Goal: Transaction & Acquisition: Book appointment/travel/reservation

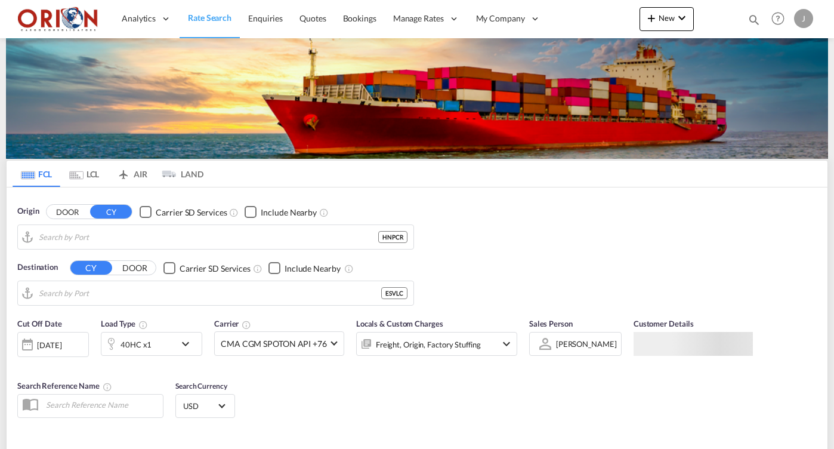
type input "Puerto Cortes, HNPCR"
type input "[GEOGRAPHIC_DATA], ESVLC"
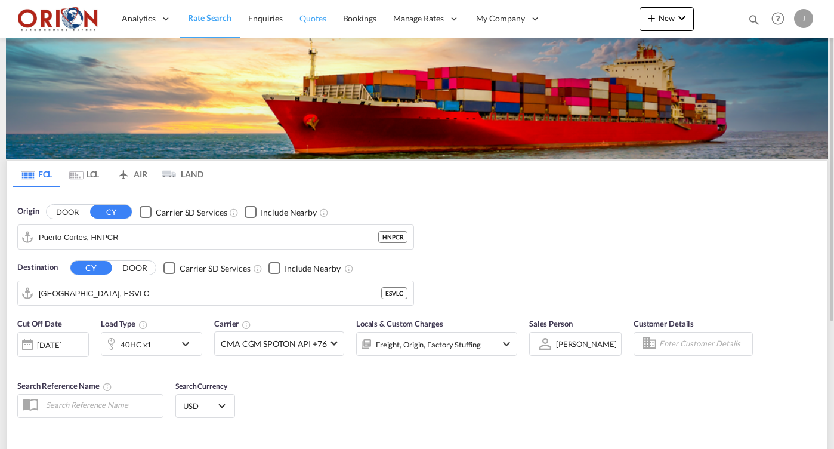
click at [317, 20] on span "Quotes" at bounding box center [312, 18] width 26 height 10
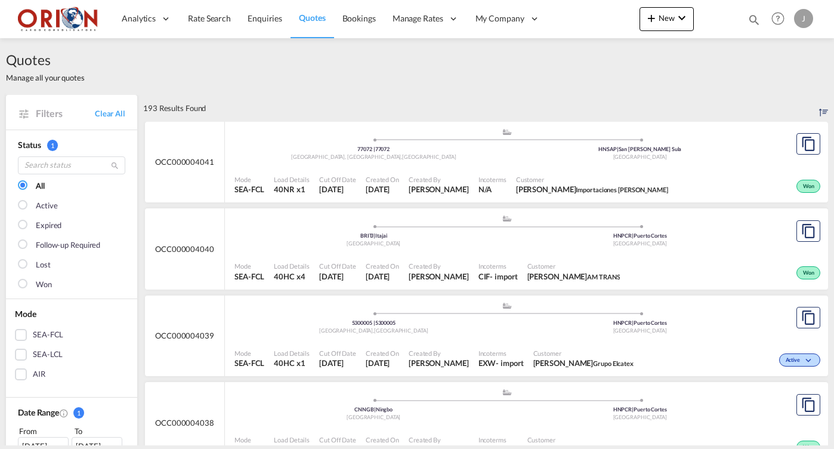
scroll to position [30, 0]
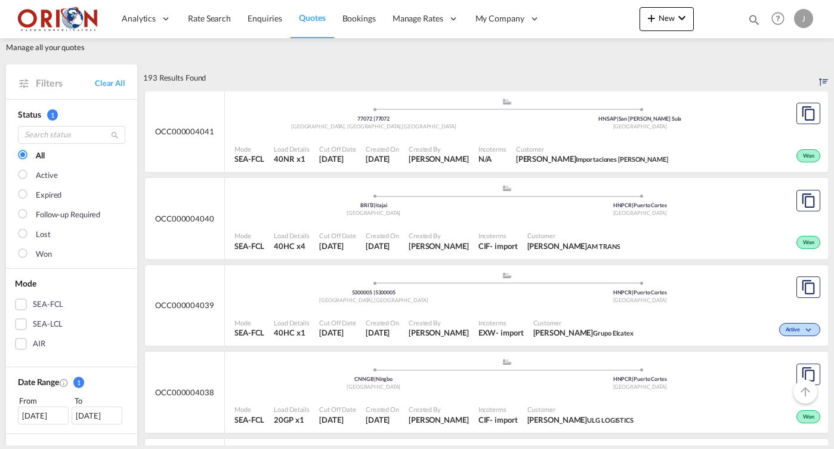
click at [476, 223] on div "Mode SEA-FCL Load Details 40HC x4 Cut Off Date [DATE] Created On [DATE] Created…" at bounding box center [526, 241] width 603 height 36
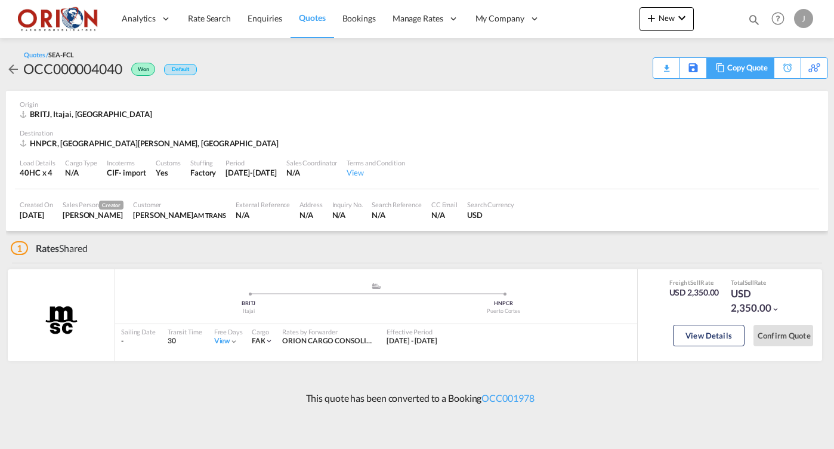
click at [770, 65] on div "Copy Quote" at bounding box center [739, 67] width 67 height 21
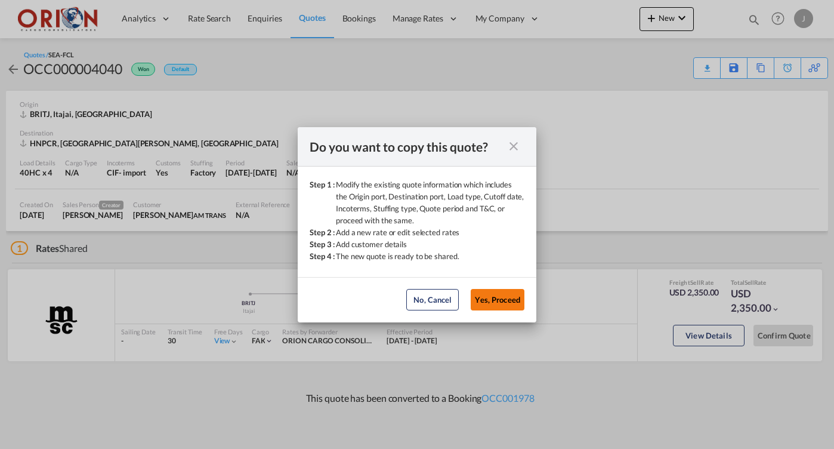
click at [486, 292] on button "Yes, Proceed" at bounding box center [498, 299] width 54 height 21
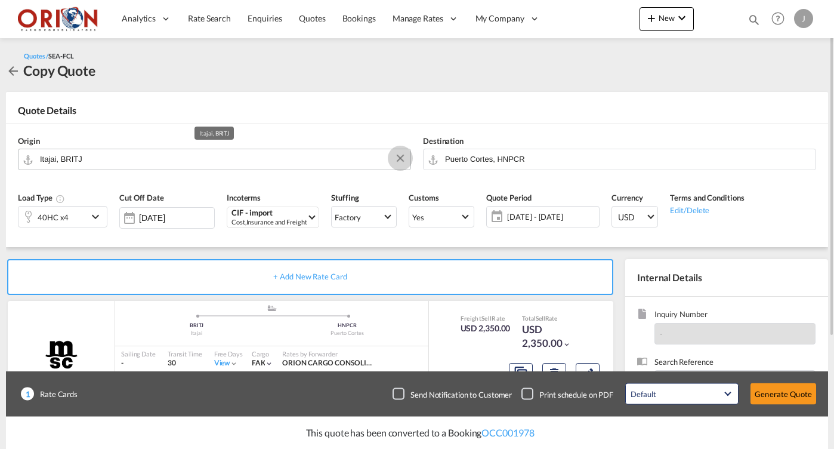
click at [401, 158] on button "Clear Input" at bounding box center [400, 158] width 18 height 18
click at [310, 18] on span "Quotes" at bounding box center [312, 18] width 26 height 10
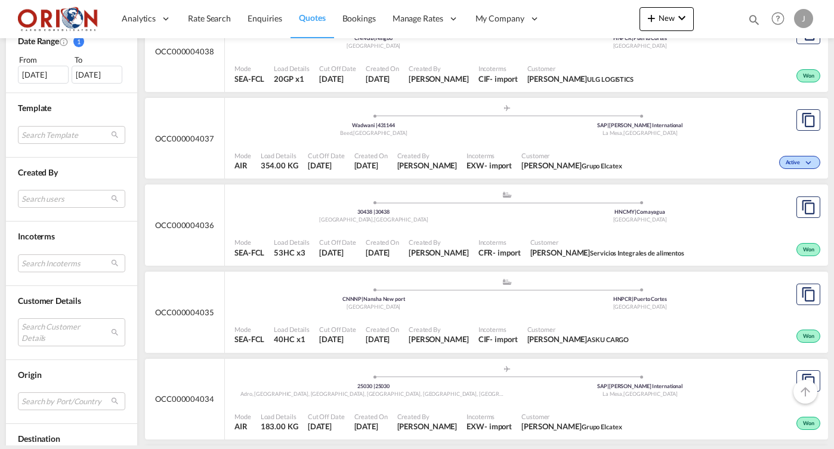
scroll to position [493, 0]
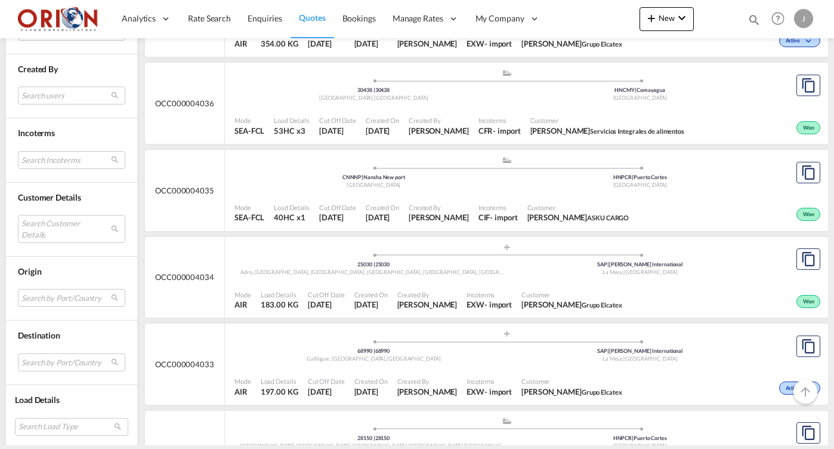
click at [453, 212] on span "[PERSON_NAME]" at bounding box center [439, 217] width 60 height 11
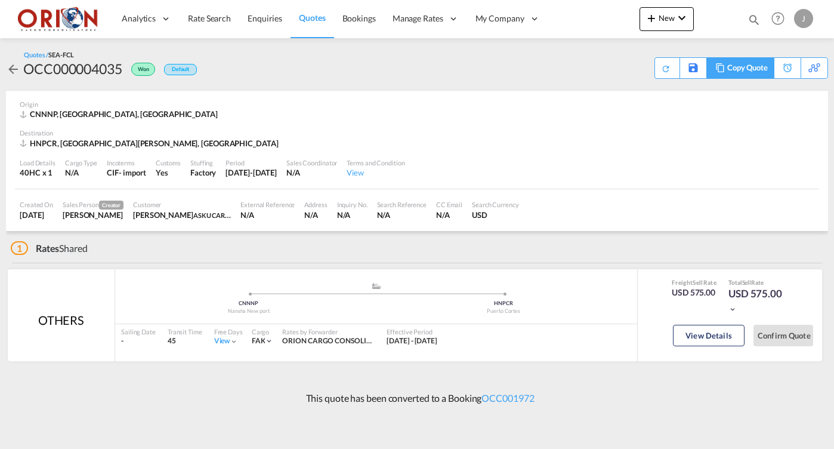
click at [758, 73] on div "Copy Quote" at bounding box center [747, 68] width 41 height 20
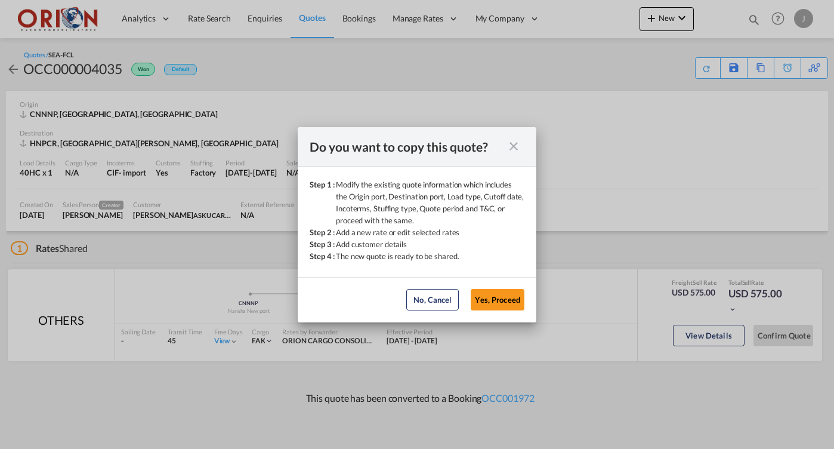
click at [517, 288] on md-dialog-actions "No, Cancel Yes, Proceed No, Cancel Yes, Proceed" at bounding box center [417, 299] width 239 height 45
click at [517, 299] on button "Yes, Proceed" at bounding box center [498, 299] width 54 height 21
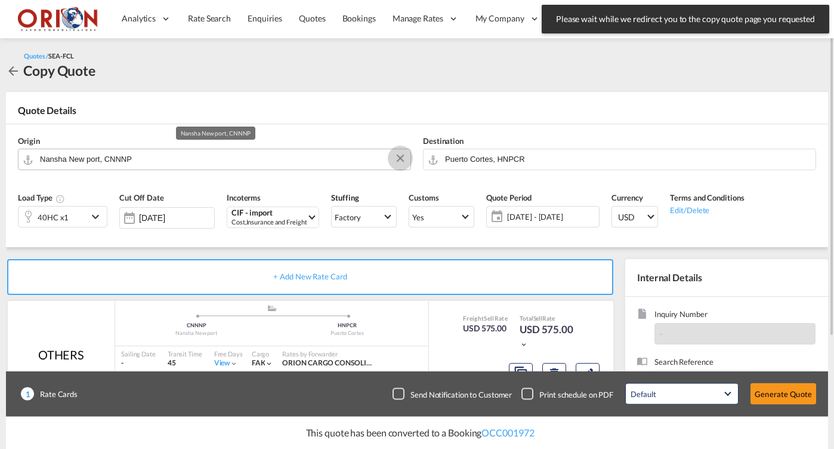
click at [394, 156] on md-icon "Clear Input" at bounding box center [400, 158] width 13 height 13
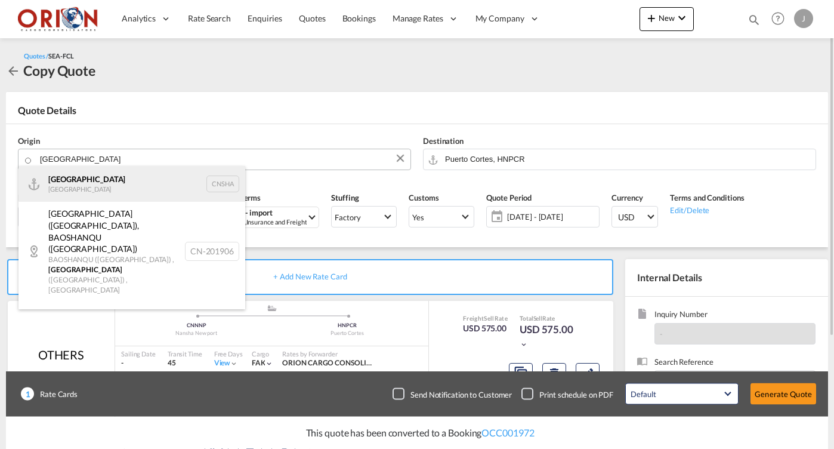
drag, startPoint x: 394, startPoint y: 156, endPoint x: 106, endPoint y: 187, distance: 289.1
click at [106, 187] on div "Shanghai [GEOGRAPHIC_DATA] CNSHA" at bounding box center [131, 184] width 227 height 36
type input "[GEOGRAPHIC_DATA], [GEOGRAPHIC_DATA]"
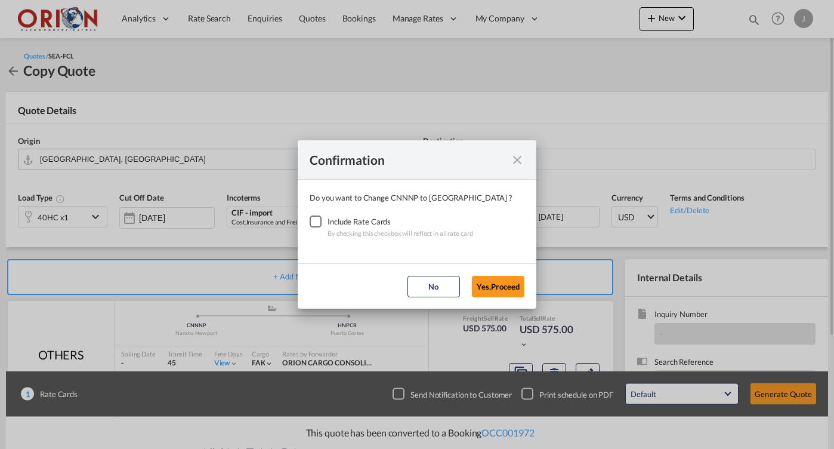
click at [316, 222] on div "Checkbox No Ink" at bounding box center [316, 221] width 12 height 12
click at [505, 291] on button "Yes,Proceed" at bounding box center [498, 286] width 52 height 21
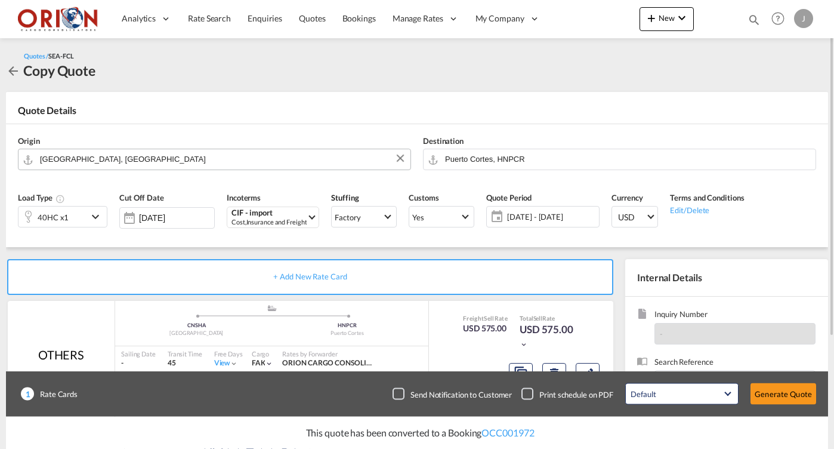
click at [89, 215] on md-icon "icon-chevron-down" at bounding box center [97, 216] width 18 height 14
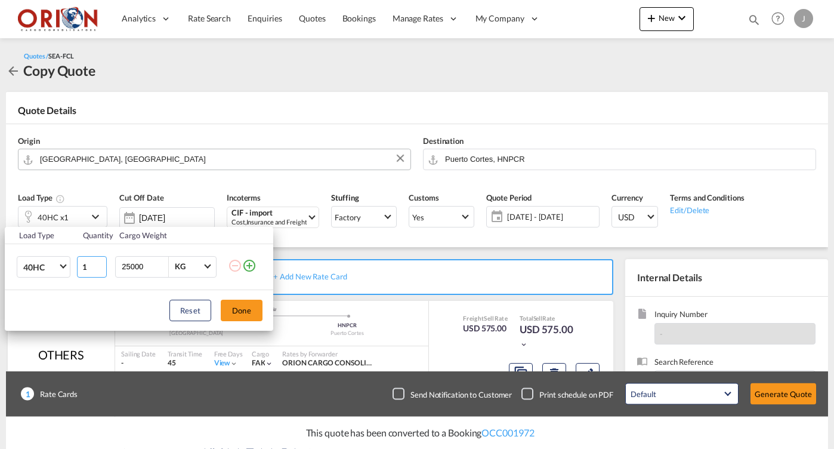
type input "2"
click at [100, 263] on input "2" at bounding box center [92, 266] width 30 height 21
click at [236, 304] on button "Done" at bounding box center [242, 309] width 42 height 21
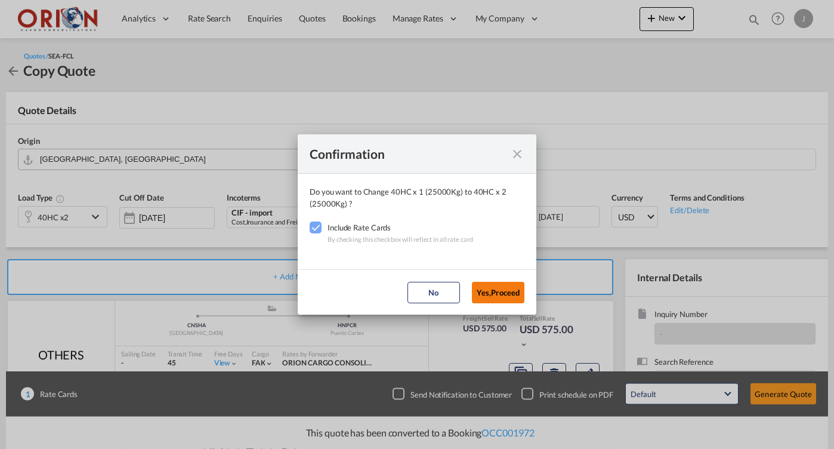
click at [515, 288] on button "Yes,Proceed" at bounding box center [498, 292] width 52 height 21
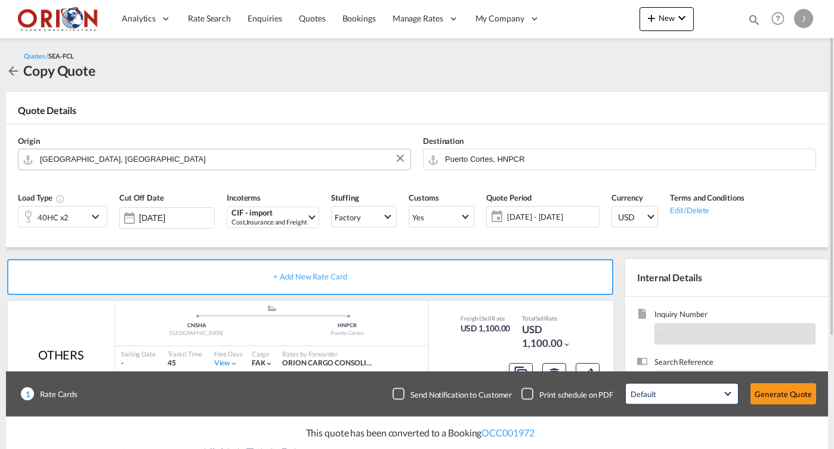
click at [519, 219] on span "[DATE] - [DATE]" at bounding box center [551, 216] width 89 height 11
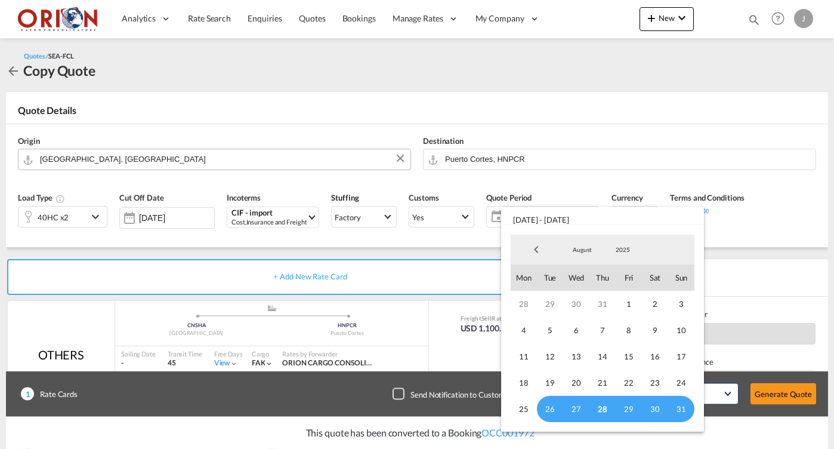
click at [606, 405] on span "28" at bounding box center [602, 409] width 26 height 26
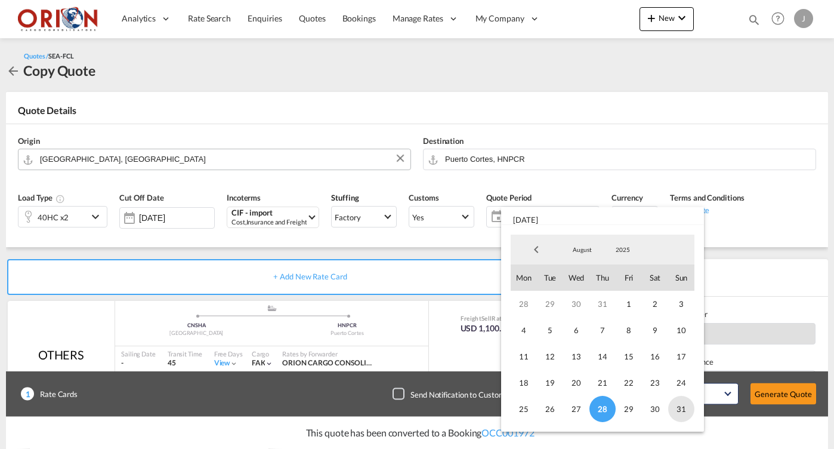
click at [674, 406] on span "31" at bounding box center [681, 409] width 26 height 26
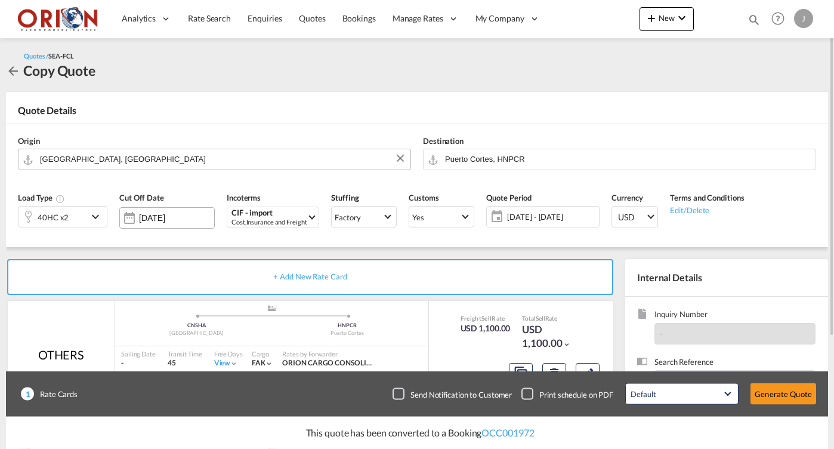
click at [171, 213] on input "[DATE]" at bounding box center [176, 218] width 75 height 10
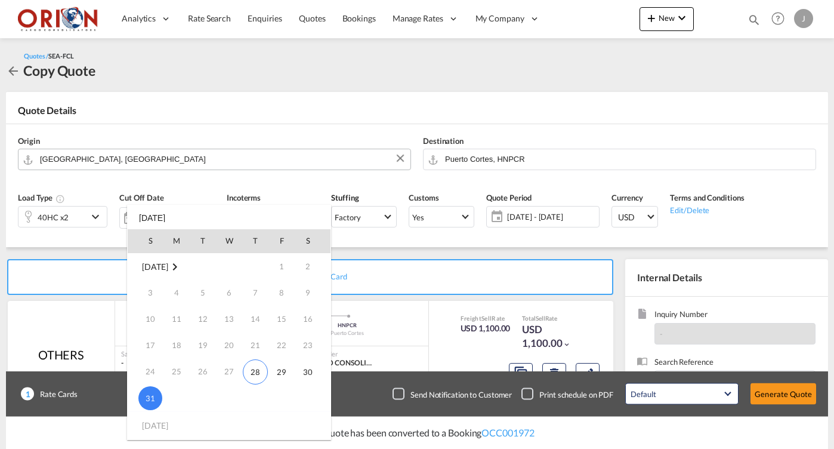
click at [154, 401] on span "31" at bounding box center [150, 398] width 24 height 24
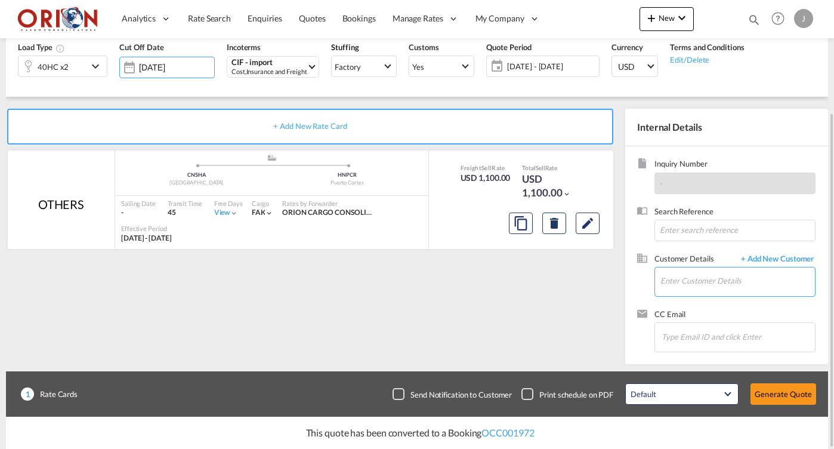
click at [700, 282] on input "Enter Customer Details" at bounding box center [737, 280] width 155 height 27
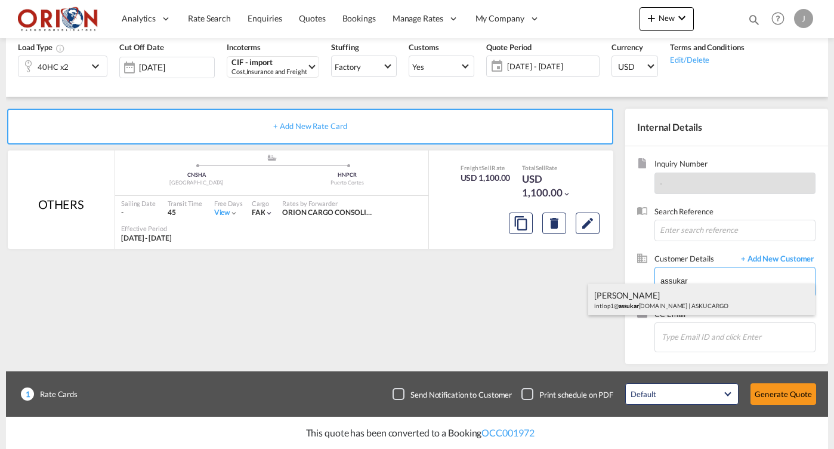
click at [696, 295] on div "[PERSON_NAME] intlop1@ assukar [DOMAIN_NAME] | ASKU CARGO" at bounding box center [701, 299] width 227 height 32
type input "ASKU CARGO, [PERSON_NAME], [EMAIL_ADDRESS][DOMAIN_NAME]"
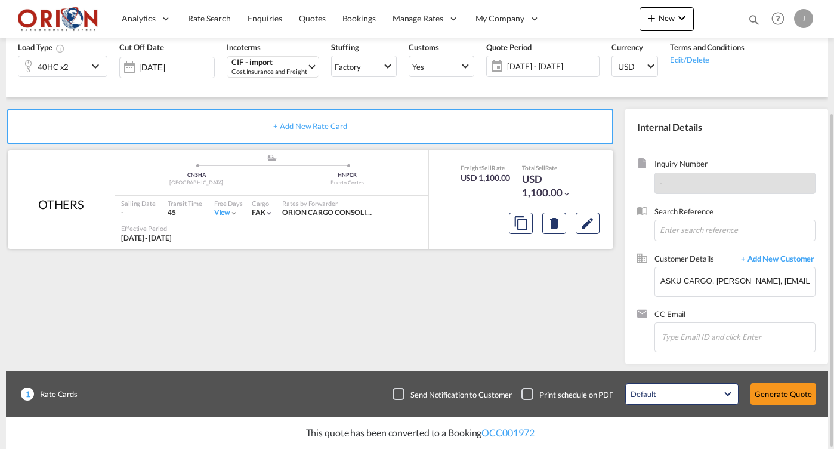
click at [574, 220] on div at bounding box center [554, 223] width 100 height 29
click at [576, 220] on button "Edit" at bounding box center [588, 222] width 24 height 21
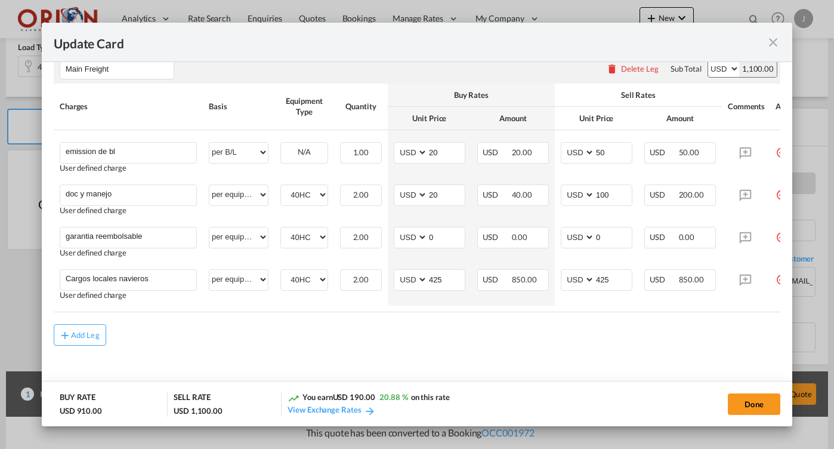
scroll to position [324, 0]
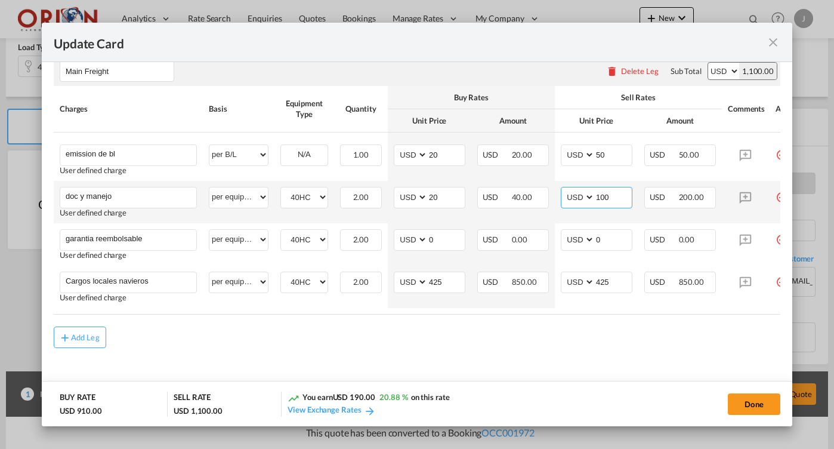
click at [610, 198] on input "100" at bounding box center [613, 196] width 37 height 18
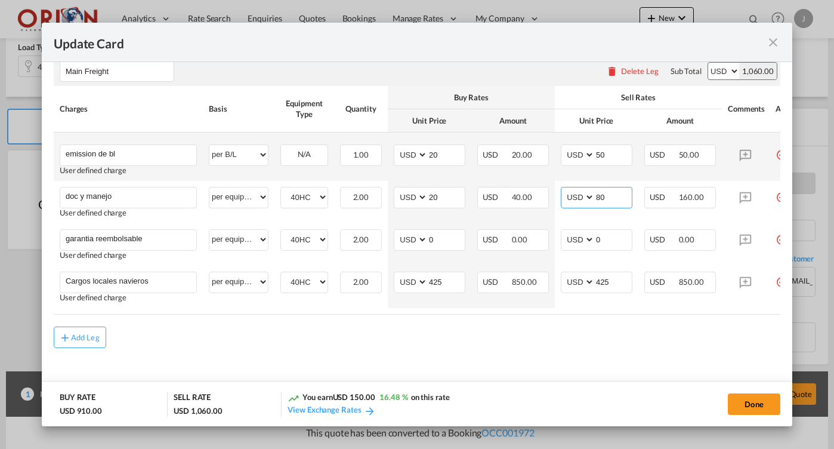
type input "8"
type input "65"
click at [609, 157] on input "50" at bounding box center [613, 154] width 37 height 18
type input "35"
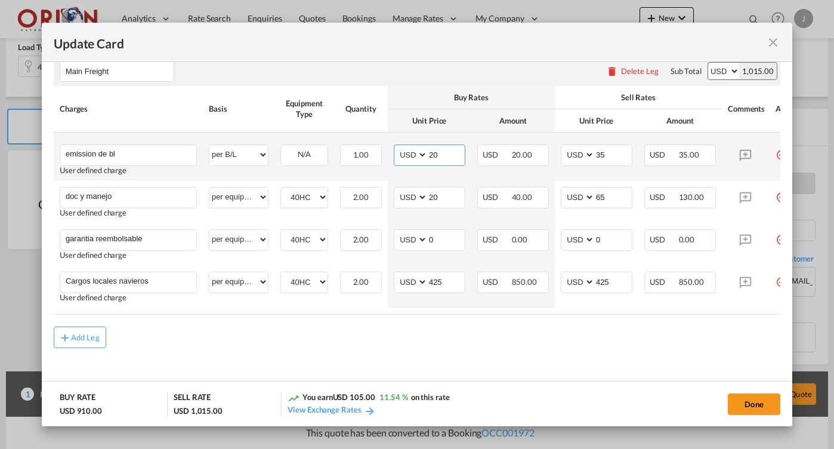
click at [445, 159] on input "20" at bounding box center [446, 154] width 37 height 18
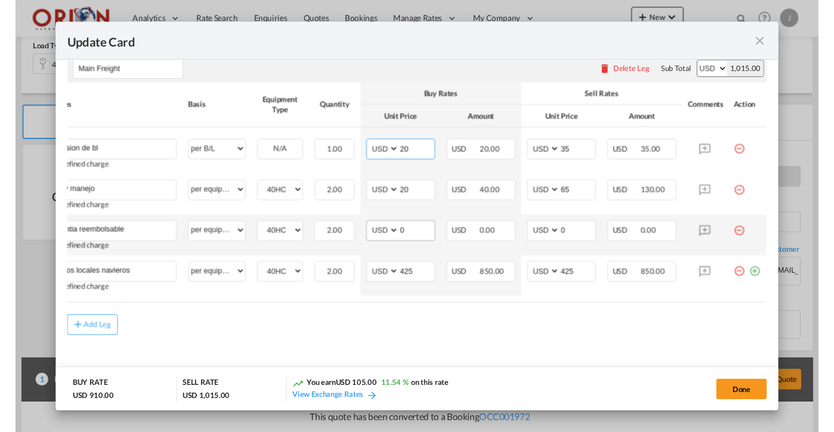
scroll to position [0, 29]
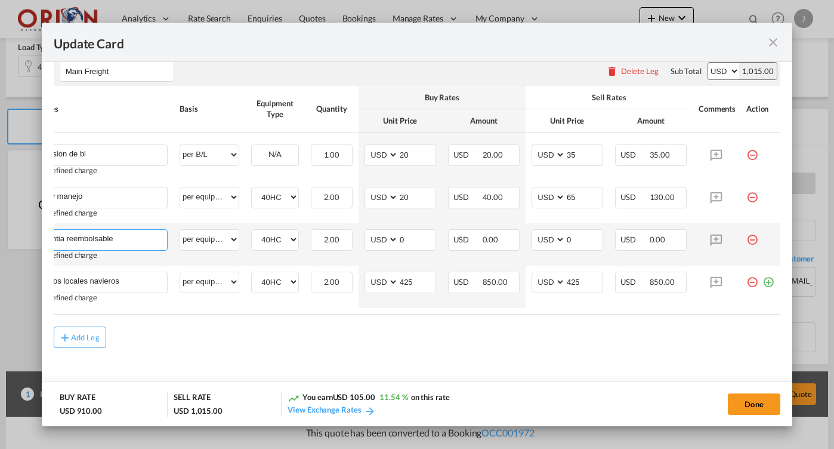
click at [119, 237] on input "garantia reembolsable" at bounding box center [101, 239] width 131 height 18
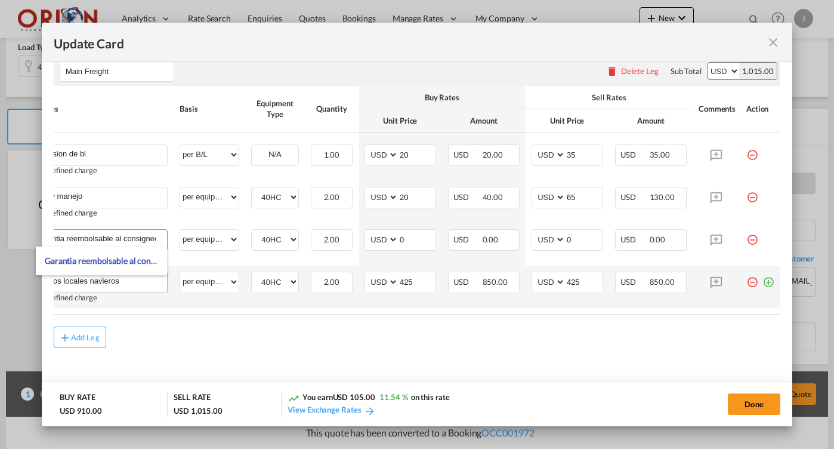
type input "garantia reembolsable al consignee"
click at [133, 281] on input "Cargos locales navieros" at bounding box center [101, 281] width 131 height 18
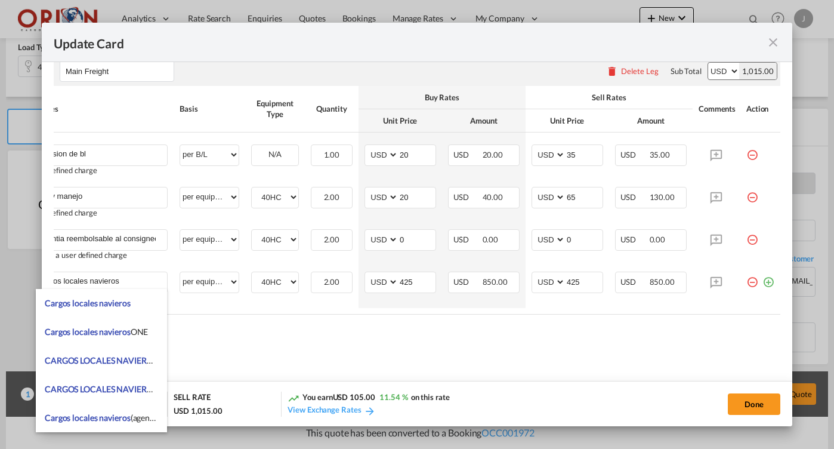
click at [618, 361] on md-content "Main Freight Please enter leg name Leg Name Already Exists Delete Leg Sub Total…" at bounding box center [417, 222] width 727 height 354
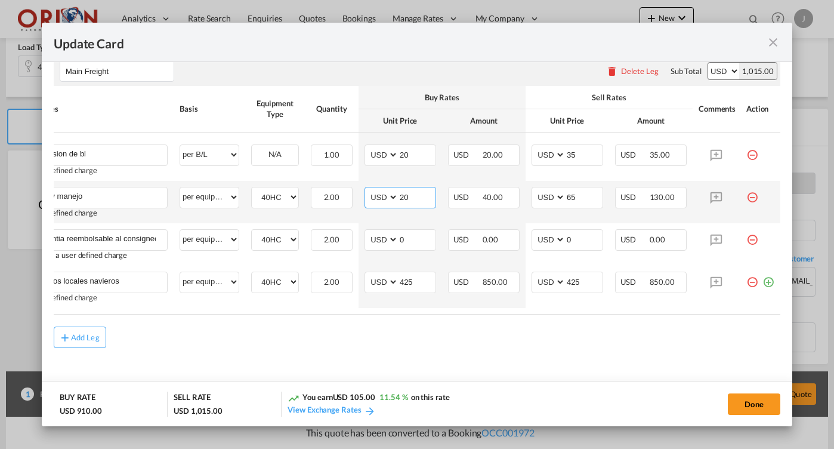
click at [413, 197] on input "20" at bounding box center [416, 196] width 37 height 18
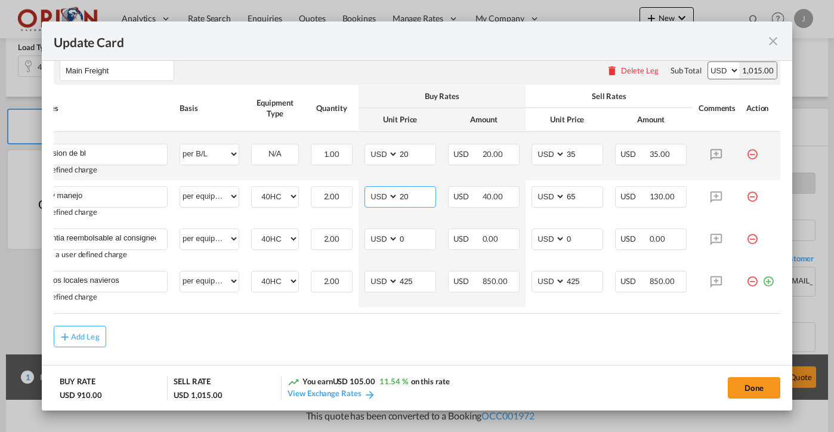
type input "2"
type input "0"
click at [419, 150] on input "20" at bounding box center [416, 153] width 37 height 18
type input "2"
type input "0"
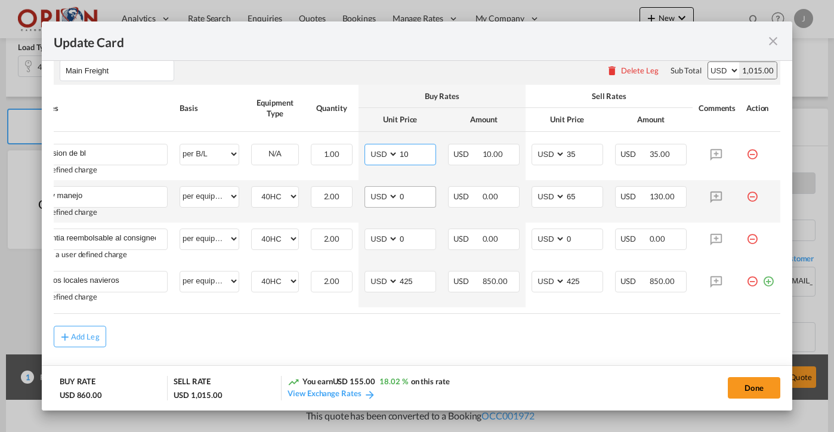
type input "10"
click at [412, 197] on input "0" at bounding box center [416, 196] width 37 height 18
type input "6"
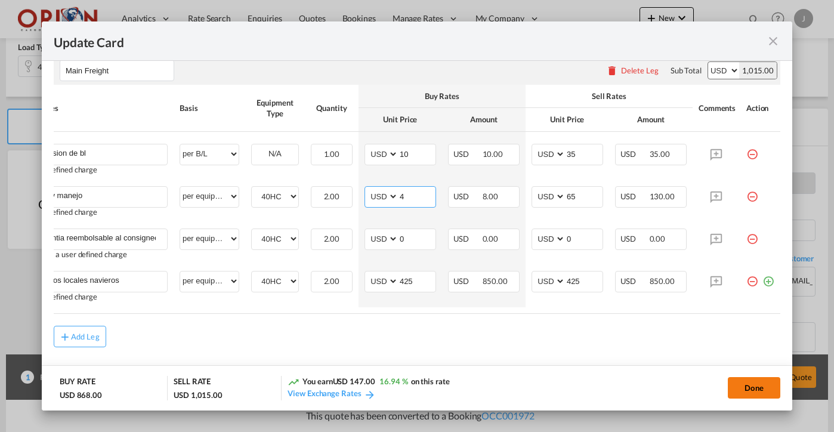
type input "4"
click at [750, 387] on button "Done" at bounding box center [754, 387] width 52 height 21
type input "[DATE]"
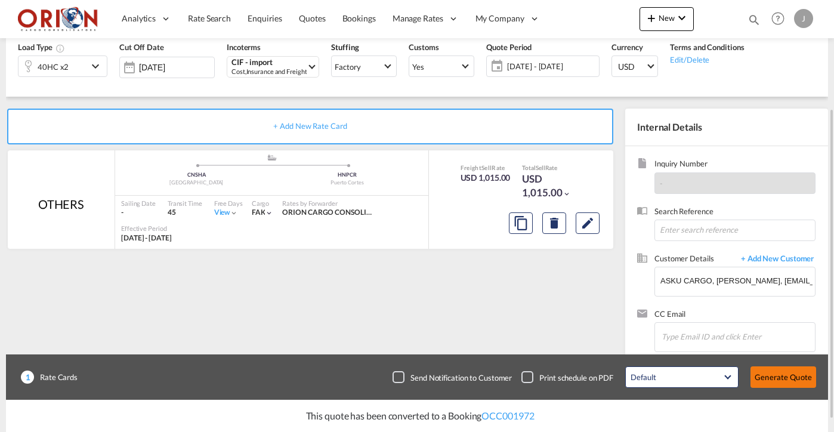
click at [774, 376] on button "Generate Quote" at bounding box center [783, 376] width 66 height 21
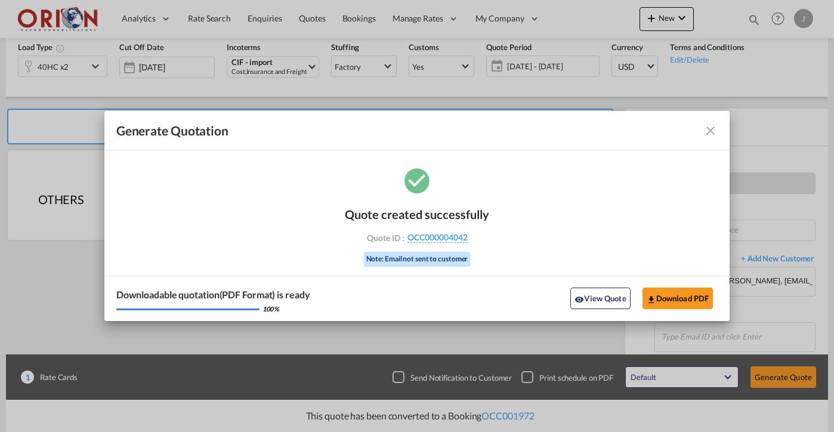
click at [713, 129] on md-icon "icon-close fg-AAA8AD cursor m-0" at bounding box center [710, 130] width 14 height 14
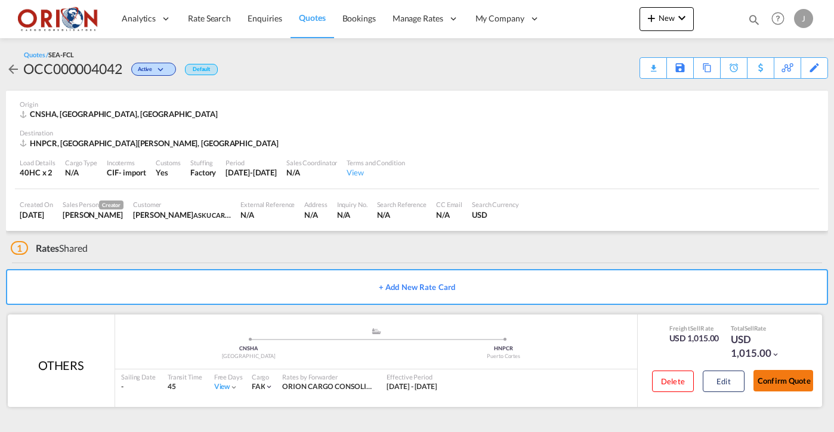
click at [762, 375] on button "Confirm Quote" at bounding box center [783, 380] width 60 height 21
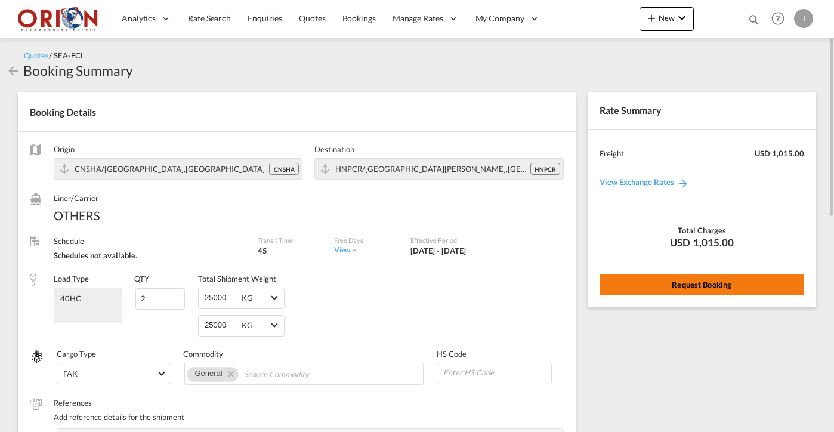
click at [720, 283] on button "Request Booking" at bounding box center [702, 284] width 205 height 21
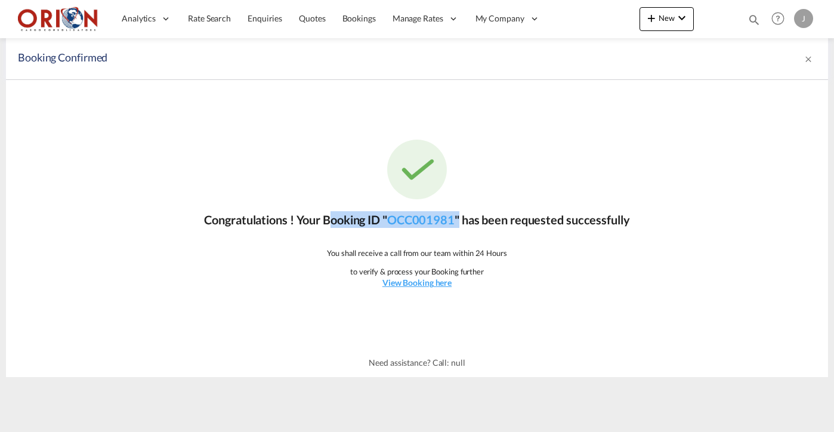
drag, startPoint x: 324, startPoint y: 218, endPoint x: 463, endPoint y: 221, distance: 139.0
click at [463, 221] on p "Congratulations ! Your Booking ID " OCC001981 " has been requested successfully" at bounding box center [416, 219] width 425 height 17
copy p "Booking ID " OCC001981 ""
click at [356, 15] on span "Bookings" at bounding box center [358, 18] width 33 height 10
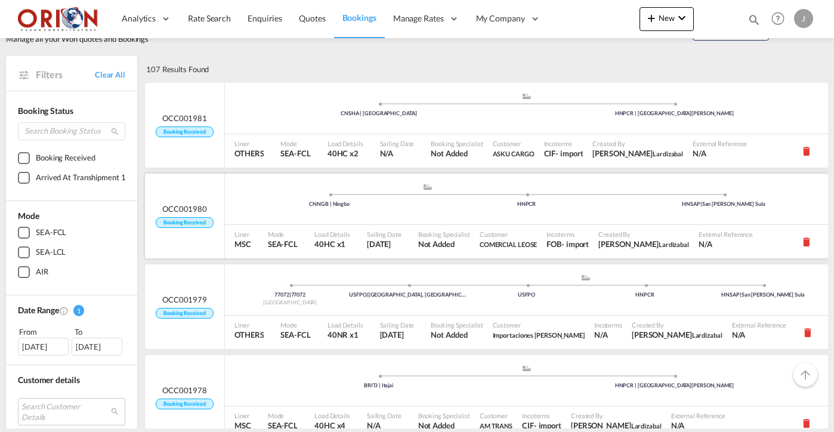
scroll to position [22, 0]
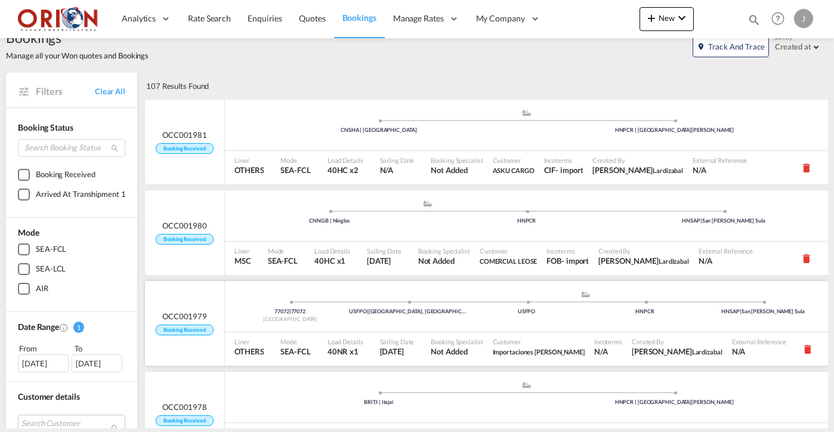
click at [337, 332] on div "Load Details 40NR x1" at bounding box center [349, 348] width 52 height 33
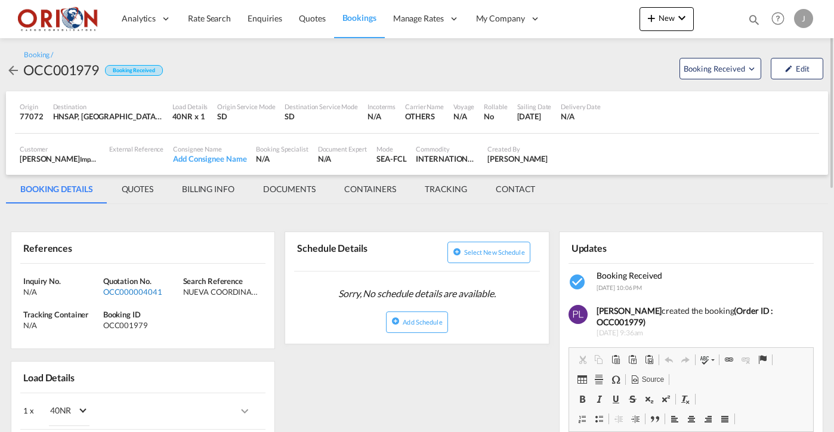
click at [141, 287] on div "OCC000004041" at bounding box center [141, 291] width 77 height 11
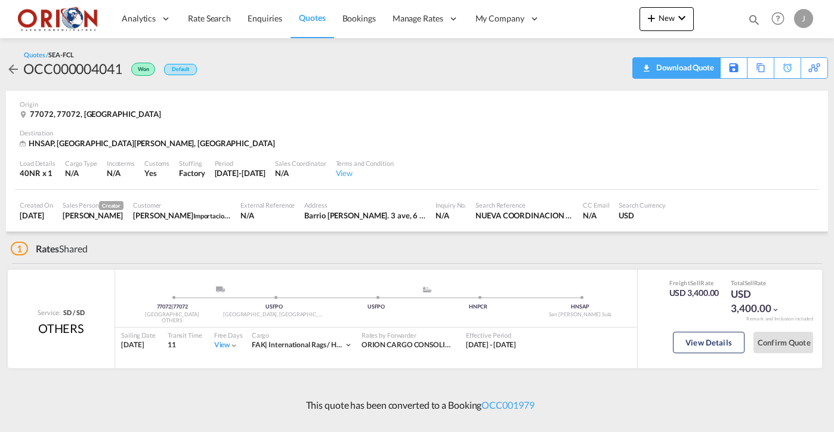
click at [702, 71] on div "Download Quote" at bounding box center [683, 67] width 61 height 19
click at [351, 21] on span "Bookings" at bounding box center [358, 18] width 33 height 10
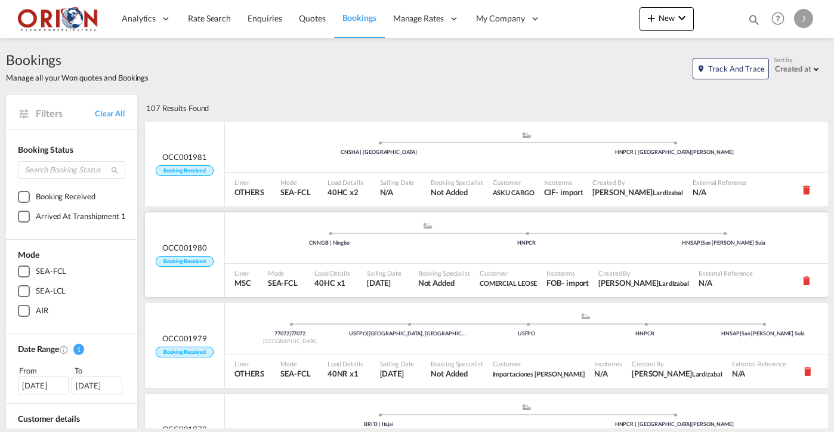
click at [353, 250] on div ".a{fill:#aaa8ad;} .a{fill:#aaa8ad;} CNNGB | Ningbo HNPCR HNSAP | [GEOGRAPHIC_DA…" at bounding box center [526, 239] width 603 height 36
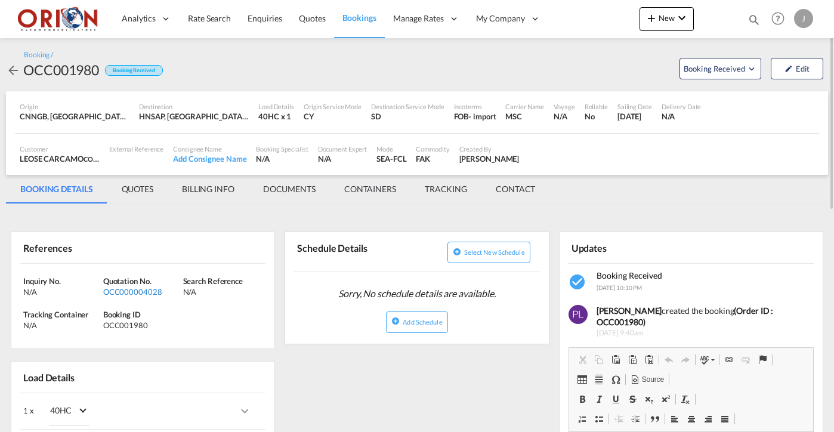
click at [118, 289] on div "OCC000004028" at bounding box center [141, 291] width 77 height 11
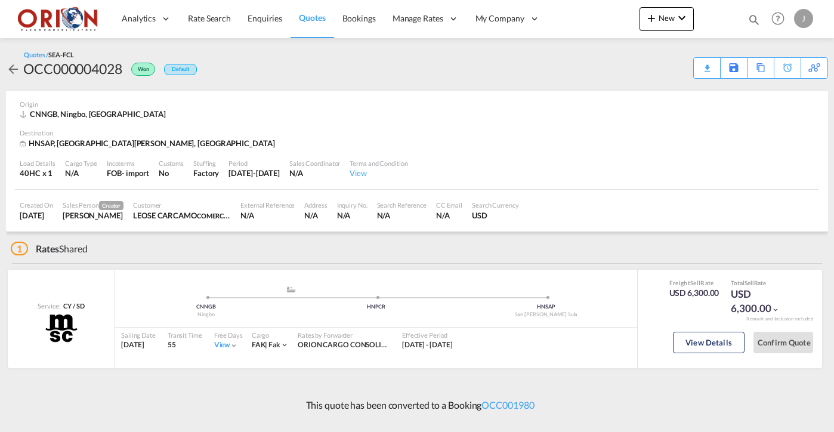
click at [0, 0] on div "Download Quote" at bounding box center [0, 0] width 0 height 0
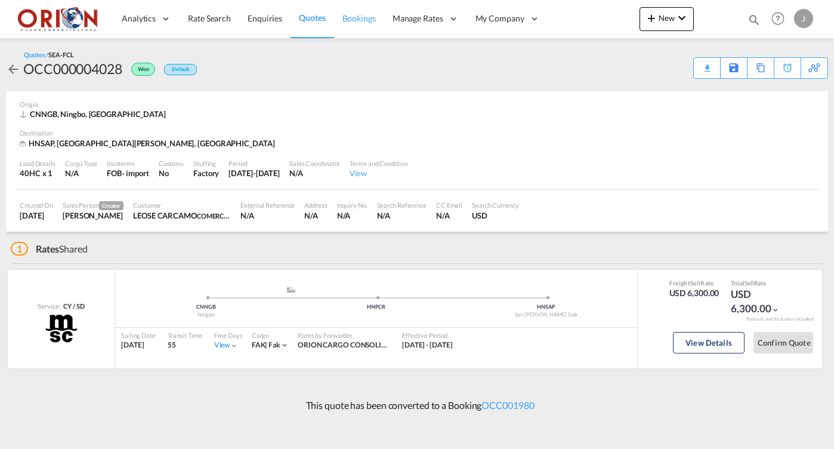
click at [349, 23] on span "Bookings" at bounding box center [358, 18] width 33 height 10
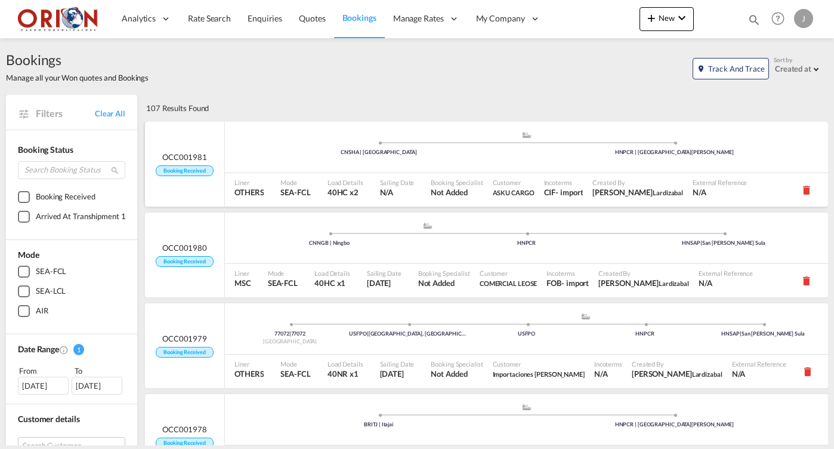
click at [351, 158] on div ".a{fill:#aaa8ad;} .a{fill:#aaa8ad;} CNSHA | [GEOGRAPHIC_DATA] HNPCR | [GEOGRAPH…" at bounding box center [526, 149] width 603 height 36
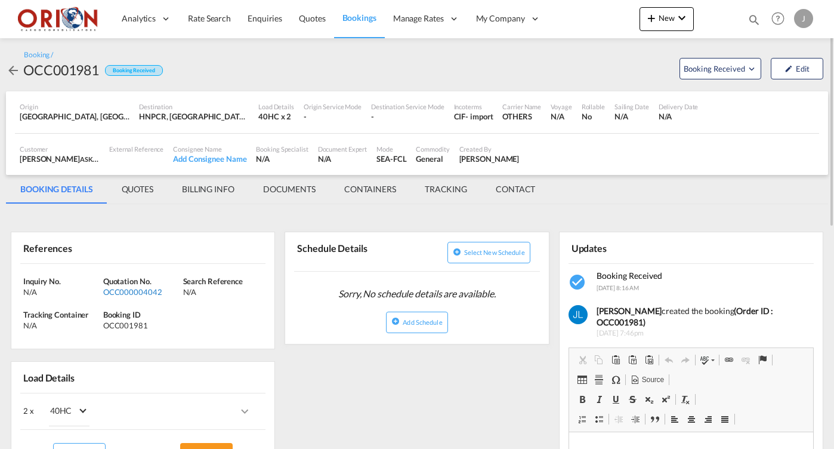
click at [141, 289] on div "OCC000004042" at bounding box center [141, 291] width 77 height 11
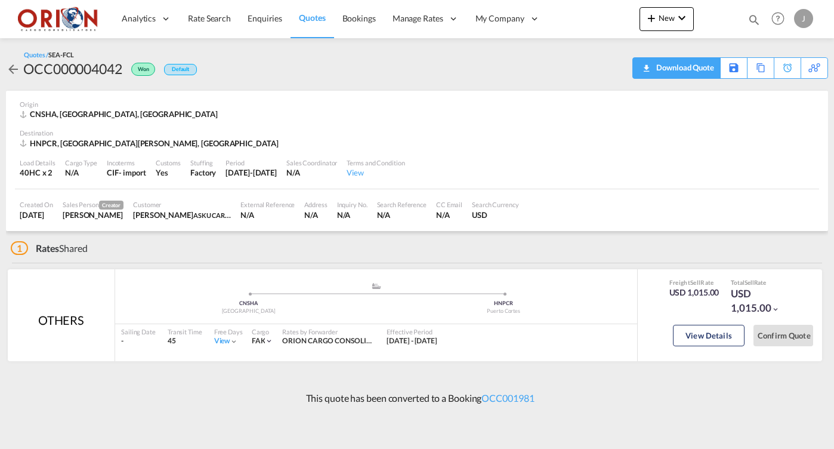
click at [697, 62] on div "Download Quote" at bounding box center [683, 67] width 61 height 19
click at [304, 17] on span "Quotes" at bounding box center [312, 18] width 26 height 10
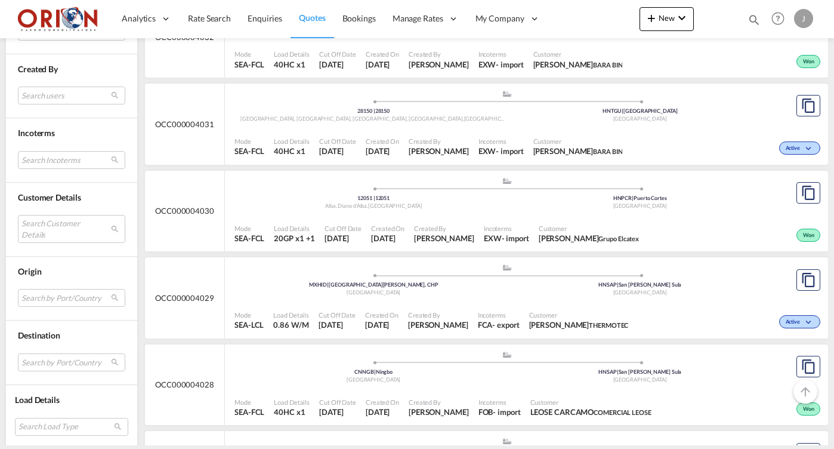
scroll to position [1089, 0]
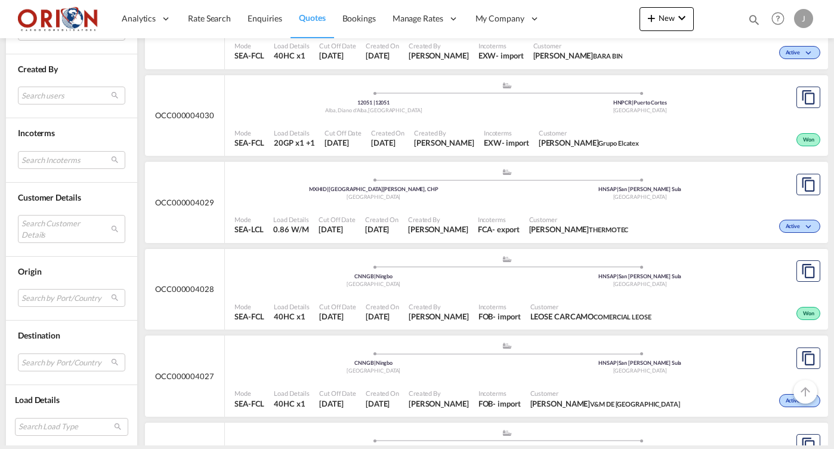
click at [394, 285] on div ".a{fill:#aaa8ad;} .a{fill:#aaa8ad;} CNNGB | Ningbo China HNSAP | [GEOGRAPHIC_DA…" at bounding box center [506, 273] width 545 height 36
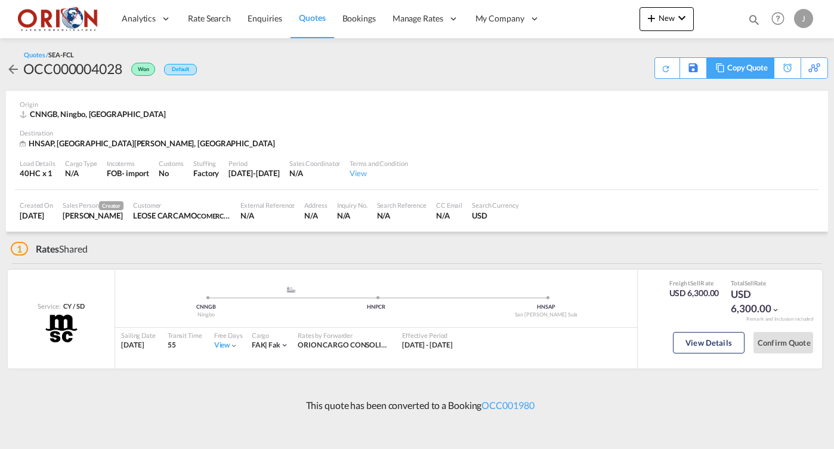
click at [754, 70] on div "Copy Quote" at bounding box center [747, 68] width 41 height 20
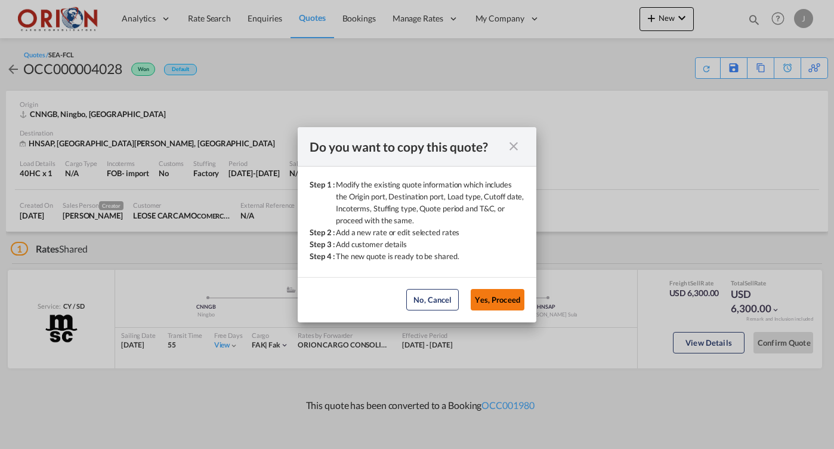
click at [506, 301] on button "Yes, Proceed" at bounding box center [498, 299] width 54 height 21
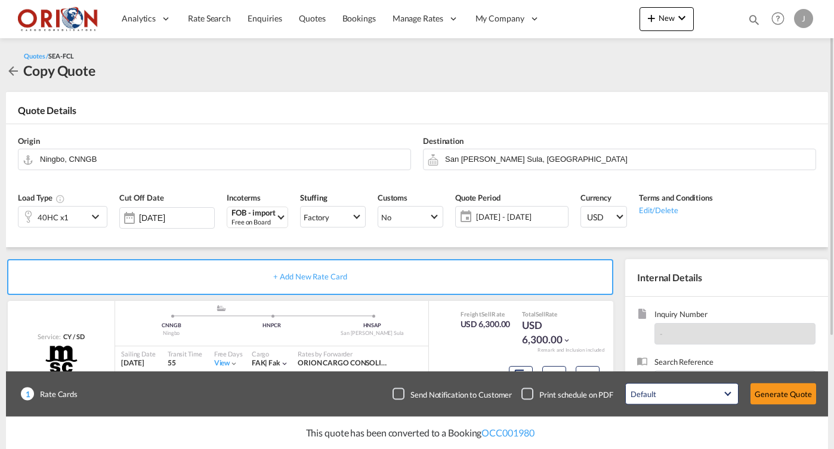
click at [480, 208] on span "[DATE] - [DATE]" at bounding box center [520, 216] width 95 height 17
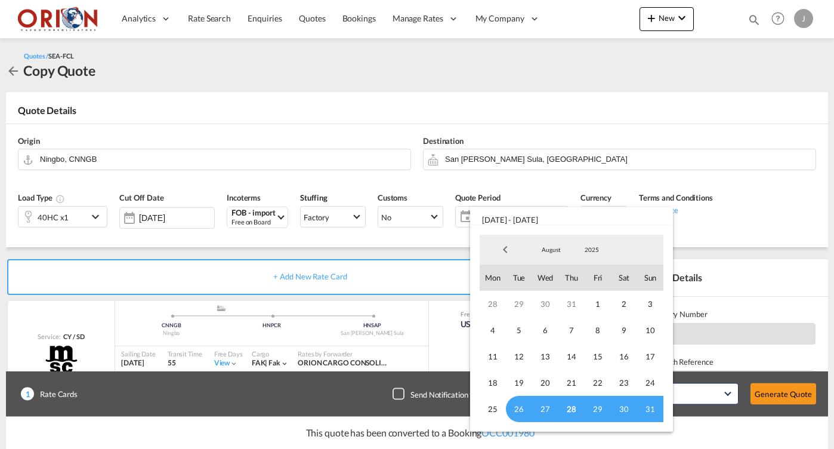
click at [565, 397] on span "28" at bounding box center [571, 409] width 26 height 26
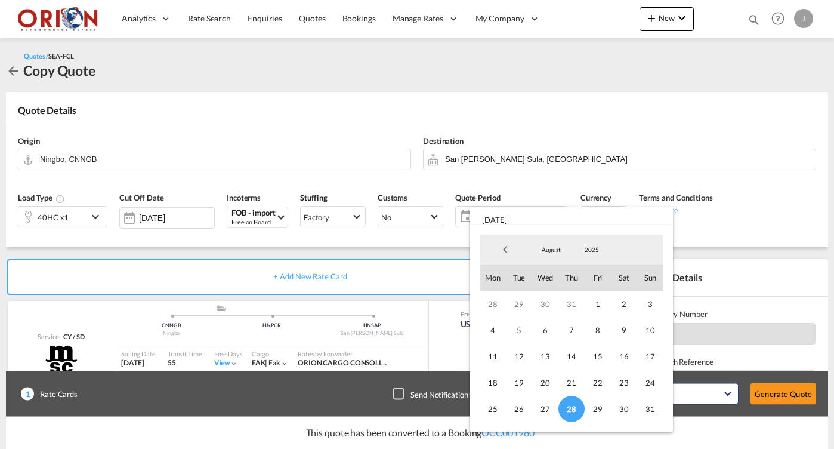
click at [559, 245] on span "August" at bounding box center [551, 249] width 38 height 8
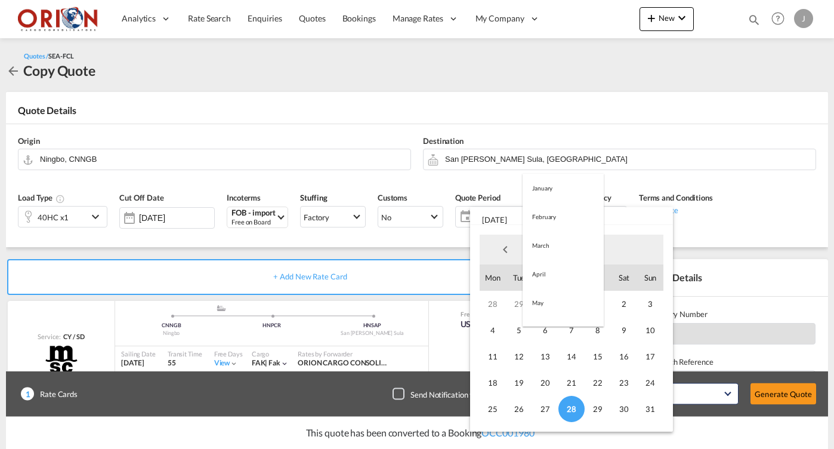
scroll to position [138, 0]
click at [554, 283] on md-option "September" at bounding box center [563, 278] width 81 height 29
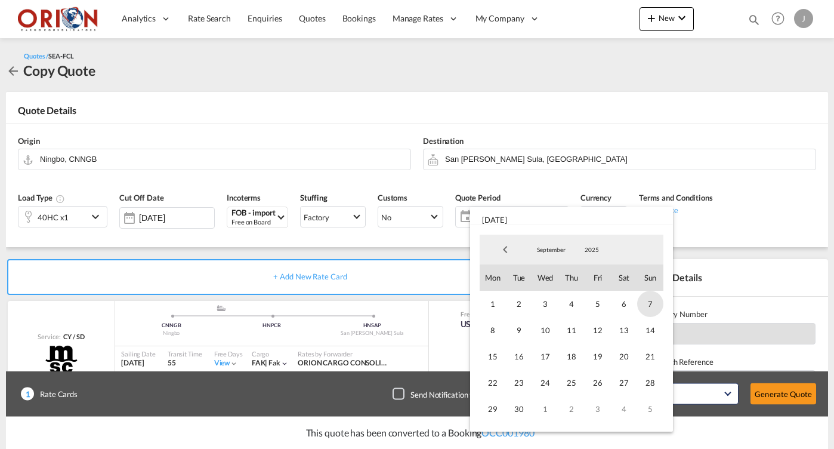
click at [646, 309] on span "7" at bounding box center [650, 304] width 26 height 26
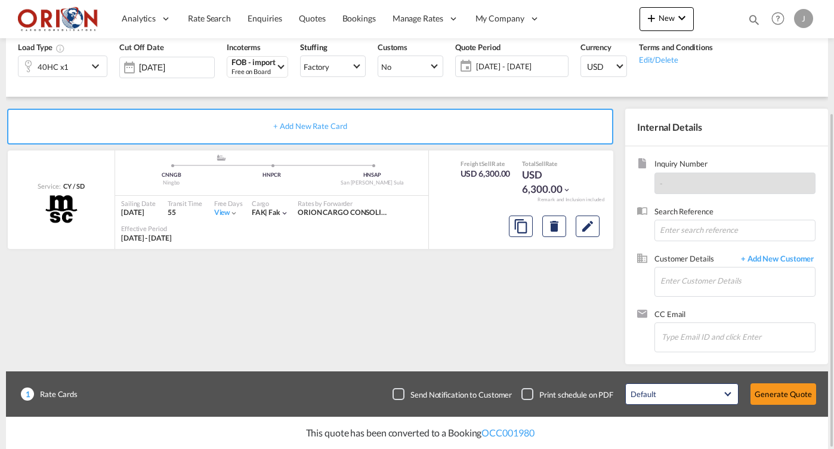
scroll to position [0, 0]
click at [685, 230] on input at bounding box center [734, 230] width 161 height 21
paste input "6100014461"
type input "6100014461"
click at [679, 276] on input "Enter Customer Details" at bounding box center [737, 280] width 155 height 27
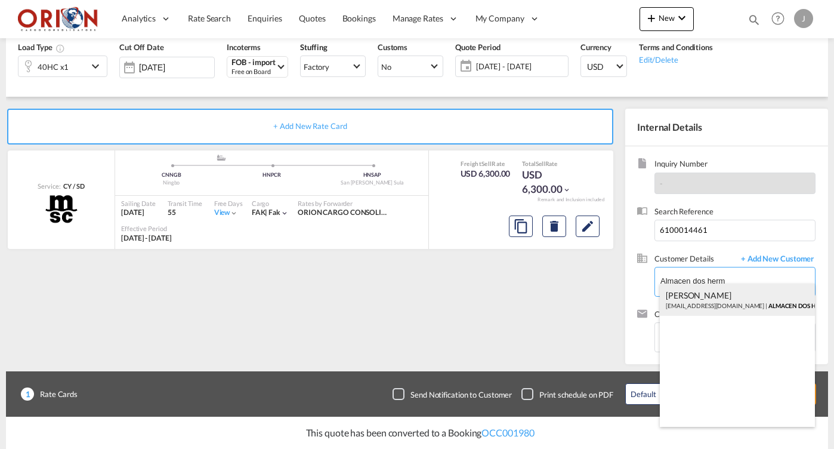
click at [690, 294] on div "[PERSON_NAME] [PERSON_NAME][EMAIL_ADDRESS][DOMAIN_NAME] | ALMACEN DOS HERM ANOS" at bounding box center [737, 299] width 155 height 32
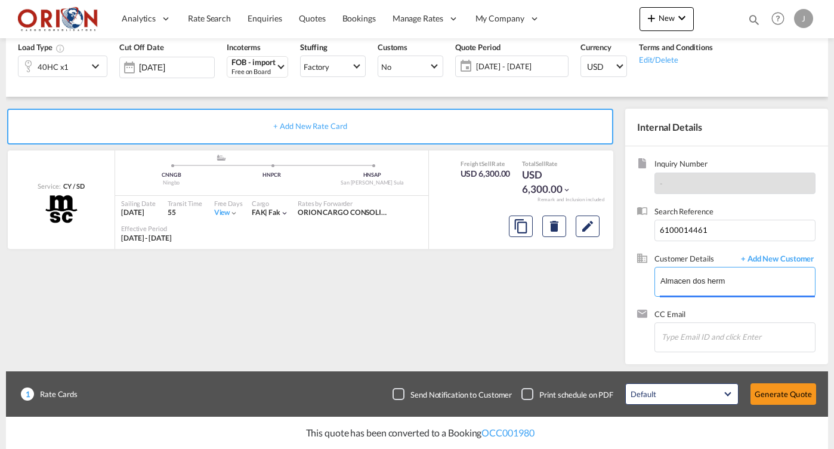
type input "ALMACEN DOS HERMANOS, [PERSON_NAME], [PERSON_NAME][EMAIL_ADDRESS][DOMAIN_NAME]"
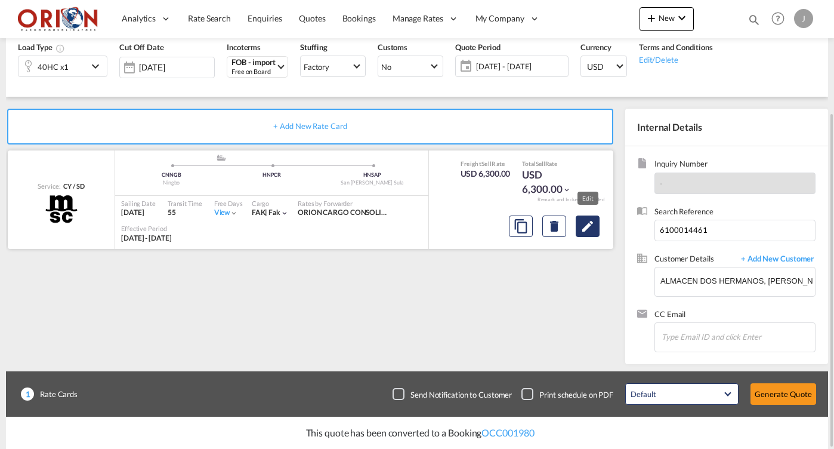
click at [594, 227] on md-icon "Edit" at bounding box center [587, 226] width 14 height 14
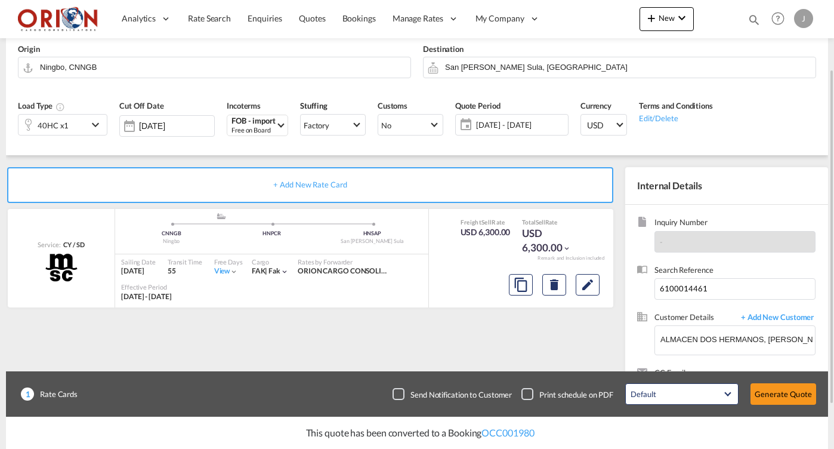
click at [486, 112] on div "Quote Period [DATE] - [DATE]" at bounding box center [511, 122] width 125 height 57
click at [484, 119] on span "[DATE] - [DATE]" at bounding box center [520, 124] width 89 height 11
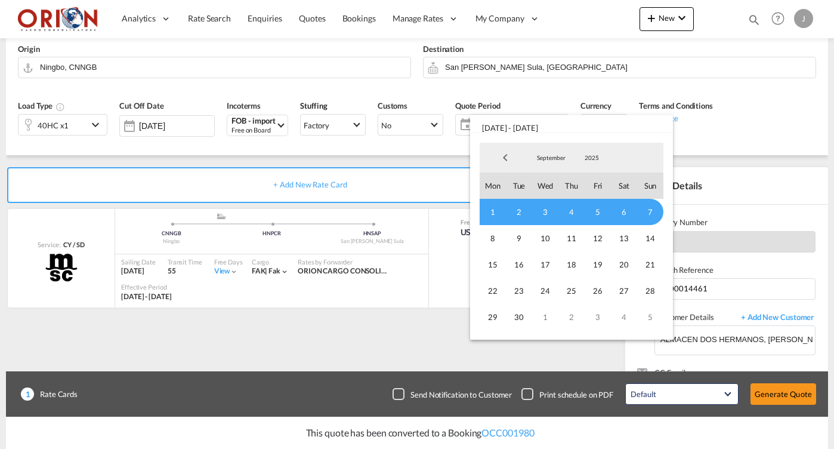
click at [490, 208] on span "1" at bounding box center [493, 212] width 26 height 26
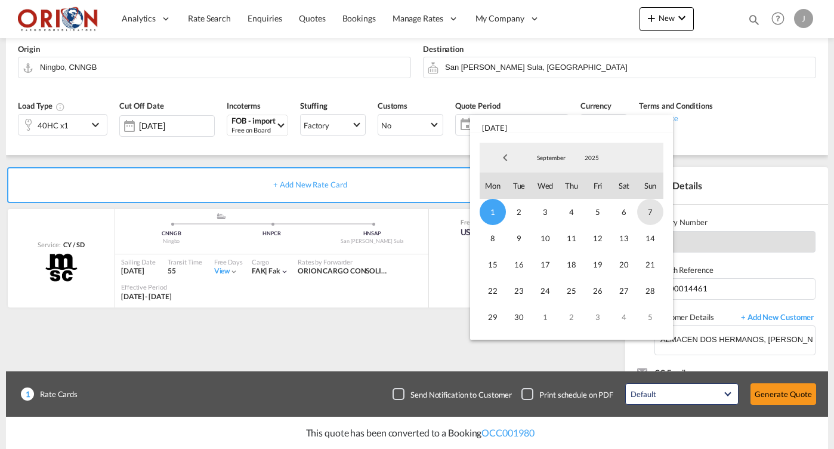
click at [648, 207] on span "7" at bounding box center [650, 212] width 26 height 26
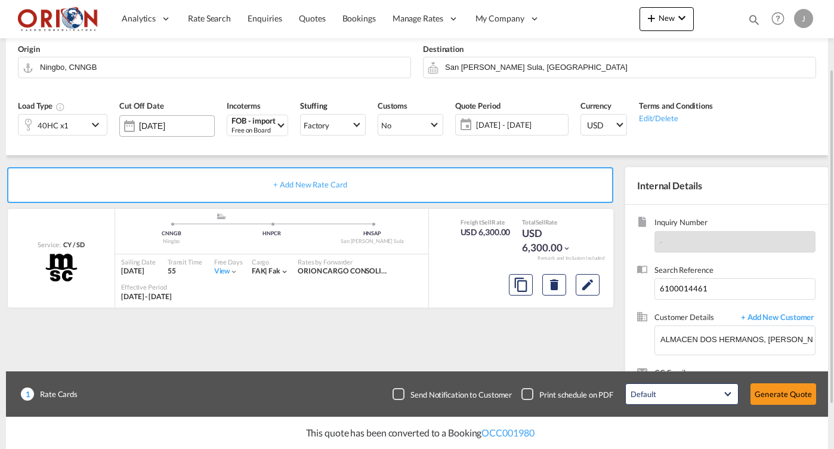
click at [205, 122] on input "[DATE]" at bounding box center [176, 126] width 75 height 10
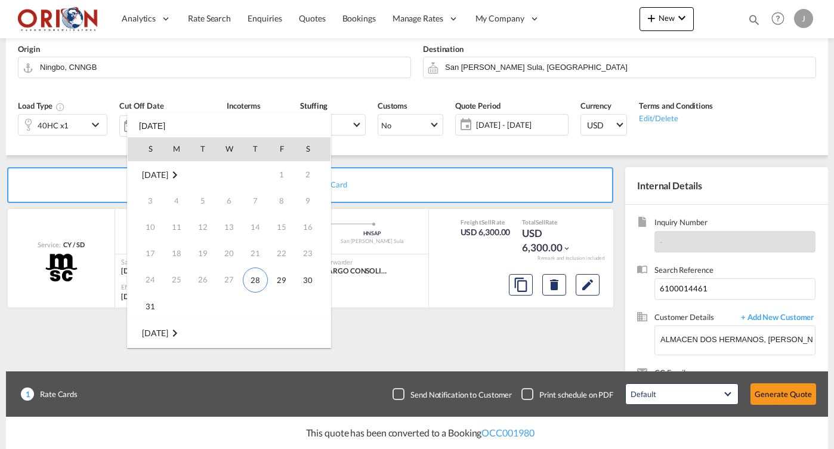
scroll to position [158, 0]
click at [155, 223] on span "7" at bounding box center [150, 227] width 24 height 24
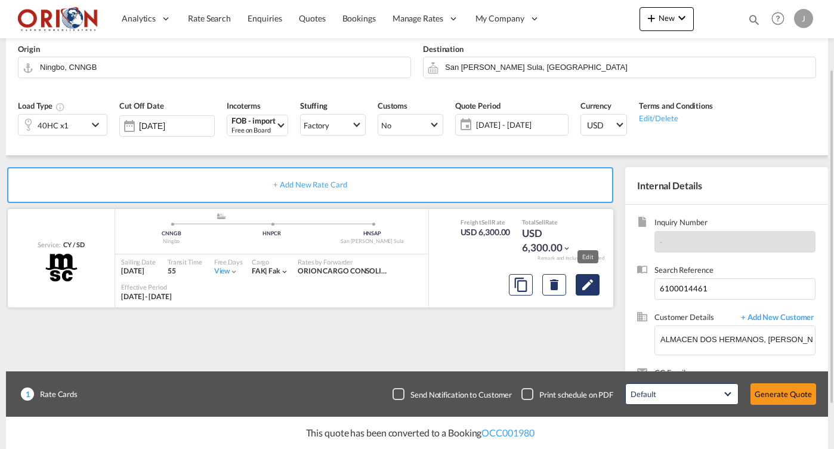
click at [585, 289] on md-icon "Edit" at bounding box center [587, 284] width 14 height 14
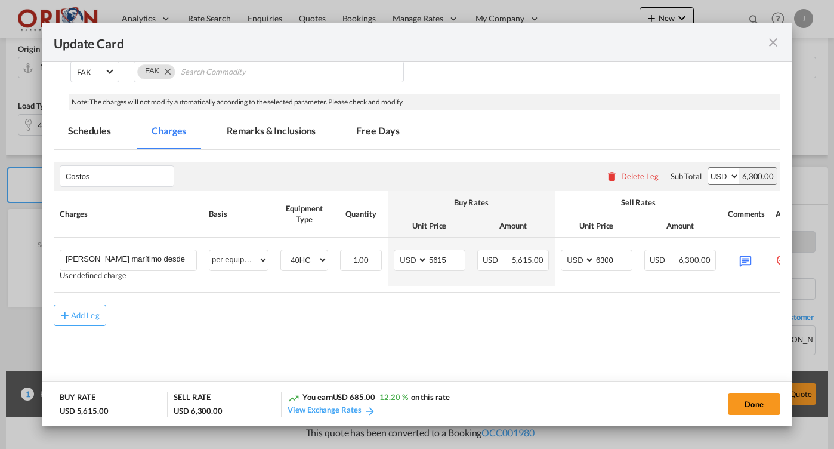
scroll to position [0, 0]
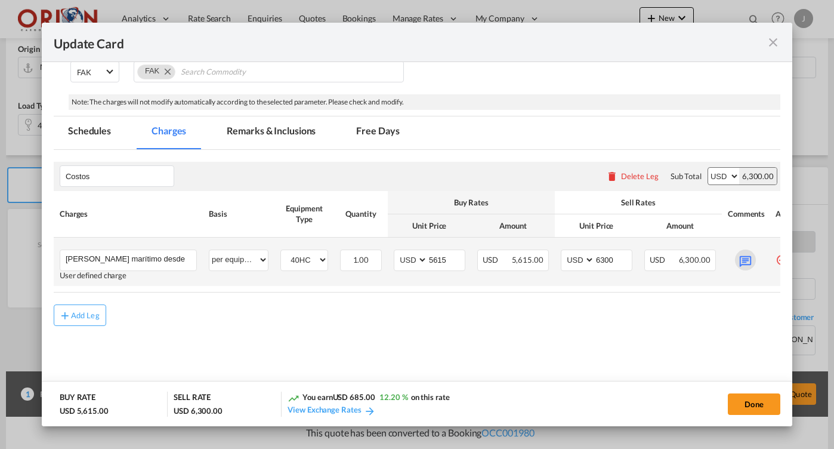
click at [743, 253] on md-icon "Update Card Port ..." at bounding box center [745, 259] width 21 height 21
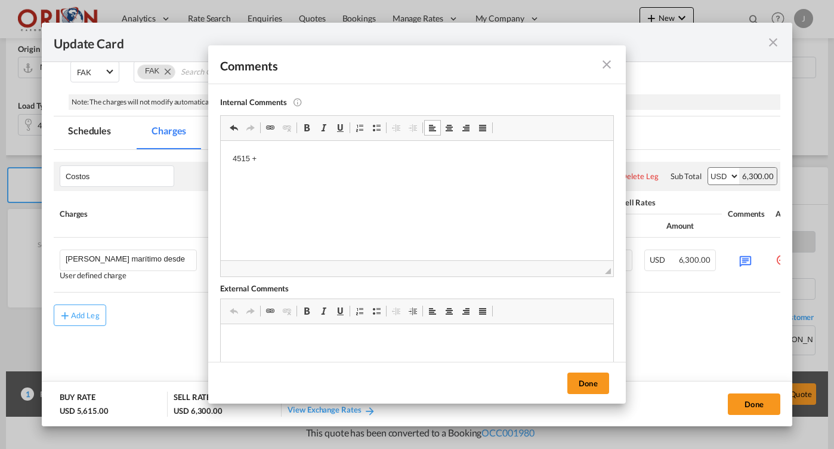
click at [267, 162] on p "4515 +" at bounding box center [417, 159] width 369 height 13
drag, startPoint x: 267, startPoint y: 162, endPoint x: 328, endPoint y: 159, distance: 61.5
click at [328, 159] on p "4515 + 50 + 63 + 450 + 400 =5,478" at bounding box center [417, 159] width 369 height 13
click at [361, 157] on p "4515 + 50 + 63 + 450 + 400 =5,478" at bounding box center [417, 159] width 369 height 13
drag, startPoint x: 141, startPoint y: 17, endPoint x: 588, endPoint y: 383, distance: 578.2
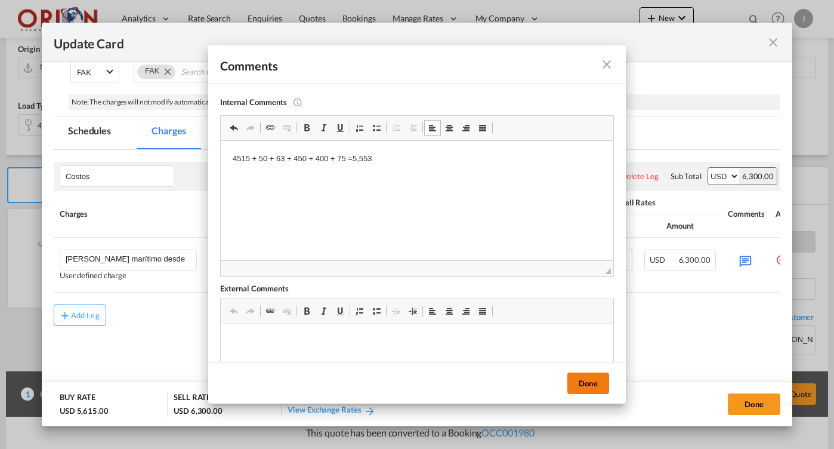
click at [588, 383] on button "Done" at bounding box center [588, 382] width 42 height 21
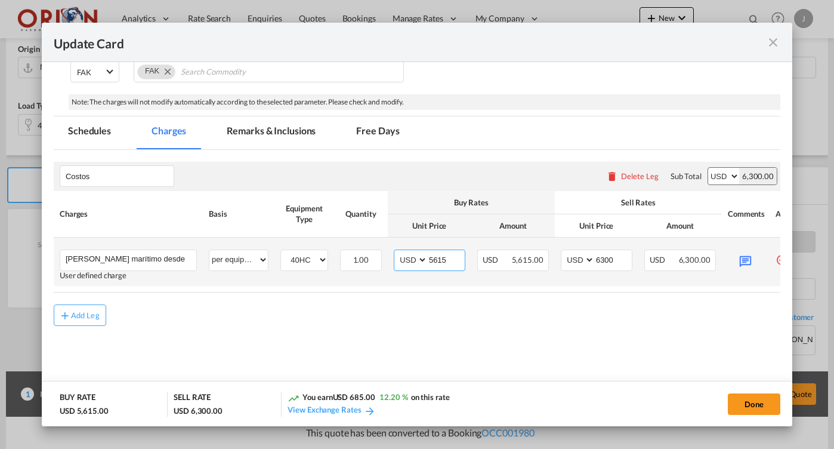
click at [447, 259] on input "5615" at bounding box center [446, 259] width 37 height 18
type input "5553"
click at [608, 258] on input "6300" at bounding box center [613, 259] width 37 height 18
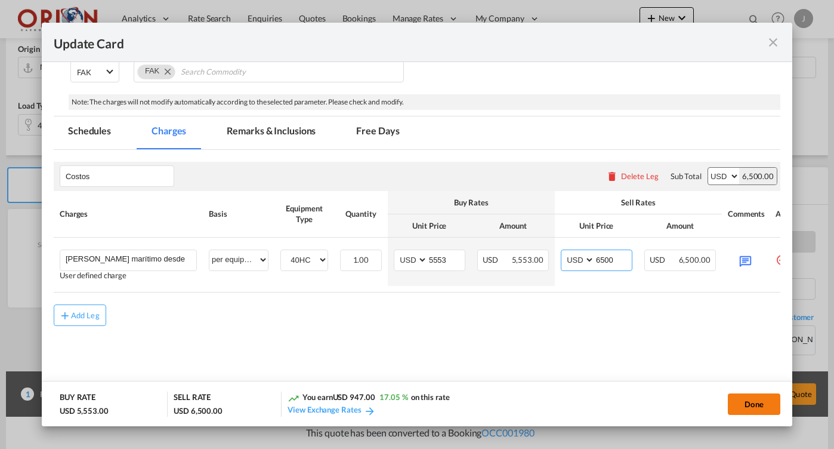
type input "6500"
click at [742, 398] on button "Done" at bounding box center [754, 403] width 52 height 21
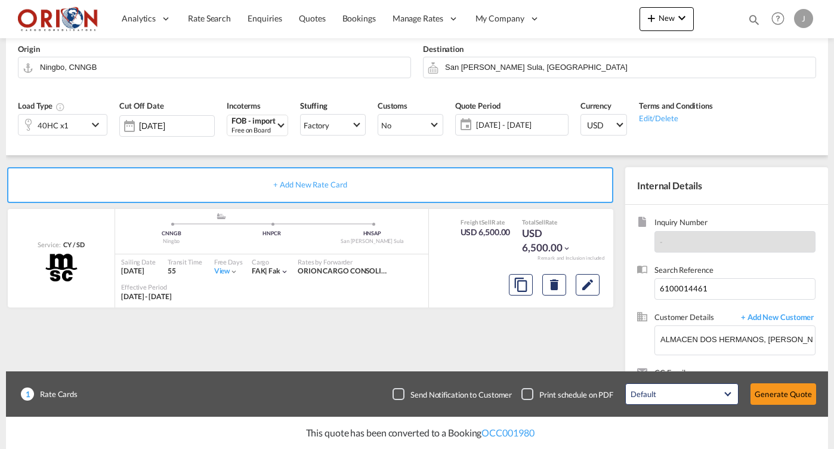
type input "[DATE]"
click at [592, 289] on md-icon "Edit" at bounding box center [587, 284] width 14 height 14
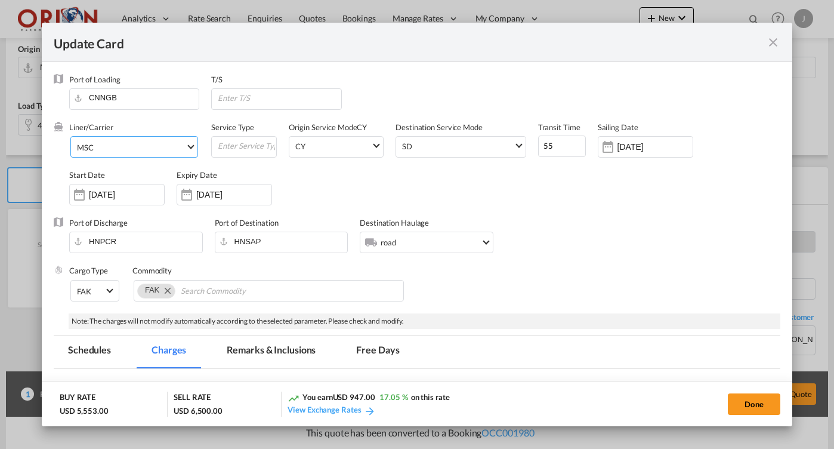
click at [180, 143] on span "MSC" at bounding box center [131, 147] width 109 height 11
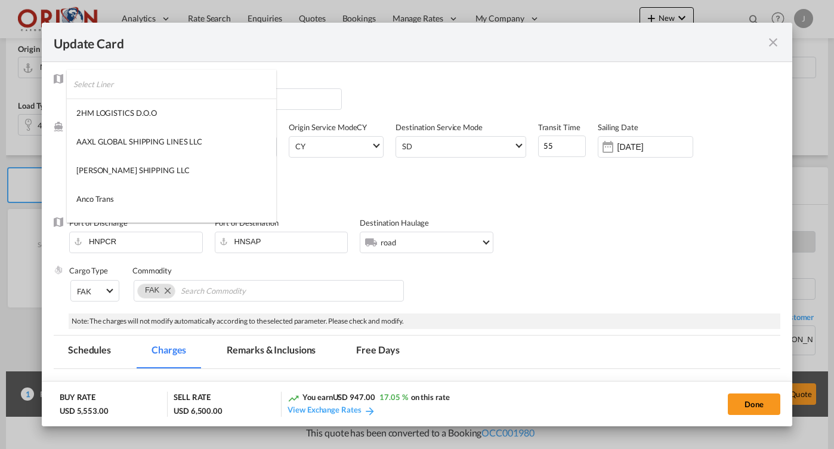
type md-option "41"
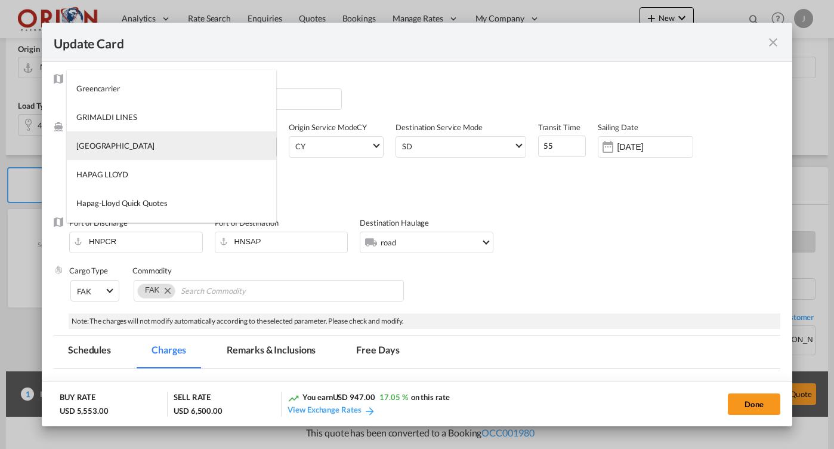
type md-option "46"
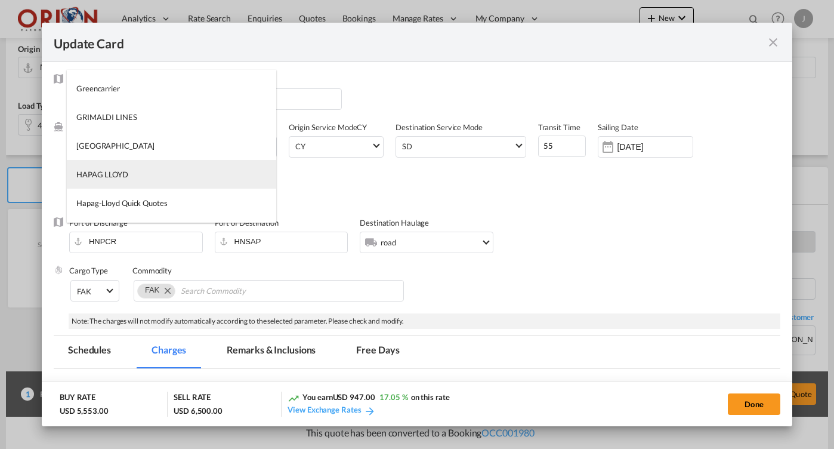
click at [155, 170] on md-option "HAPAG LLOYD" at bounding box center [171, 174] width 209 height 29
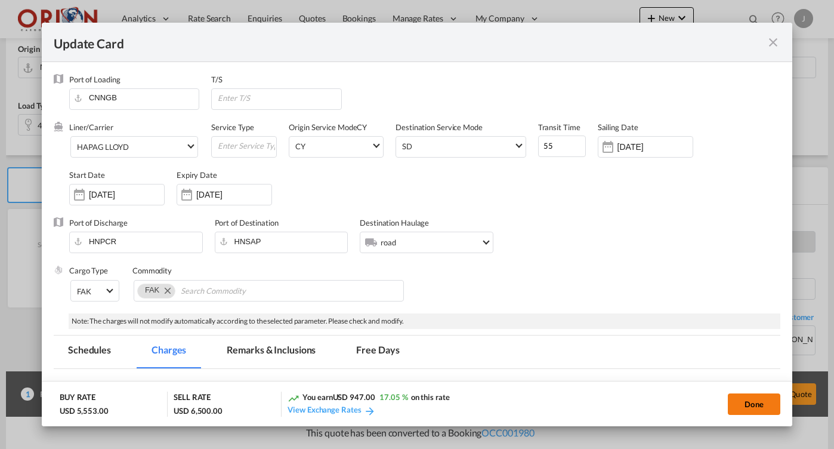
click at [753, 406] on button "Done" at bounding box center [754, 403] width 52 height 21
type input "[DATE]"
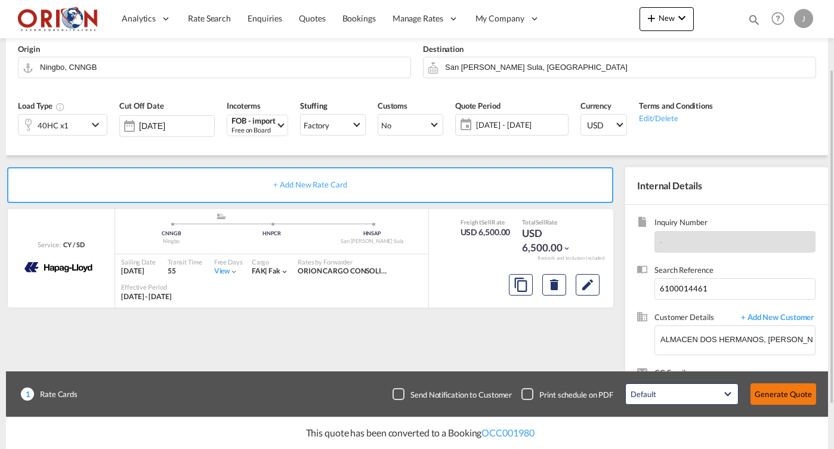
click at [767, 400] on button "Generate Quote" at bounding box center [783, 393] width 66 height 21
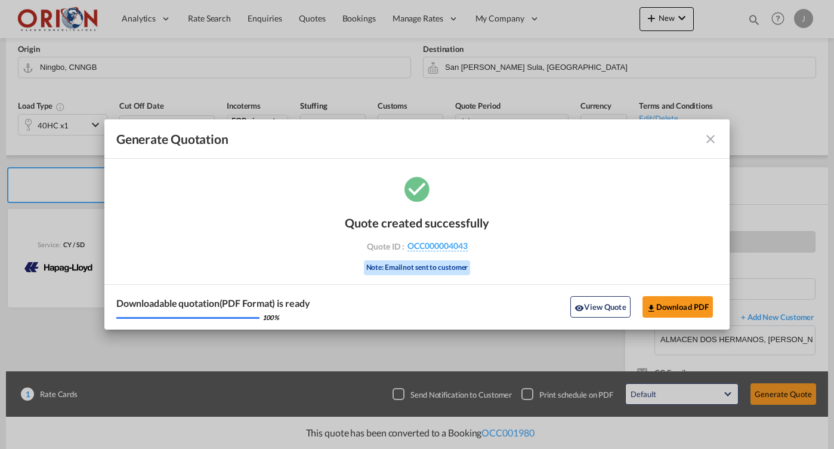
click at [706, 135] on md-icon "icon-close fg-AAA8AD cursor m-0" at bounding box center [710, 139] width 14 height 14
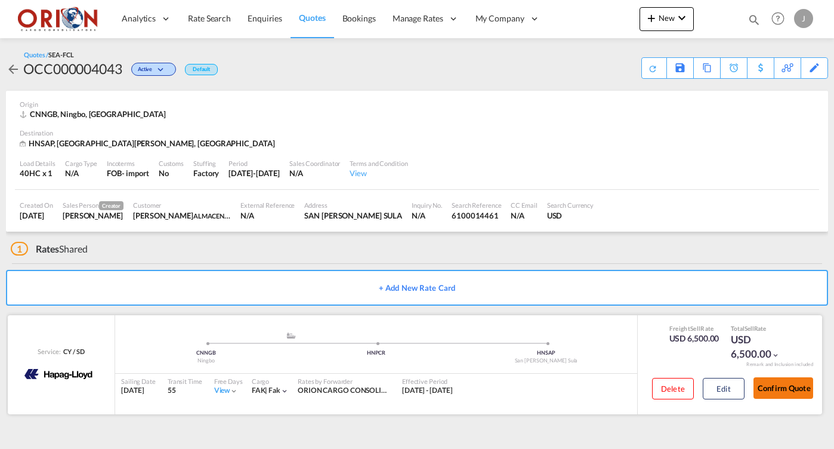
click at [767, 390] on button "Confirm Quote" at bounding box center [783, 387] width 60 height 21
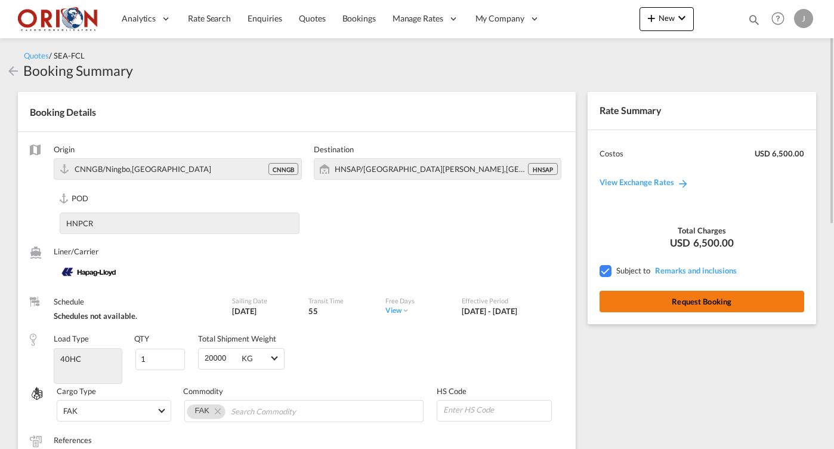
click at [681, 302] on button "Request Booking" at bounding box center [702, 301] width 205 height 21
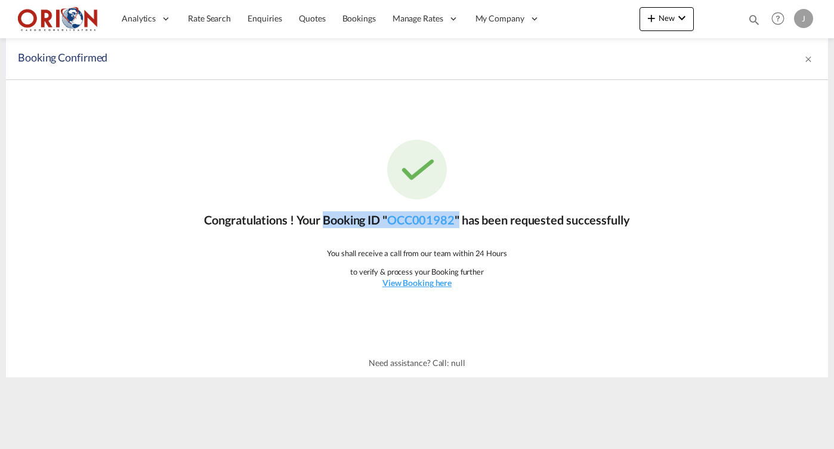
drag, startPoint x: 320, startPoint y: 217, endPoint x: 464, endPoint y: 218, distance: 144.4
click at [464, 218] on p "Congratulations ! Your Booking ID " OCC001982 " has been requested successfully" at bounding box center [416, 219] width 425 height 17
copy p "Booking ID " OCC001982 ""
click at [416, 279] on u "View Booking here" at bounding box center [416, 282] width 69 height 10
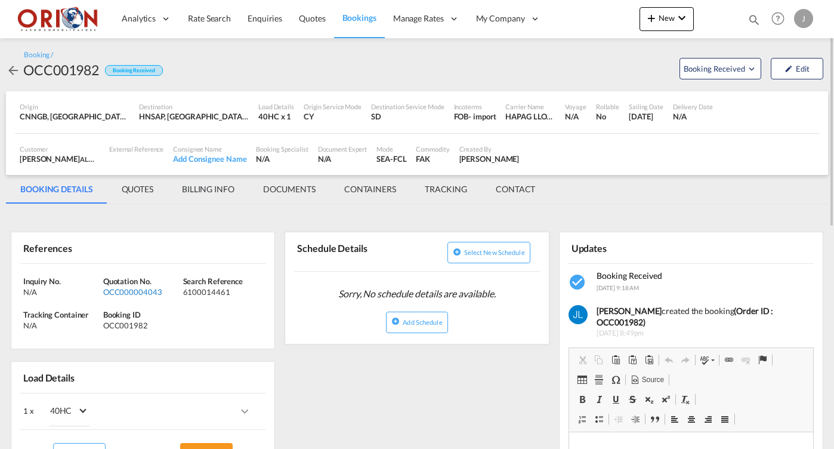
click at [133, 290] on div "OCC000004043" at bounding box center [141, 291] width 77 height 11
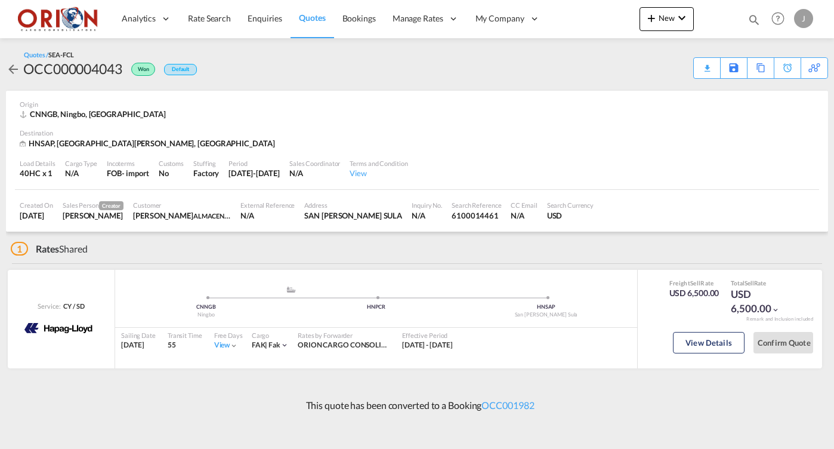
click at [0, 0] on div "Download Quote" at bounding box center [0, 0] width 0 height 0
click at [310, 18] on span "Quotes" at bounding box center [312, 18] width 26 height 10
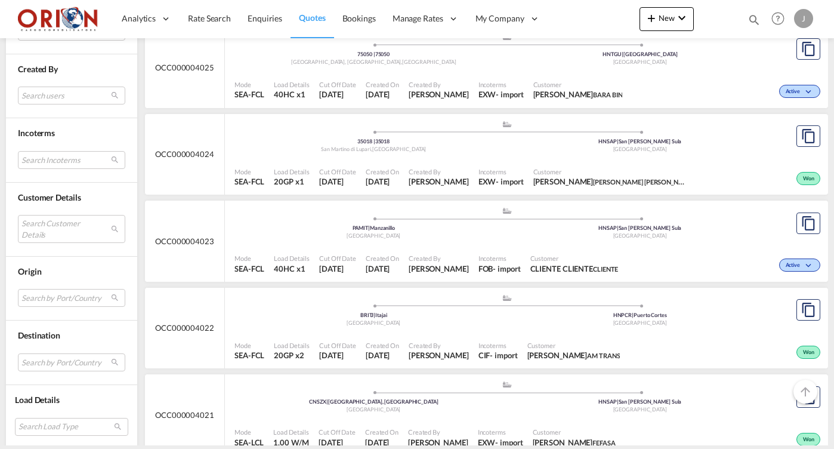
scroll to position [1690, 0]
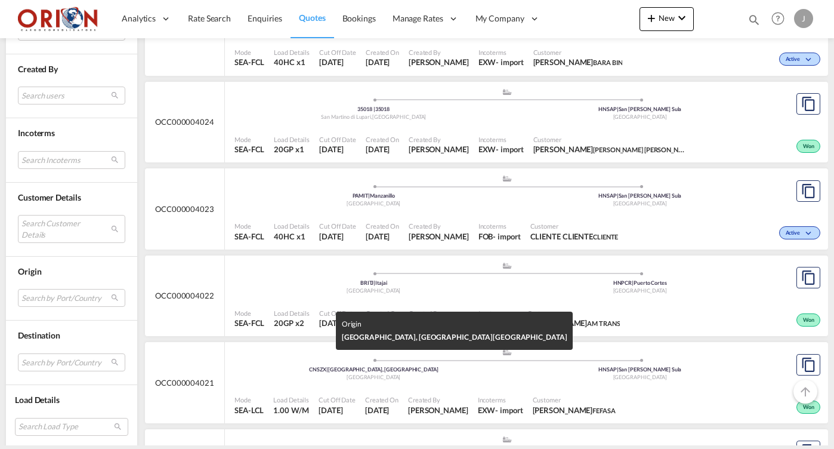
click at [408, 373] on div "[GEOGRAPHIC_DATA]" at bounding box center [373, 377] width 267 height 8
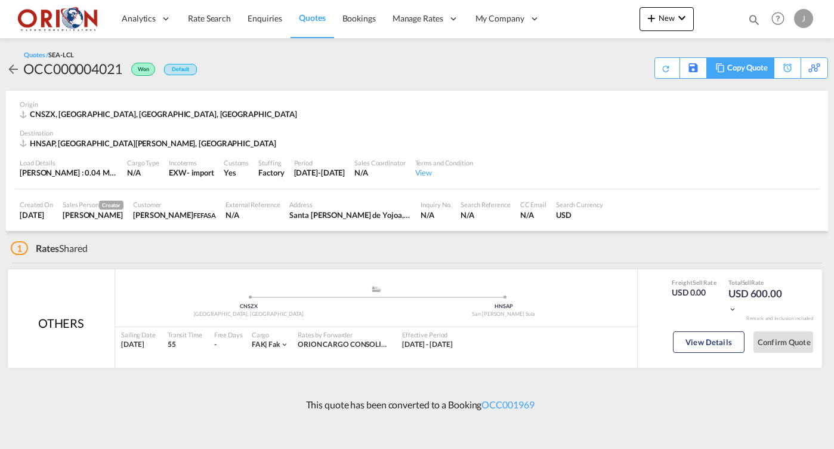
click at [754, 72] on div "Copy Quote" at bounding box center [747, 68] width 41 height 20
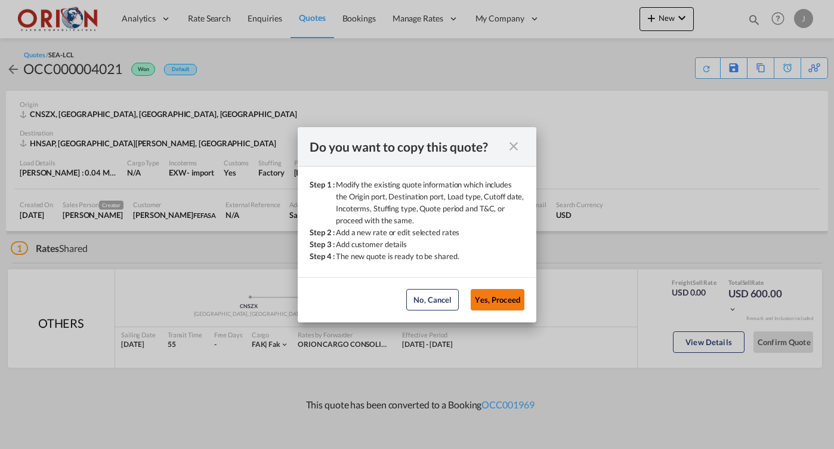
click at [508, 294] on button "Yes, Proceed" at bounding box center [498, 299] width 54 height 21
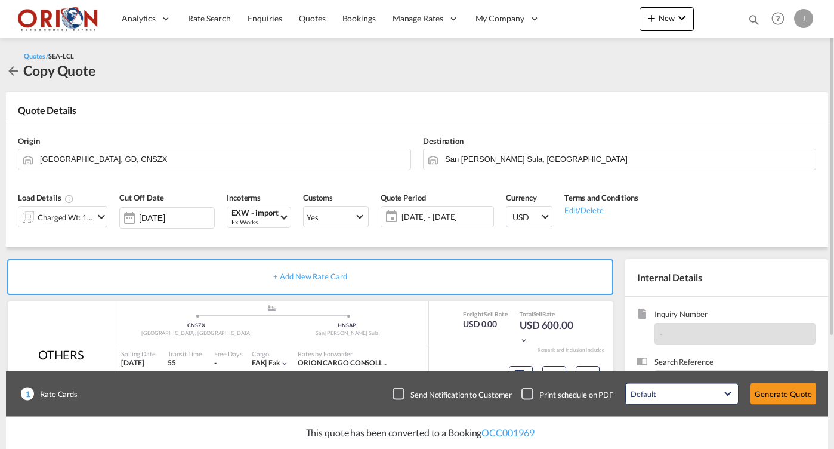
click at [445, 212] on span "[DATE] - [DATE]" at bounding box center [445, 216] width 89 height 11
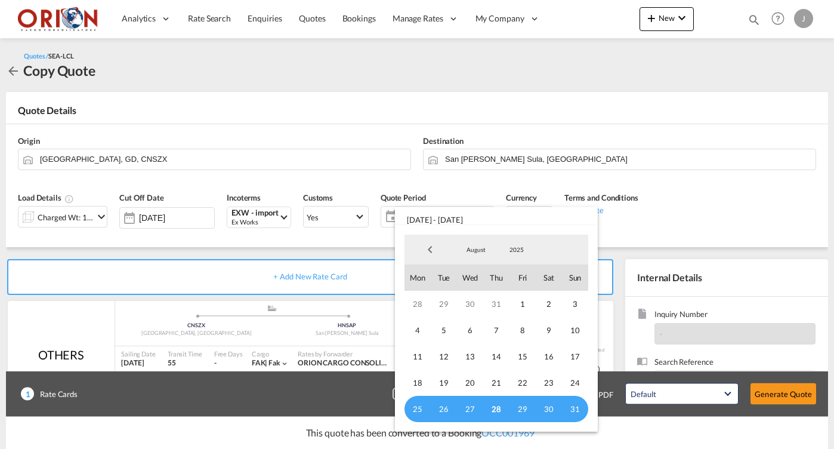
click at [475, 243] on md-select-value "August" at bounding box center [476, 249] width 41 height 18
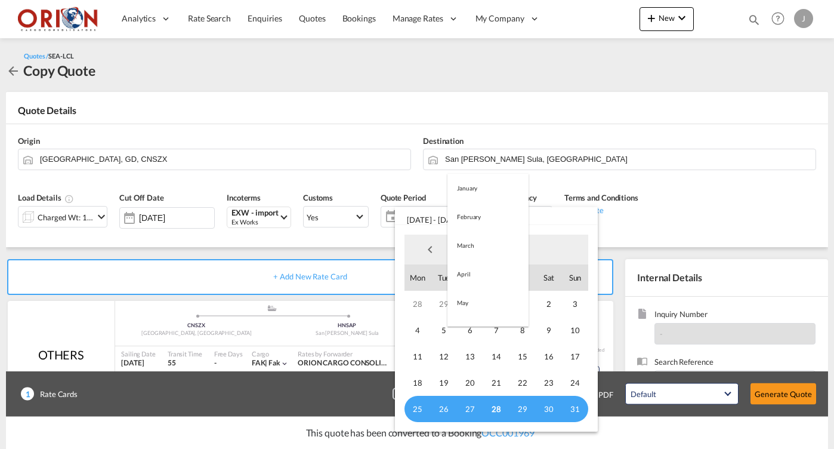
scroll to position [138, 0]
click at [473, 270] on md-option "September" at bounding box center [487, 278] width 81 height 29
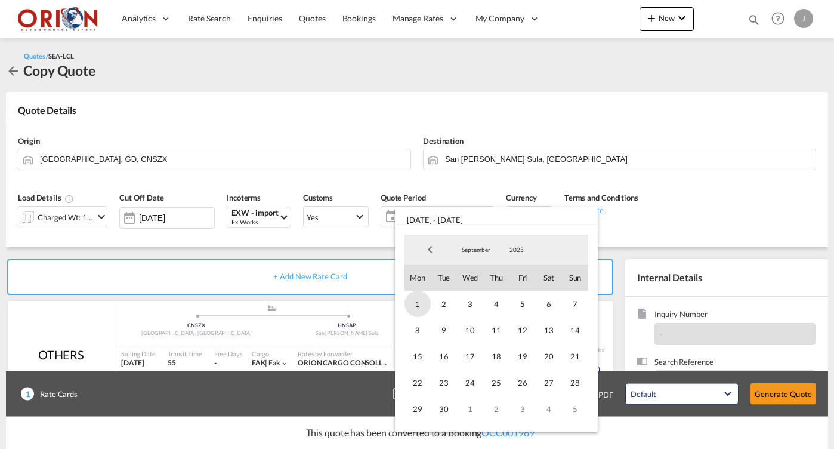
click at [418, 297] on span "1" at bounding box center [417, 304] width 26 height 26
click at [423, 352] on span "15" at bounding box center [417, 356] width 26 height 26
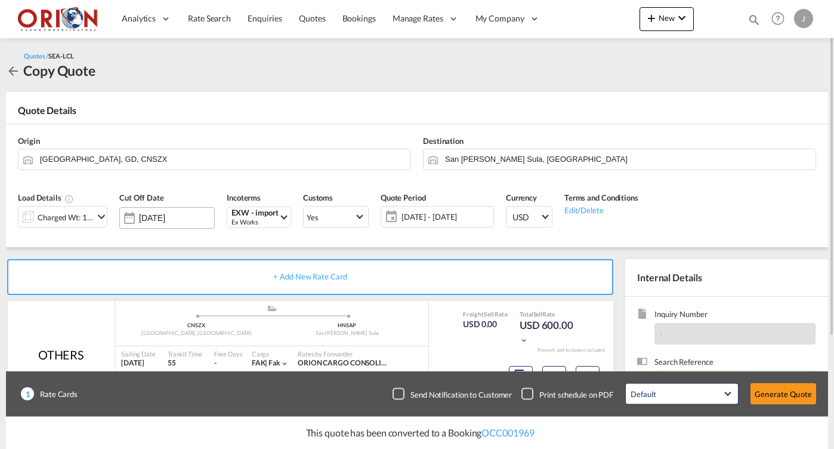
click at [178, 222] on div "[DATE]" at bounding box center [176, 217] width 75 height 11
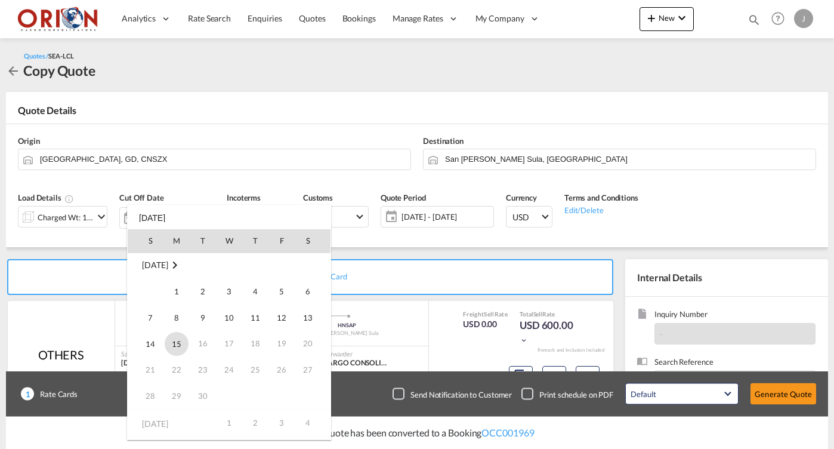
scroll to position [160, 0]
click at [181, 343] on span "15" at bounding box center [177, 344] width 24 height 24
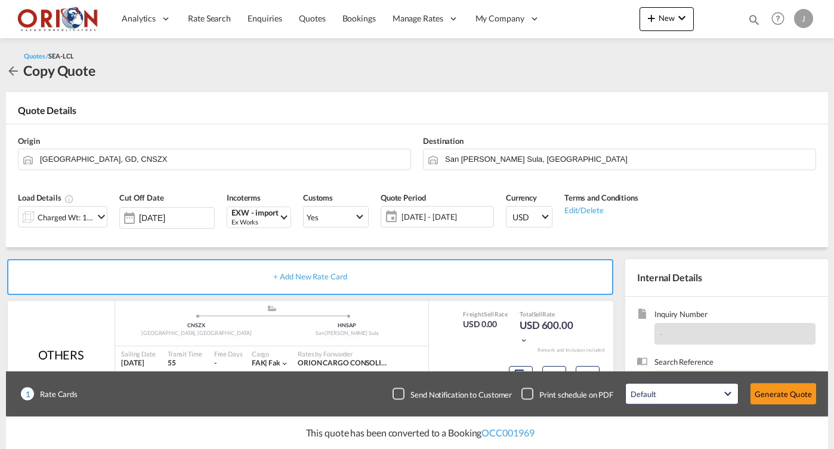
type input "[DATE]"
click at [98, 215] on md-icon "icon-chevron-down" at bounding box center [101, 216] width 14 height 14
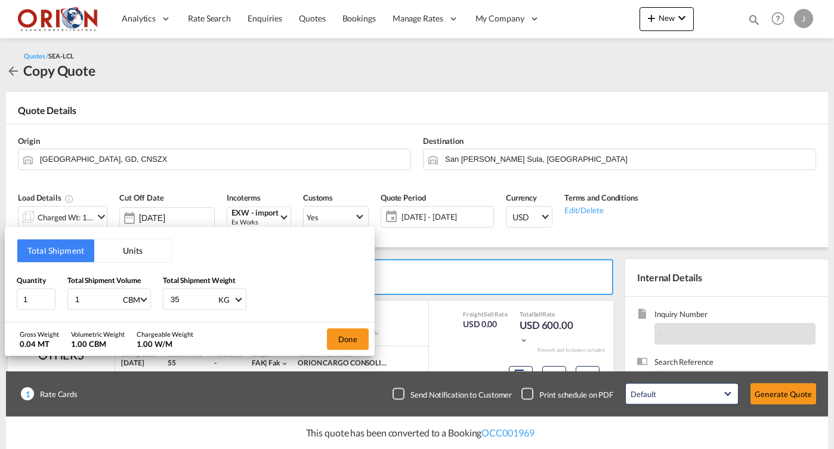
click at [86, 298] on input "1" at bounding box center [98, 299] width 48 height 20
type input "12"
click at [35, 297] on input "1" at bounding box center [36, 298] width 39 height 21
click at [180, 296] on input "35" at bounding box center [193, 299] width 48 height 20
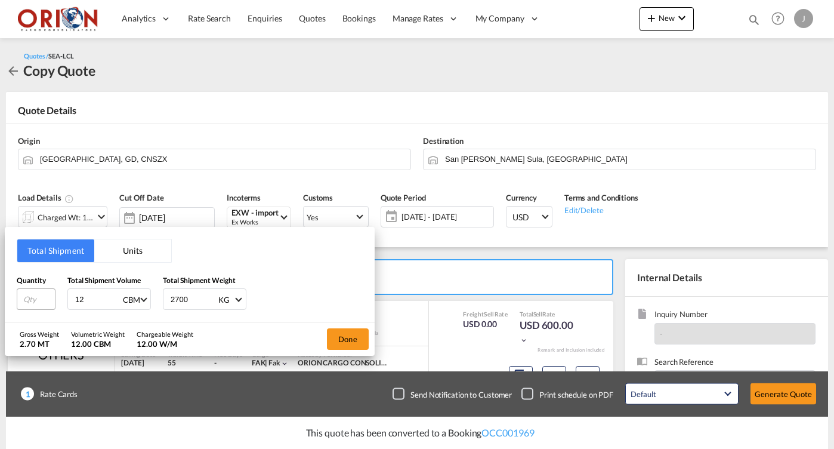
type input "2700"
click at [29, 296] on input "number" at bounding box center [36, 298] width 39 height 21
type input "20"
click at [343, 338] on button "Done" at bounding box center [348, 338] width 42 height 21
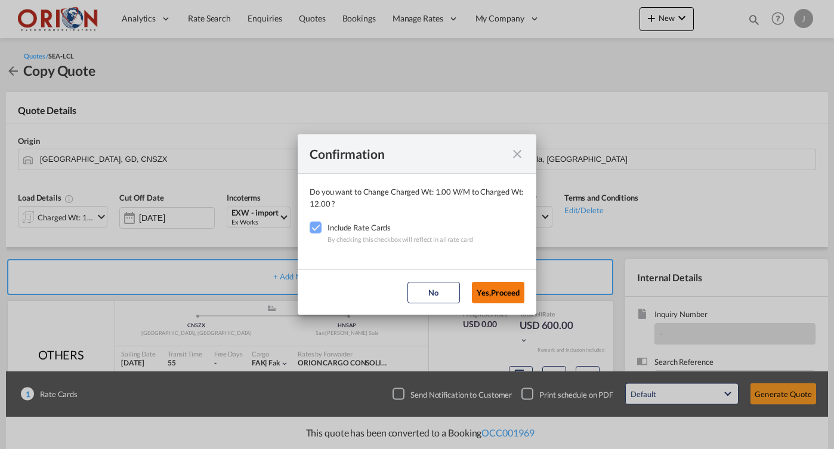
click at [498, 288] on button "Yes,Proceed" at bounding box center [498, 292] width 52 height 21
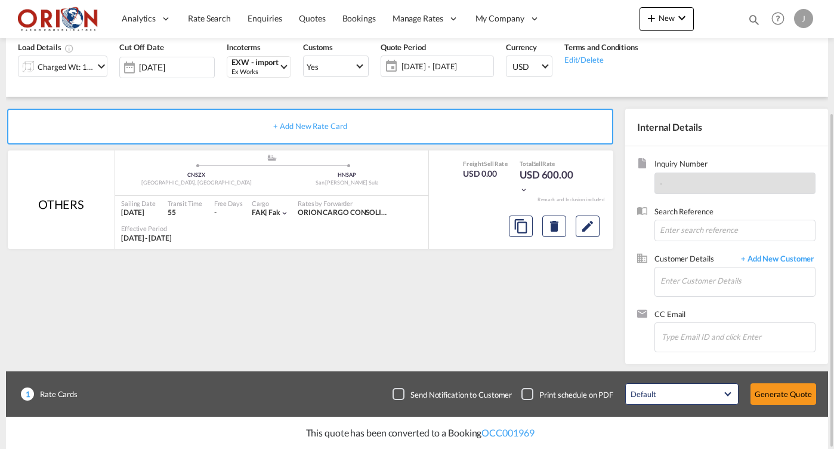
scroll to position [0, 0]
click at [687, 279] on input "Enter Customer Details" at bounding box center [737, 280] width 155 height 27
click at [750, 258] on span "+ Add New Customer" at bounding box center [775, 260] width 81 height 14
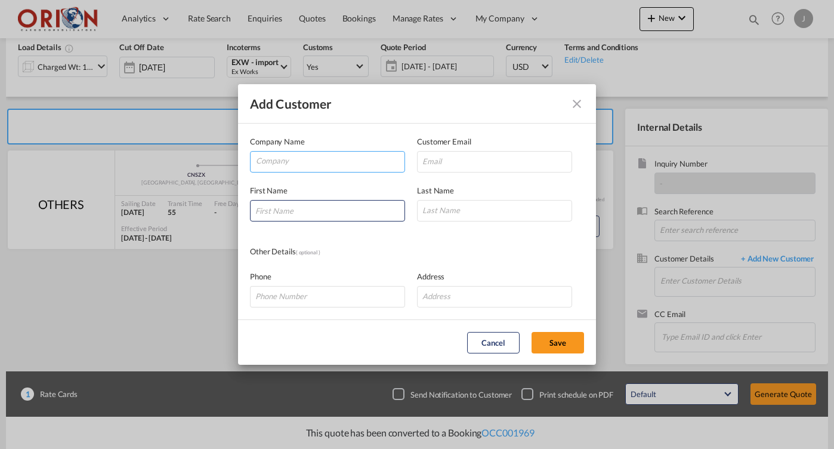
click at [323, 160] on input "Company" at bounding box center [330, 161] width 149 height 18
type input "CHSA"
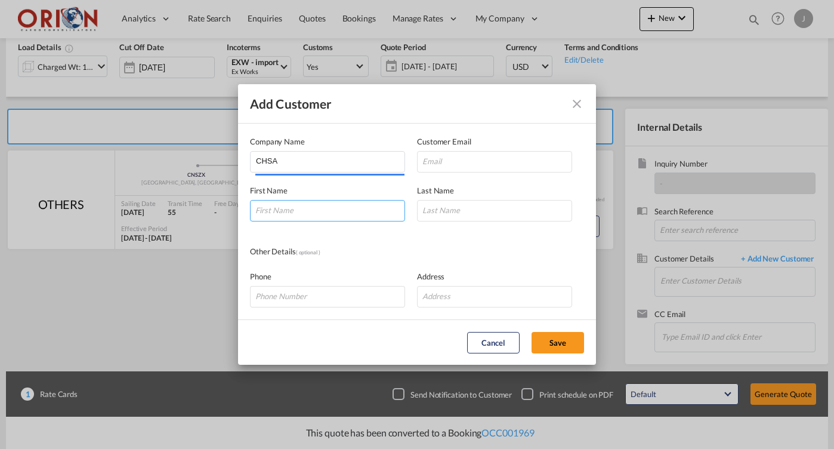
click at [293, 207] on input "Add Customer Company ..." at bounding box center [327, 210] width 155 height 21
type input "CLUB"
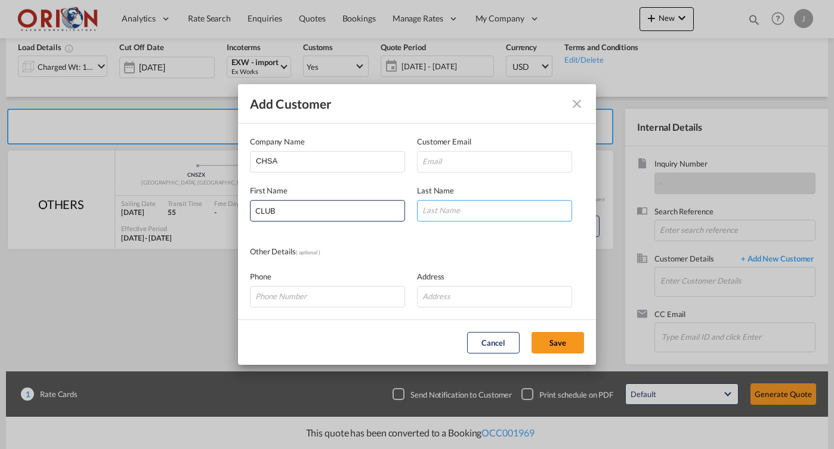
click at [458, 212] on input "Add Customer Company ..." at bounding box center [494, 210] width 155 height 21
type input "ARABE"
paste input "[PERSON_NAME] <[PERSON_NAME][EMAIL_ADDRESS][PERSON_NAME][DOMAIN_NAME]>"
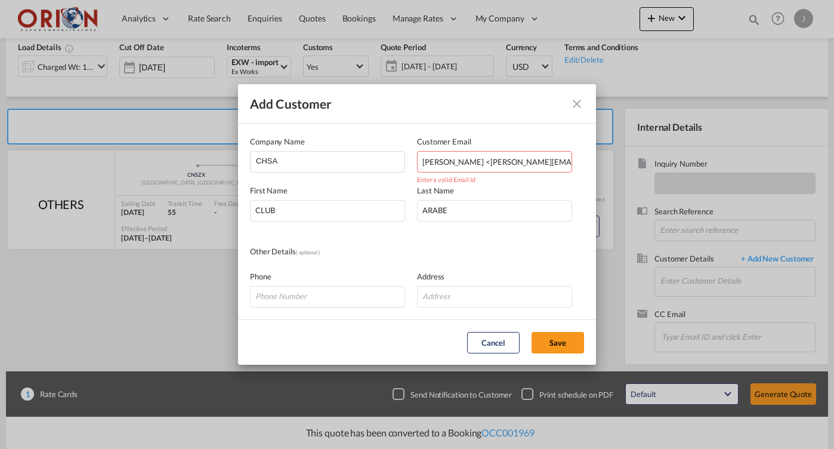
click at [435, 159] on input "[PERSON_NAME] <[PERSON_NAME][EMAIL_ADDRESS][PERSON_NAME][DOMAIN_NAME]>" at bounding box center [494, 161] width 155 height 21
drag, startPoint x: 431, startPoint y: 159, endPoint x: 332, endPoint y: 159, distance: 99.0
click at [332, 159] on div "Company Name CHSA Customer Email [PERSON_NAME] <[PERSON_NAME][EMAIL_ADDRESS][PE…" at bounding box center [417, 153] width 334 height 37
click at [549, 162] on input "[PERSON_NAME][EMAIL_ADDRESS][PERSON_NAME][DOMAIN_NAME]>=" at bounding box center [494, 161] width 155 height 21
type input "[PERSON_NAME][EMAIL_ADDRESS][PERSON_NAME][DOMAIN_NAME]"
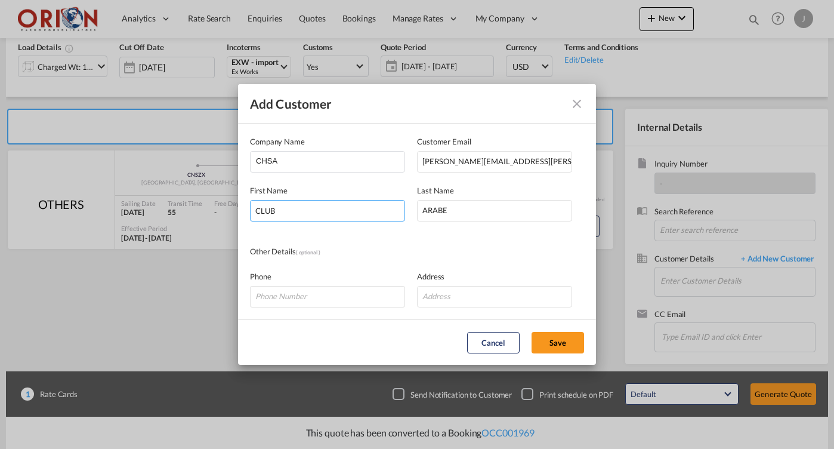
click at [301, 212] on input "CLUB" at bounding box center [327, 210] width 155 height 21
type input "[PERSON_NAME]"
click at [434, 208] on input "ARABE" at bounding box center [494, 210] width 155 height 21
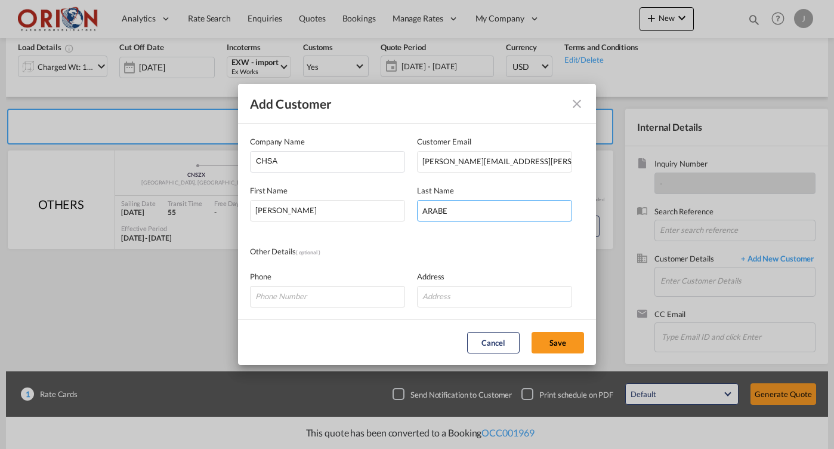
click at [434, 208] on input "ARABE" at bounding box center [494, 210] width 155 height 21
type input "[PERSON_NAME]"
click at [548, 338] on button "Save" at bounding box center [558, 342] width 52 height 21
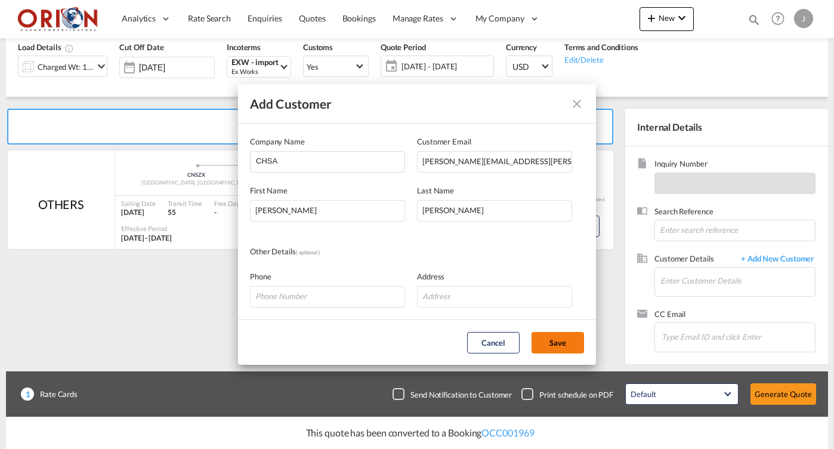
type input "CHSA, [PERSON_NAME], [PERSON_NAME][EMAIL_ADDRESS][PERSON_NAME][DOMAIN_NAME]"
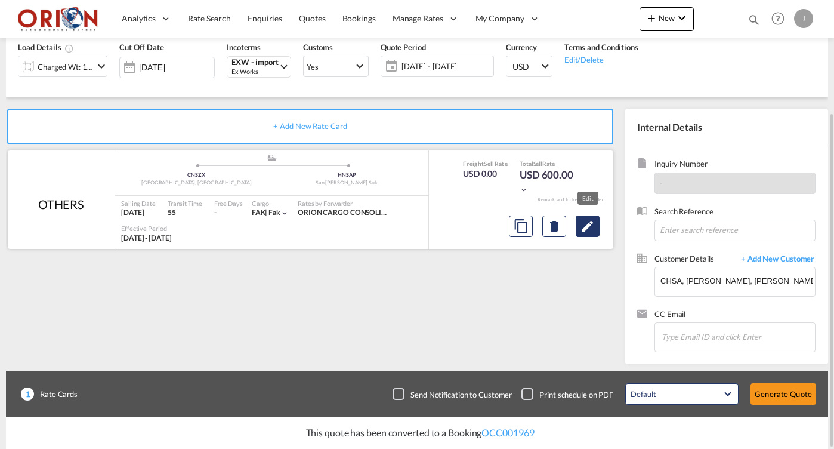
click at [583, 221] on md-icon "Edit" at bounding box center [587, 226] width 14 height 14
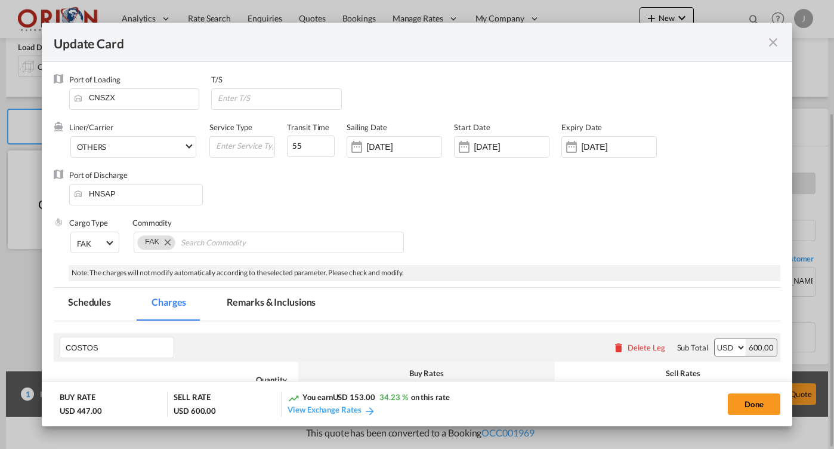
select select "flat"
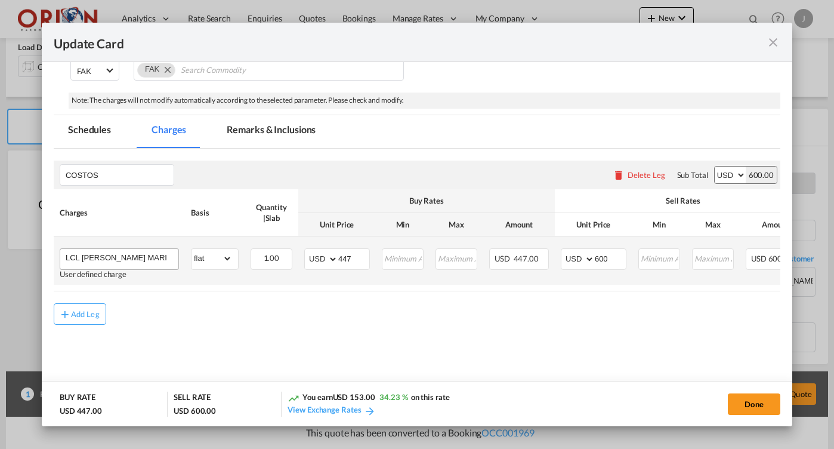
scroll to position [171, 0]
click at [160, 264] on input "LCL [PERSON_NAME] MARITIMO SHENZHEN A ALAMCEN FISCAL SPS" at bounding box center [122, 259] width 113 height 18
drag, startPoint x: 142, startPoint y: 260, endPoint x: 238, endPoint y: 260, distance: 96.0
click at [238, 260] on tr "LCL [PERSON_NAME] MARITIMO SHENZHEN A ALAMCEN FISCAL SPS User defined charge Pl…" at bounding box center [476, 261] width 845 height 48
click at [352, 258] on input "447" at bounding box center [353, 259] width 31 height 18
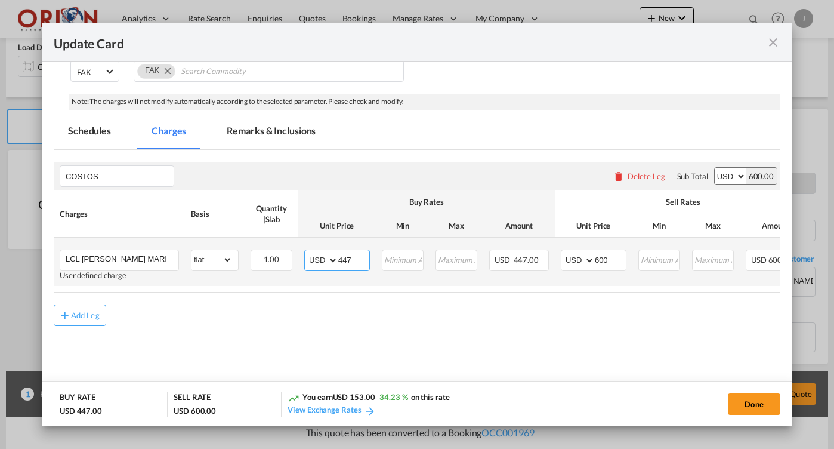
click at [352, 258] on input "447" at bounding box center [353, 259] width 31 height 18
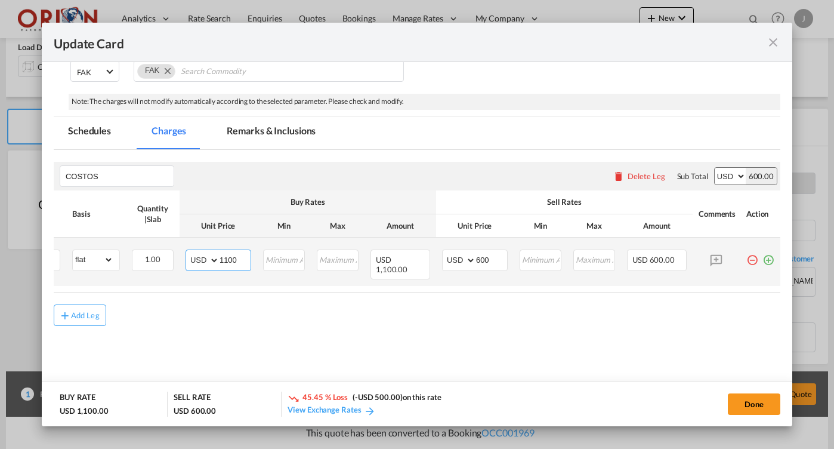
scroll to position [0, 119]
type input "1100"
click at [766, 258] on md-icon "icon-plus-circle-outline green-400-fg" at bounding box center [768, 255] width 12 height 12
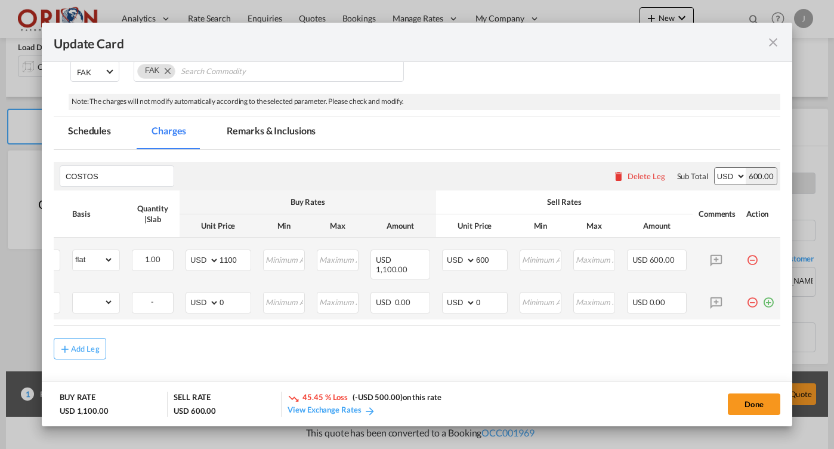
scroll to position [0, 0]
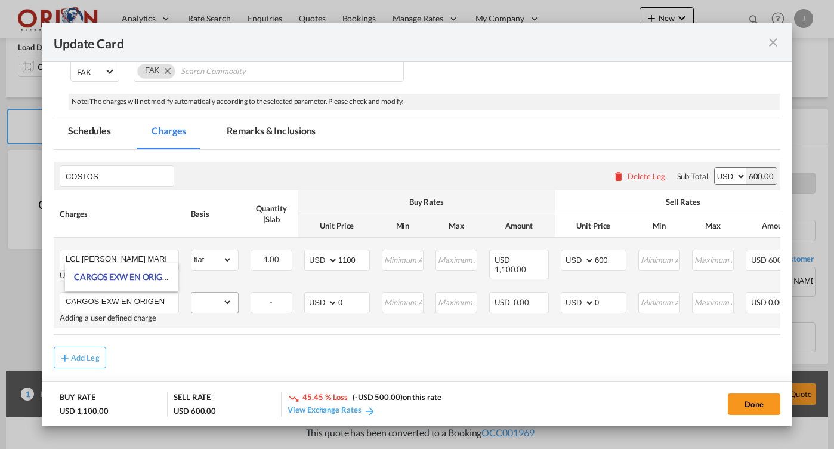
type input "CARGOS EXW EN ORIGEN"
click at [221, 298] on select "gross_weight volumetric_weight per_shipment per_bl per_km per_hawb per_kg flat …" at bounding box center [211, 301] width 41 height 19
select select "flat"
click at [353, 299] on input "0" at bounding box center [353, 301] width 31 height 18
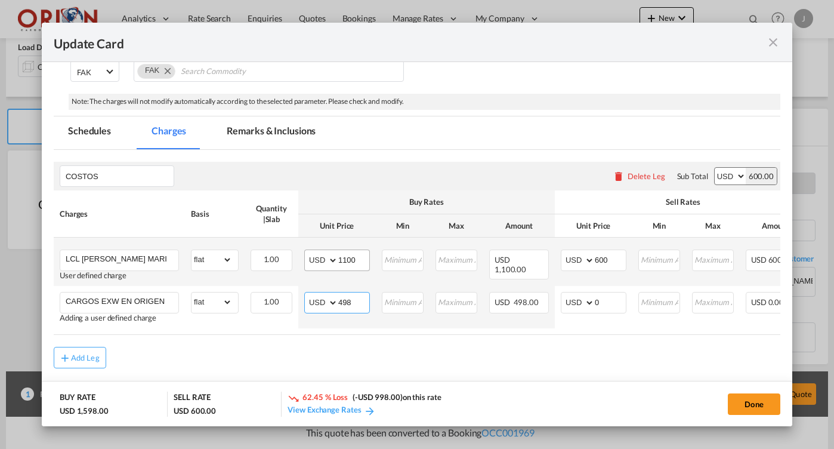
type input "498"
click at [345, 251] on input "1100" at bounding box center [353, 259] width 31 height 18
click at [347, 254] on input "1100" at bounding box center [353, 259] width 31 height 18
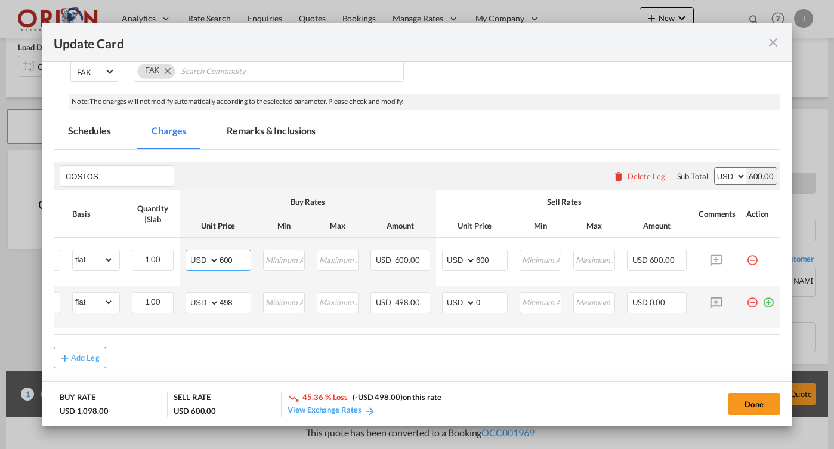
scroll to position [0, 119]
type input "600"
click at [770, 299] on md-icon "icon-plus-circle-outline green-400-fg" at bounding box center [768, 298] width 12 height 12
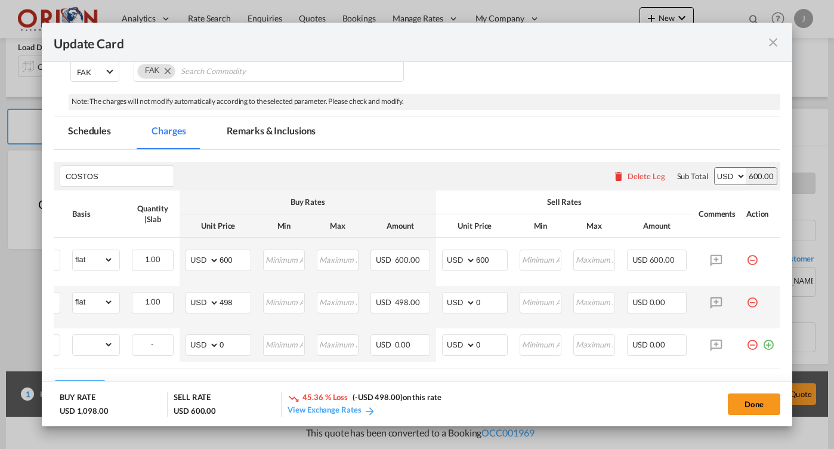
scroll to position [0, 0]
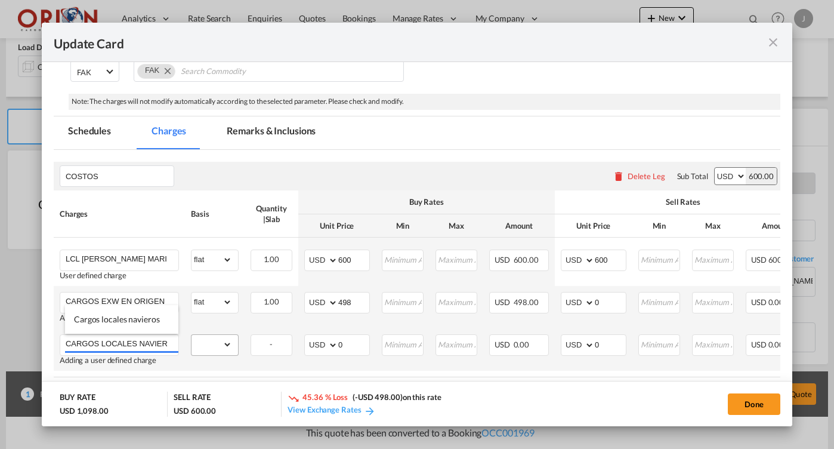
type input "CARGOS LOCALES NAVIEROS EN DE"
click at [157, 340] on input "CARGOS LOCALES NAVIEROS EN DE" at bounding box center [122, 344] width 113 height 18
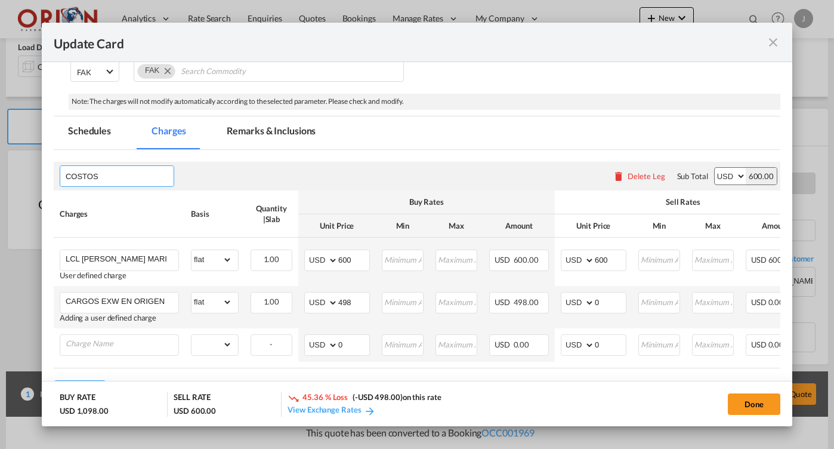
click at [100, 177] on input "COSTOS" at bounding box center [120, 176] width 108 height 18
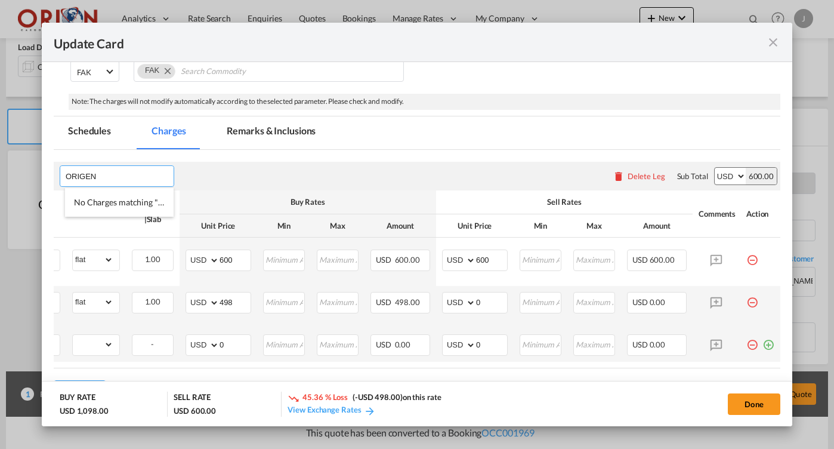
scroll to position [0, 119]
type input "ORIGEN"
click at [750, 342] on md-icon "icon-minus-circle-outline red-400-fg pt-7" at bounding box center [752, 340] width 12 height 12
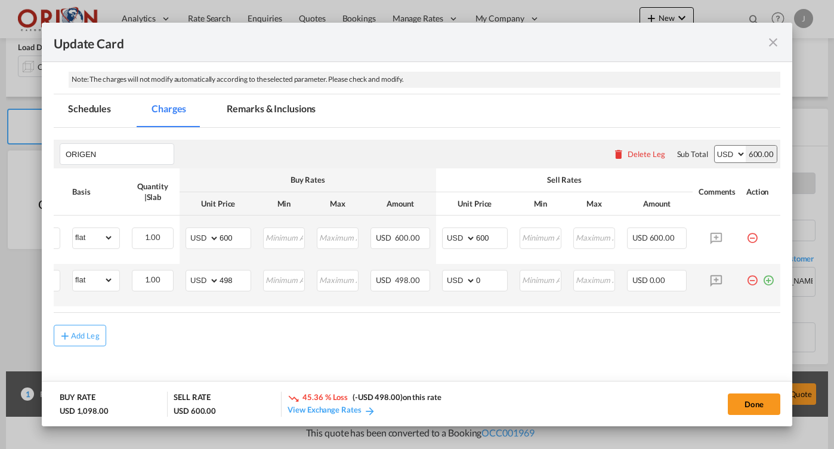
scroll to position [196, 0]
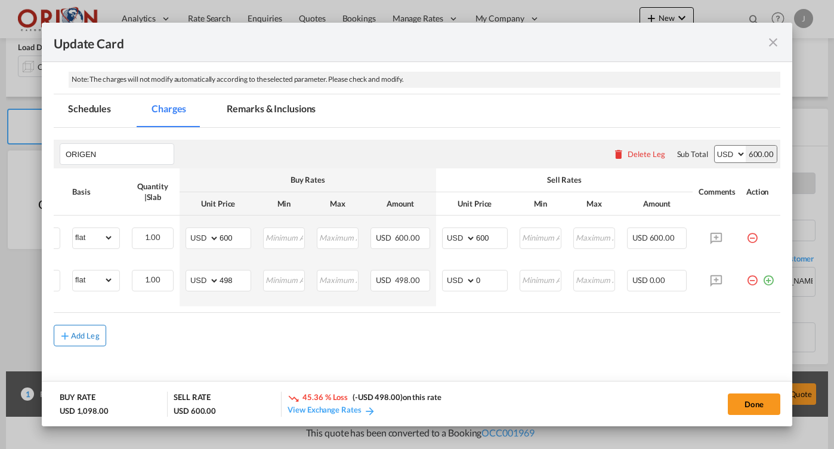
click at [98, 332] on div "Add Leg" at bounding box center [85, 335] width 29 height 7
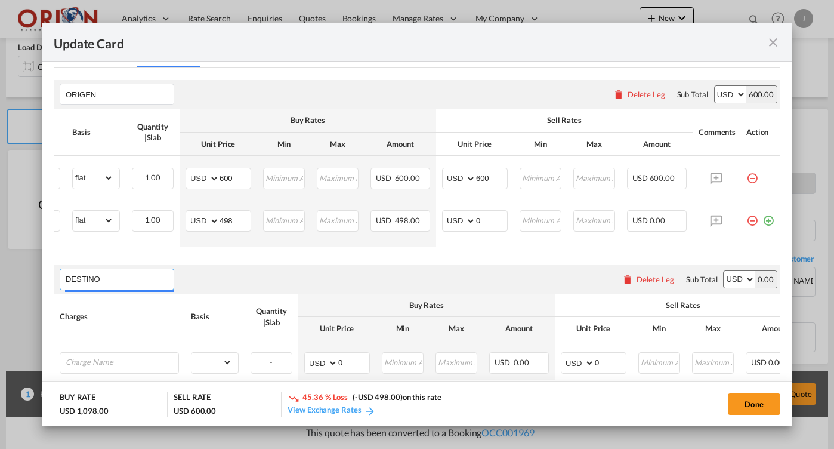
scroll to position [288, 0]
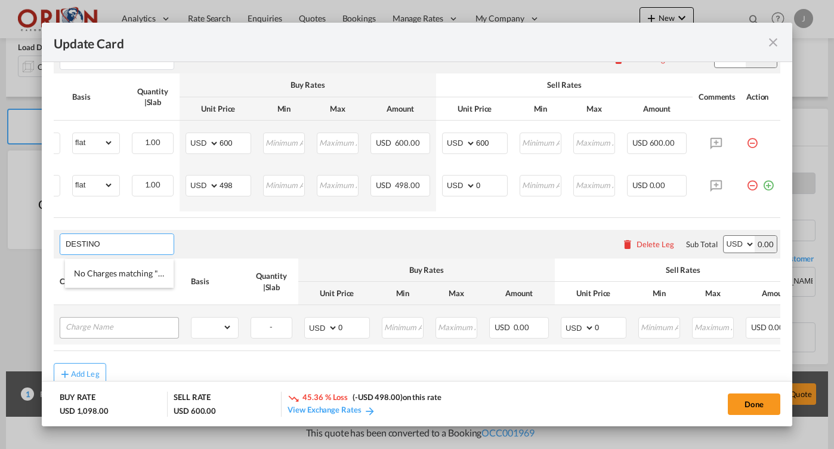
type input "DESTINO"
click at [120, 320] on input "Charge Name" at bounding box center [122, 326] width 113 height 18
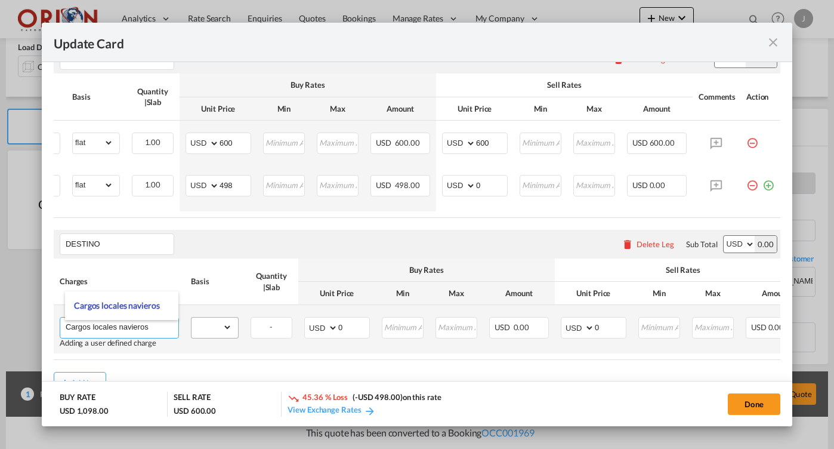
type input "Cargos locales navieros"
select select "flat"
click at [361, 330] on input "0" at bounding box center [353, 326] width 31 height 18
type input "115"
click at [622, 329] on input "0" at bounding box center [610, 326] width 31 height 18
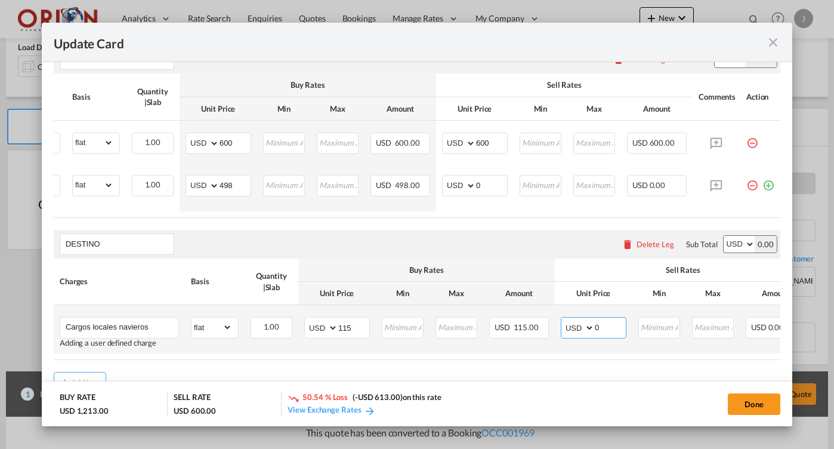
click at [622, 329] on input "0" at bounding box center [610, 326] width 31 height 18
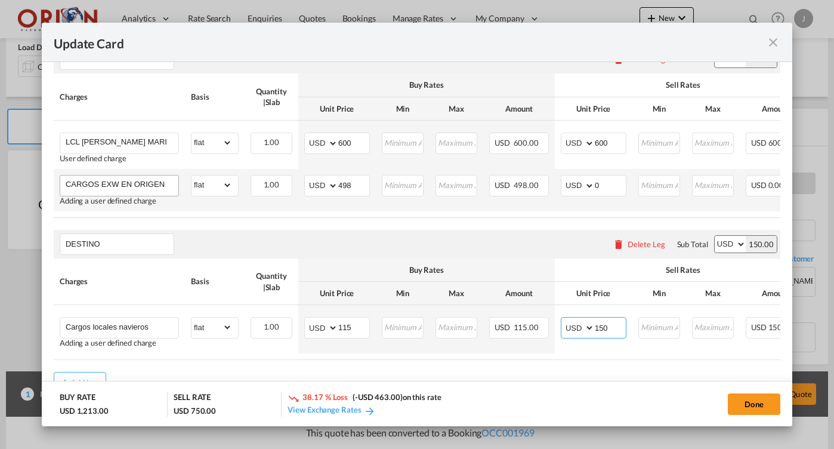
scroll to position [0, -1]
type input "150"
click at [144, 187] on input "CARGOS EXW EN ORIGEN" at bounding box center [122, 184] width 113 height 18
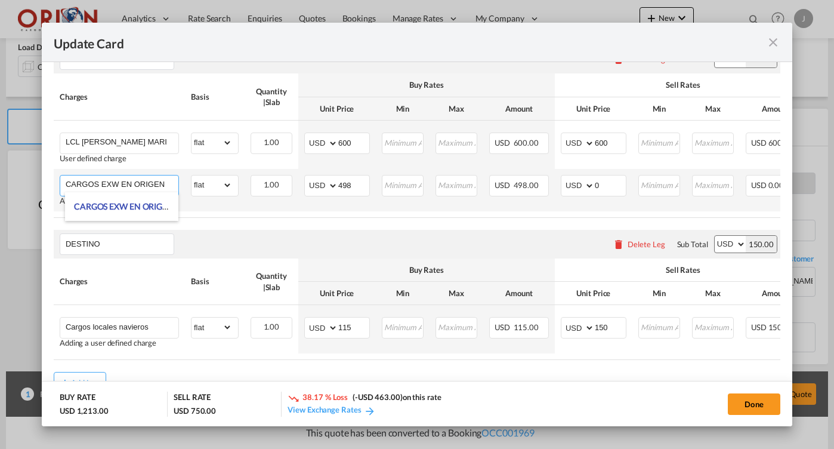
click at [144, 187] on input "CARGOS EXW EN ORIGEN" at bounding box center [122, 184] width 113 height 18
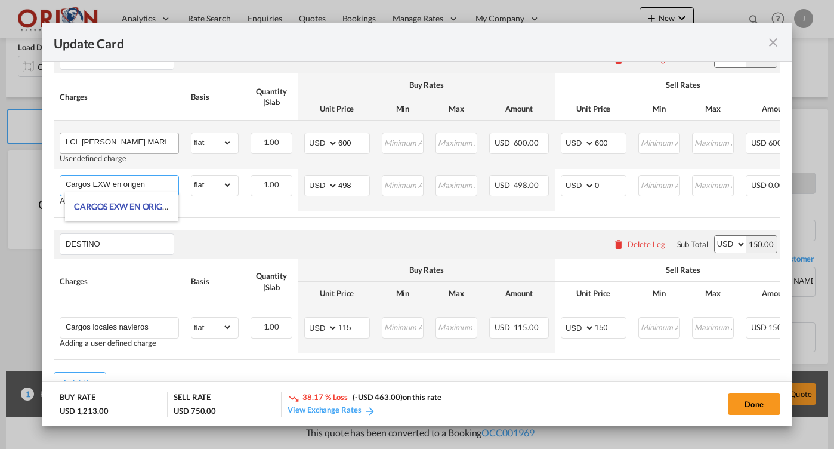
type input "Cargos EXW en origen"
click at [119, 142] on input "LCL [PERSON_NAME] MARITIMO SHENZHEN A ALAMCEN FISCAL SPS" at bounding box center [122, 142] width 113 height 18
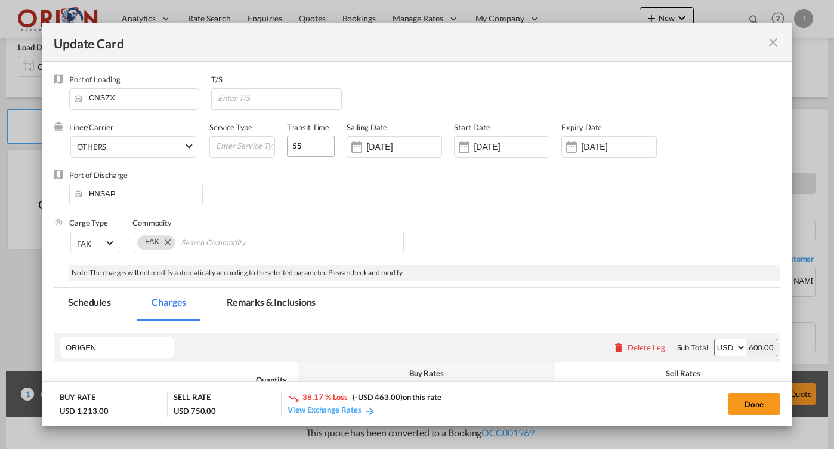
type input "[PERSON_NAME] LCL Shenzhen a Almacen Fiscal SPS"
click at [297, 147] on input "55" at bounding box center [311, 145] width 48 height 21
type input "67"
click at [381, 147] on input "[DATE]" at bounding box center [403, 147] width 75 height 10
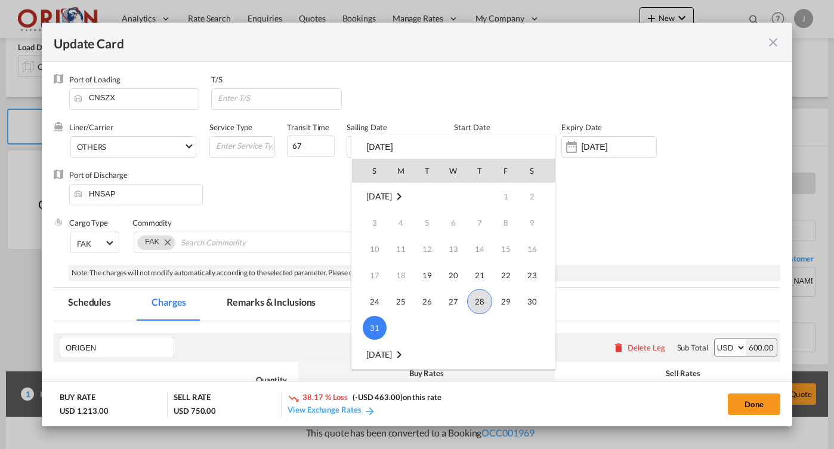
scroll to position [8, 0]
click at [471, 308] on td "Week 6" at bounding box center [479, 320] width 26 height 27
click at [472, 299] on span "28" at bounding box center [479, 293] width 25 height 25
type input "[DATE]"
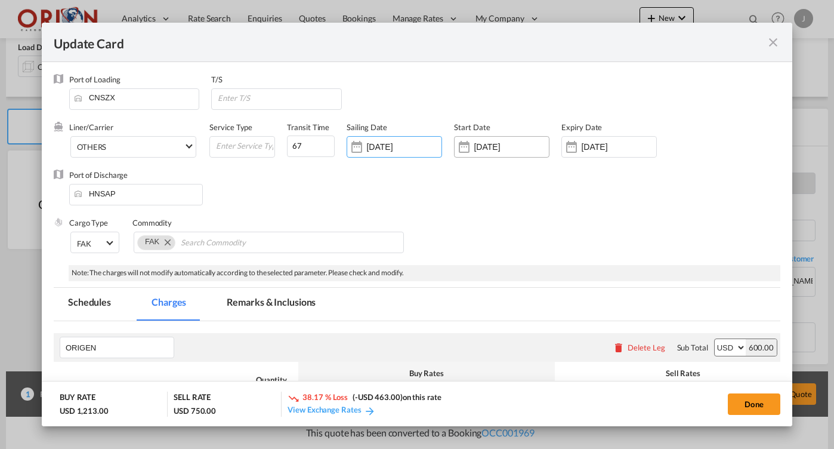
click at [477, 144] on input "[DATE]" at bounding box center [511, 147] width 75 height 10
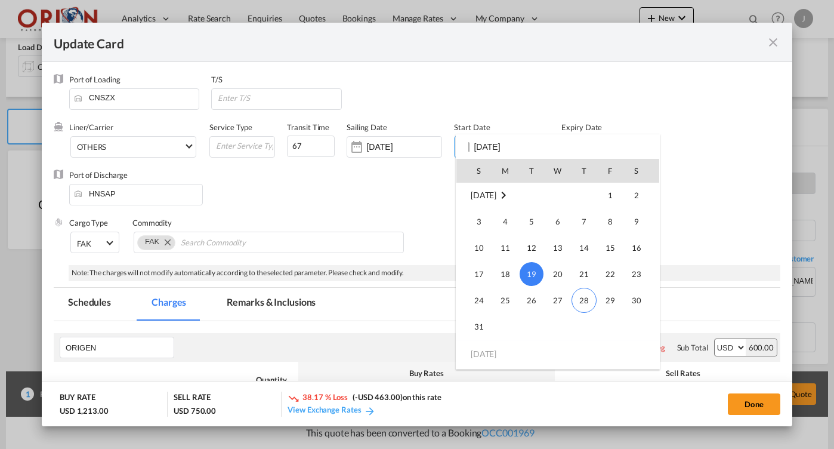
scroll to position [0, 0]
click at [586, 299] on span "28" at bounding box center [583, 300] width 25 height 25
type input "[DATE]"
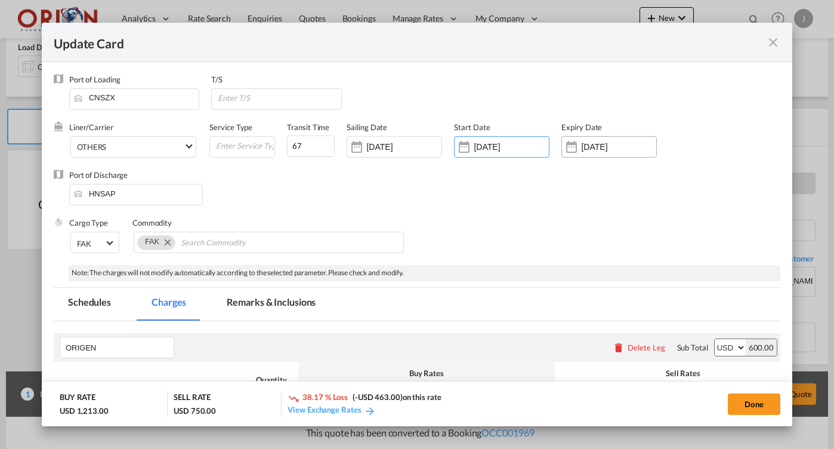
click at [583, 152] on div "[DATE]" at bounding box center [608, 146] width 95 height 21
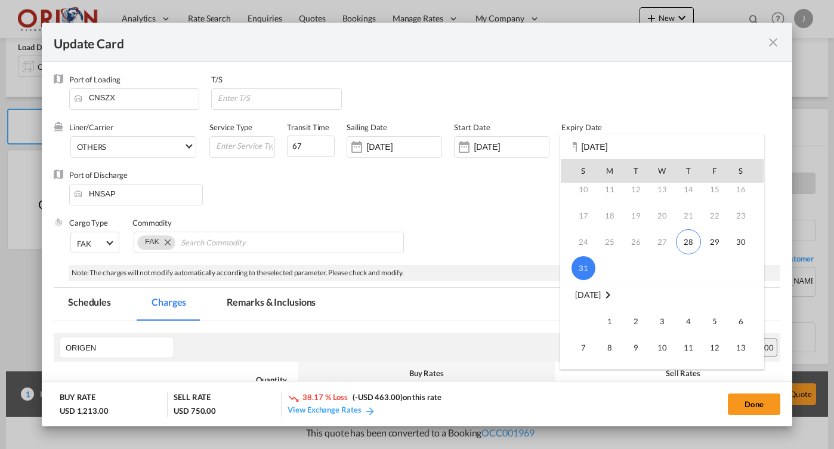
scroll to position [109, 0]
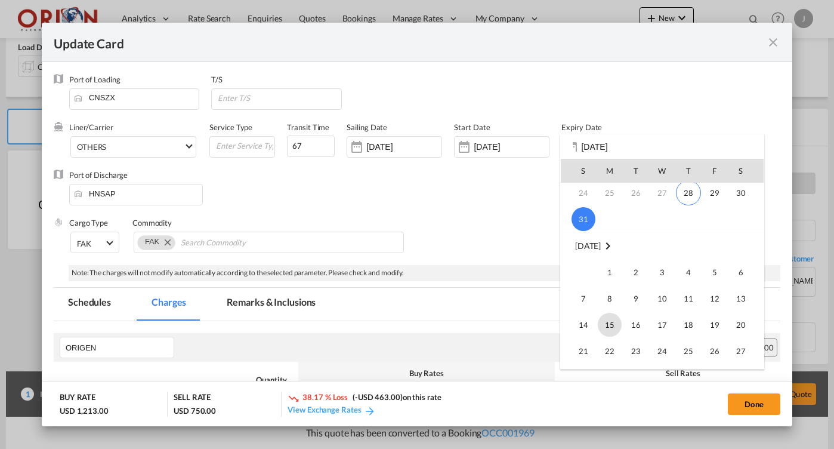
click at [610, 323] on span "15" at bounding box center [610, 325] width 24 height 24
type input "[DATE]"
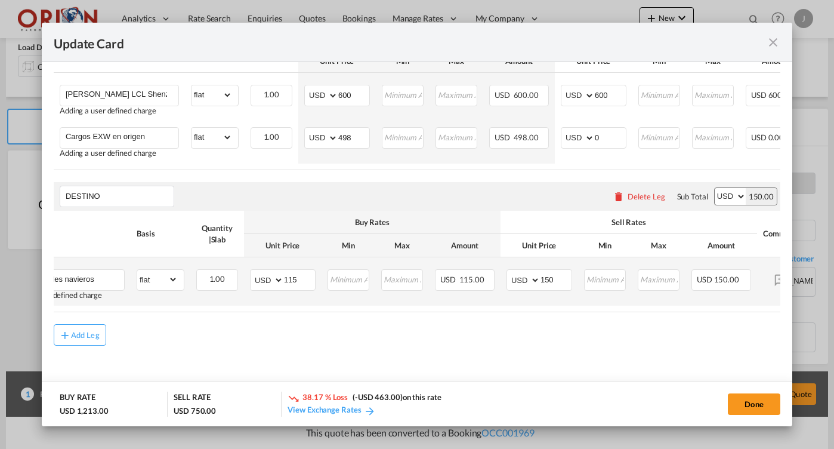
scroll to position [0, 119]
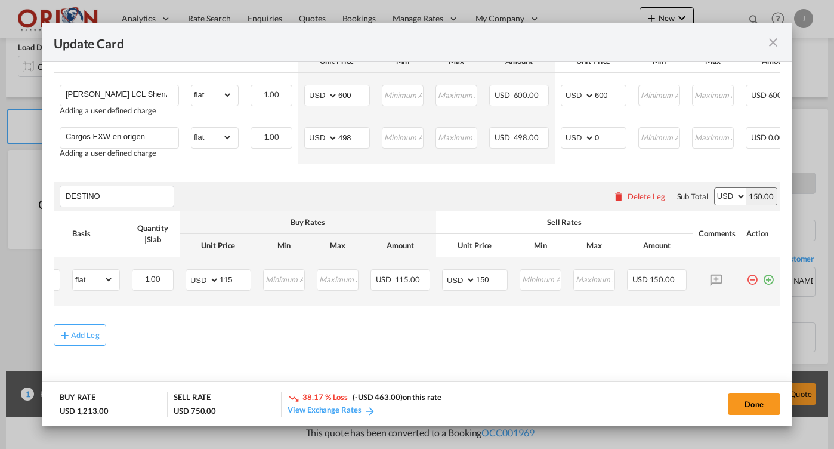
click at [770, 277] on md-icon "icon-plus-circle-outline green-400-fg" at bounding box center [768, 275] width 12 height 12
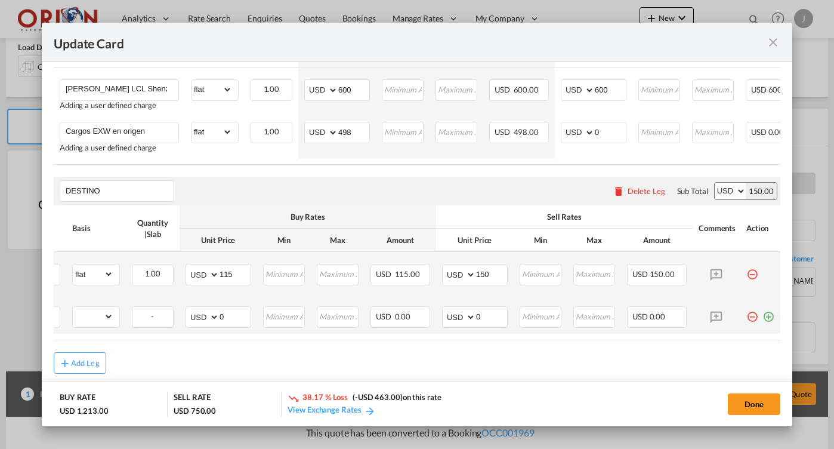
scroll to position [0, 0]
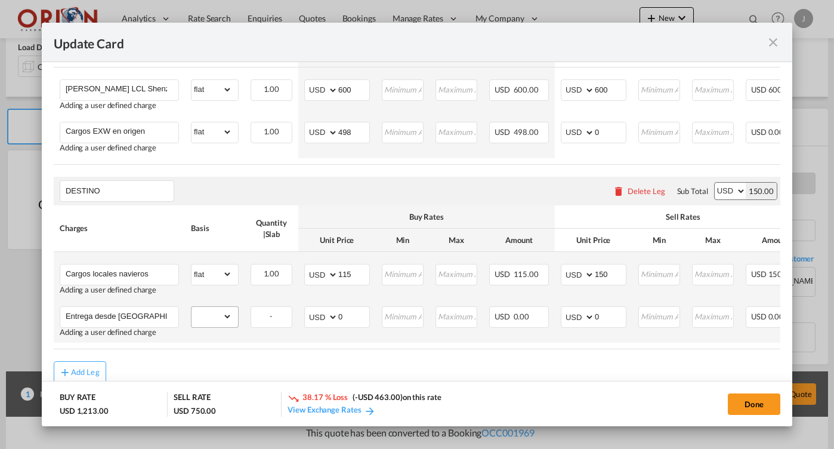
type input "Entrega desde [GEOGRAPHIC_DATA] Fiscal a CHSA"
select select "flat"
click at [357, 320] on input "0" at bounding box center [353, 316] width 31 height 18
type input "100"
click at [616, 313] on input "0" at bounding box center [610, 316] width 31 height 18
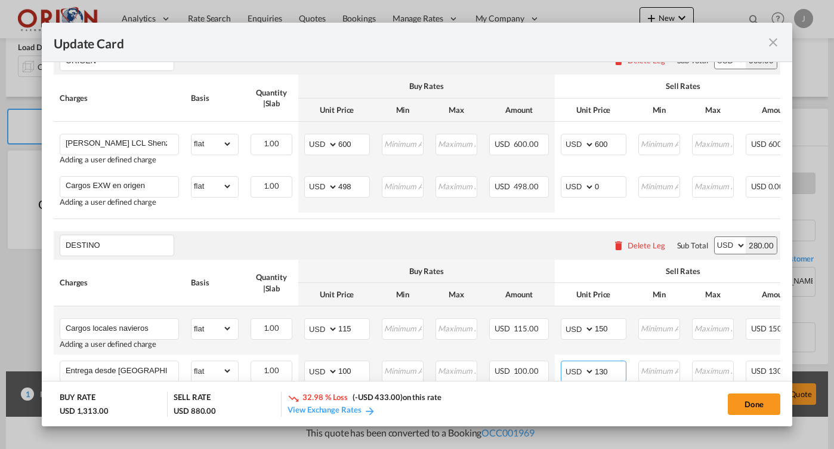
scroll to position [286, 0]
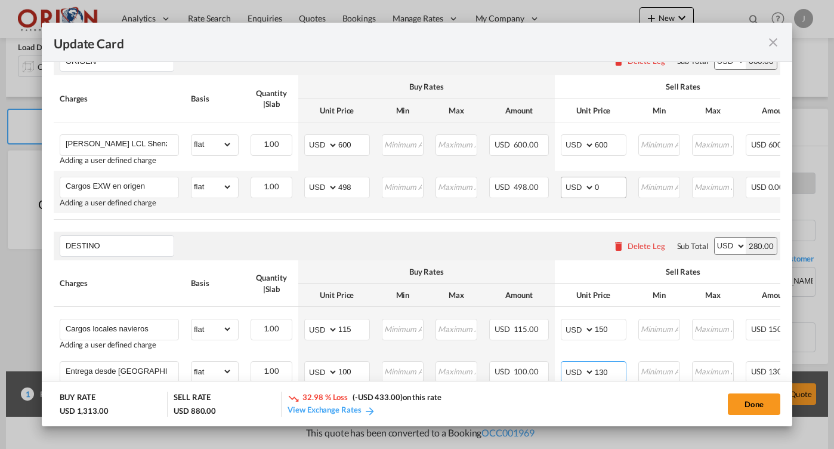
type input "130"
click at [611, 188] on input "0" at bounding box center [610, 186] width 31 height 18
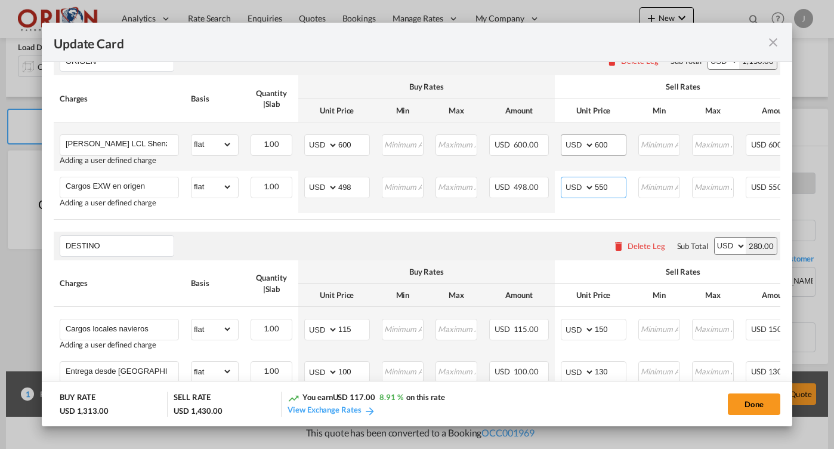
type input "550"
click at [609, 147] on input "600" at bounding box center [610, 144] width 31 height 18
click at [610, 142] on input "800" at bounding box center [610, 144] width 31 height 18
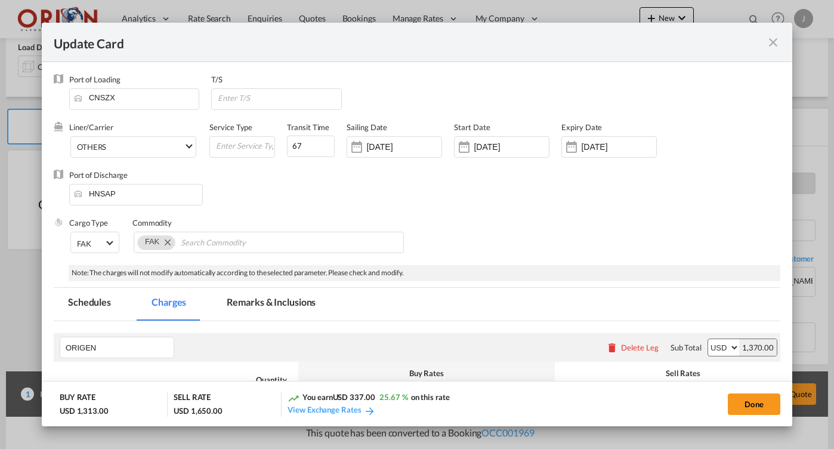
scroll to position [0, 0]
type input "820"
click at [299, 309] on md-tab-item "Remarks & Inclusions" at bounding box center [271, 304] width 118 height 33
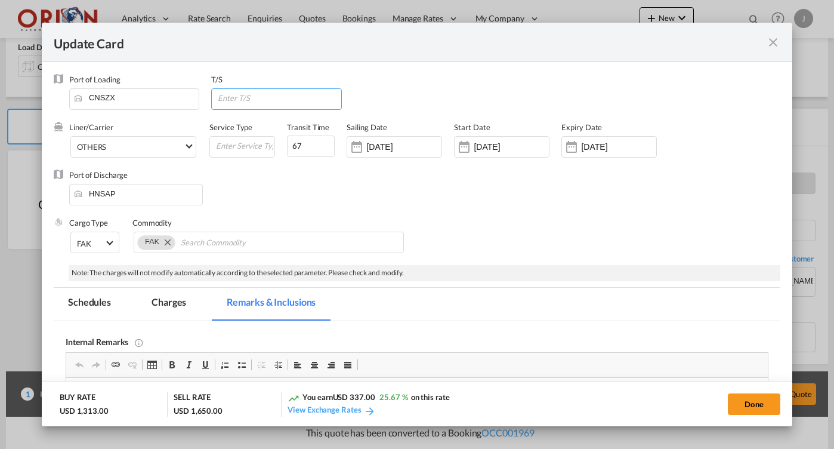
click at [292, 96] on input "Update Card Port ..." at bounding box center [279, 98] width 124 height 18
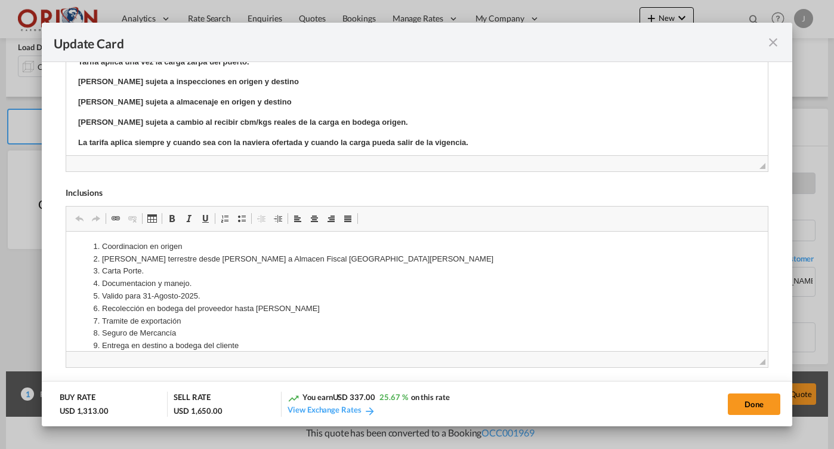
scroll to position [47, 0]
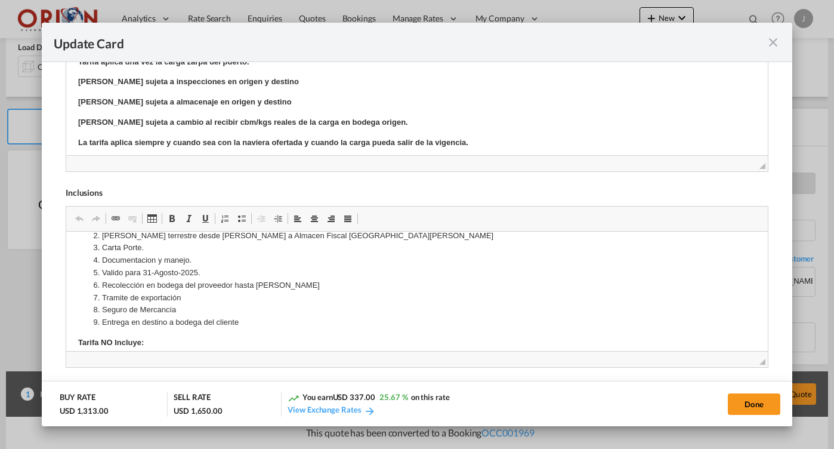
type input "[GEOGRAPHIC_DATA]"
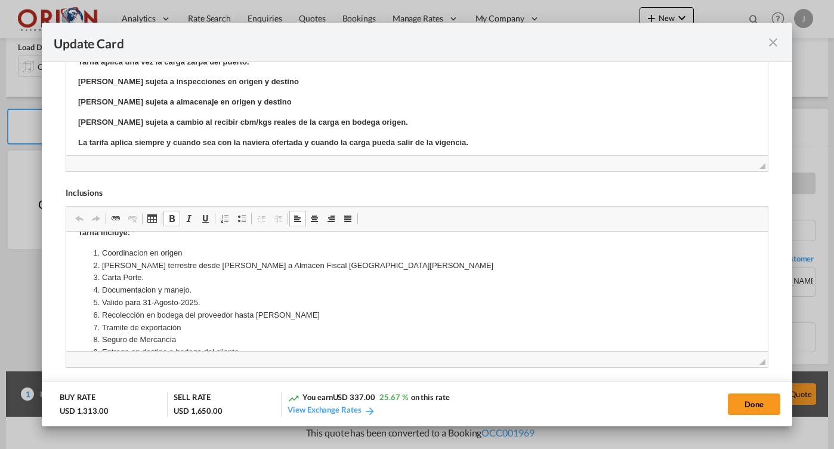
scroll to position [19, 0]
click at [146, 299] on li "Valido para 31-Agosto-2025." at bounding box center [416, 300] width 630 height 13
click at [171, 299] on li "Valido para 15-Agosto-2025." at bounding box center [416, 300] width 630 height 13
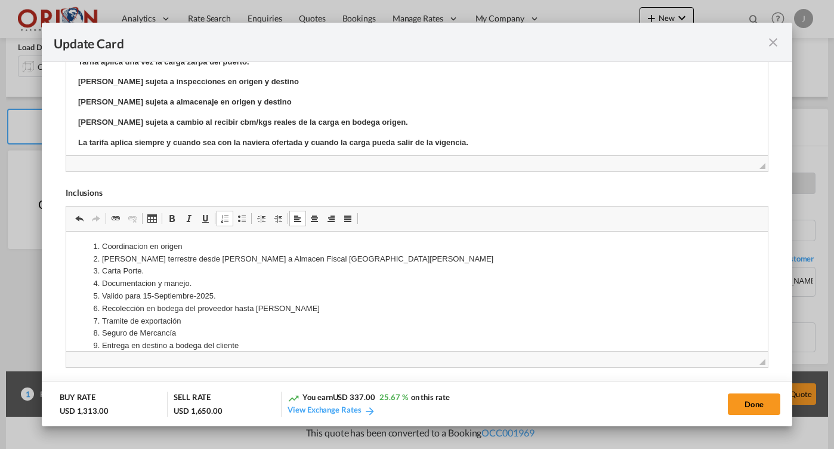
scroll to position [14, 0]
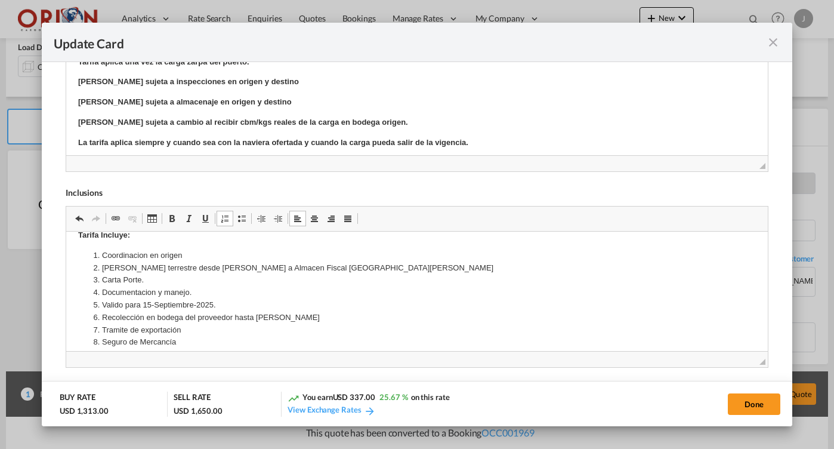
click at [189, 273] on li "[PERSON_NAME] terrestre desde [PERSON_NAME] a Almacen Fiscal [GEOGRAPHIC_DATA][…" at bounding box center [416, 268] width 630 height 13
click at [138, 262] on li "[PERSON_NAME] terrestre desde [PERSON_NAME] a Almacen Fiscal [GEOGRAPHIC_DATA][…" at bounding box center [416, 268] width 630 height 13
drag, startPoint x: 215, startPoint y: 264, endPoint x: 178, endPoint y: 264, distance: 37.0
click at [178, 264] on li "[PERSON_NAME] maritimo desde [PERSON_NAME] a Almacen Fiscal [GEOGRAPHIC_DATA][P…" at bounding box center [416, 268] width 630 height 13
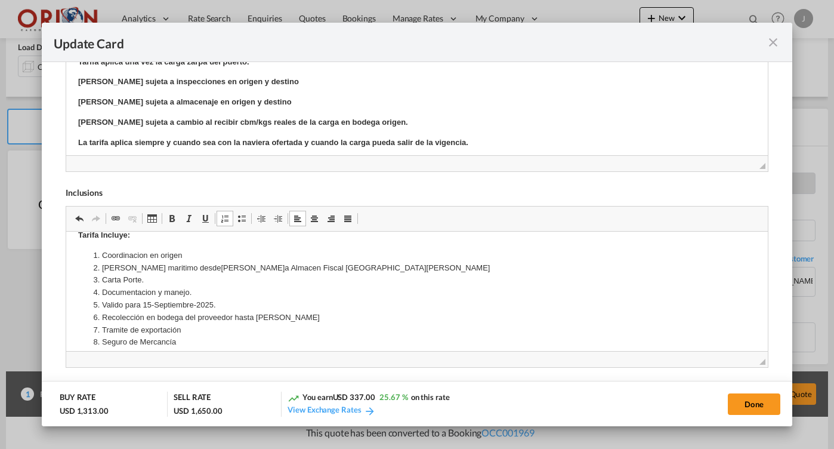
click at [213, 267] on li "[PERSON_NAME] maritimo desde [PERSON_NAME] a Almacen Fiscal [GEOGRAPHIC_DATA][P…" at bounding box center [416, 268] width 630 height 13
click at [146, 279] on li "Carta Porte." at bounding box center [416, 280] width 630 height 13
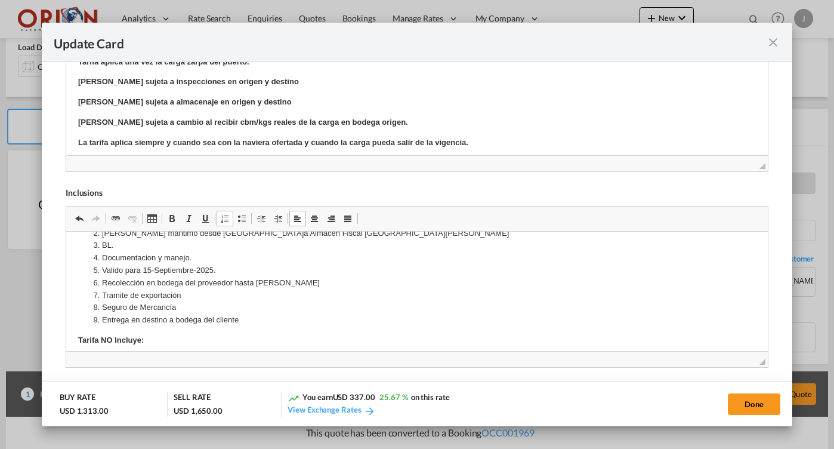
scroll to position [51, 0]
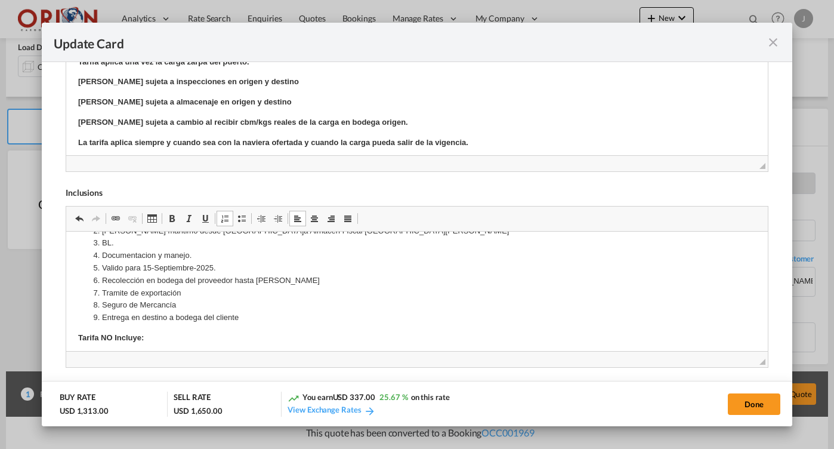
click at [297, 279] on li "Recolección en bodega del proveedor hasta [PERSON_NAME]" at bounding box center [416, 280] width 630 height 13
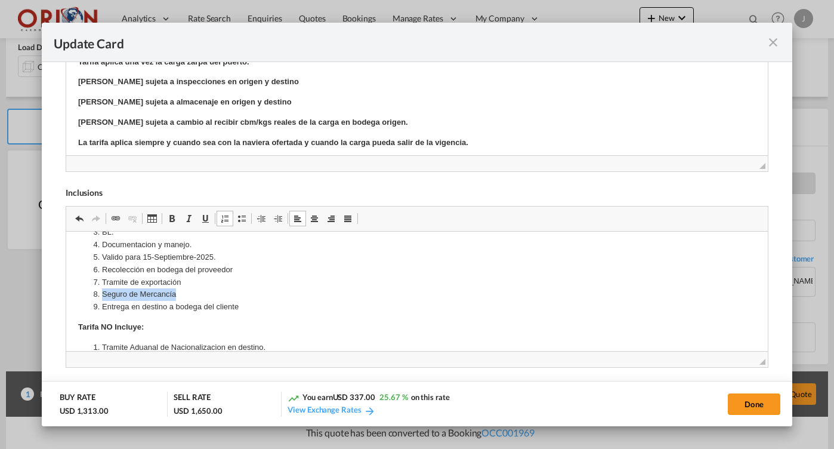
drag, startPoint x: 178, startPoint y: 293, endPoint x: 58, endPoint y: 293, distance: 120.5
click at [66, 293] on html "Tarifa Incluye: Coordinacion en origen [PERSON_NAME] maritimo desde [GEOGRAPHIC…" at bounding box center [417, 329] width 702 height 320
copy li "Seguro de Mercancía"
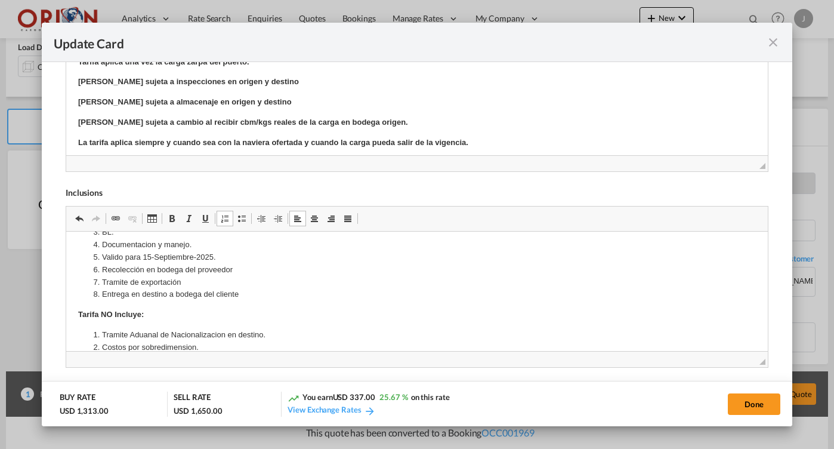
scroll to position [95, 0]
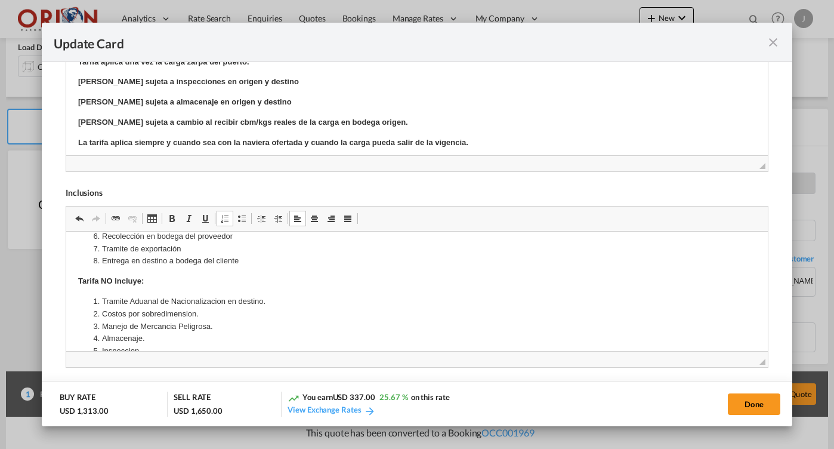
click at [213, 312] on li "Costos por sobredimension." at bounding box center [416, 314] width 630 height 13
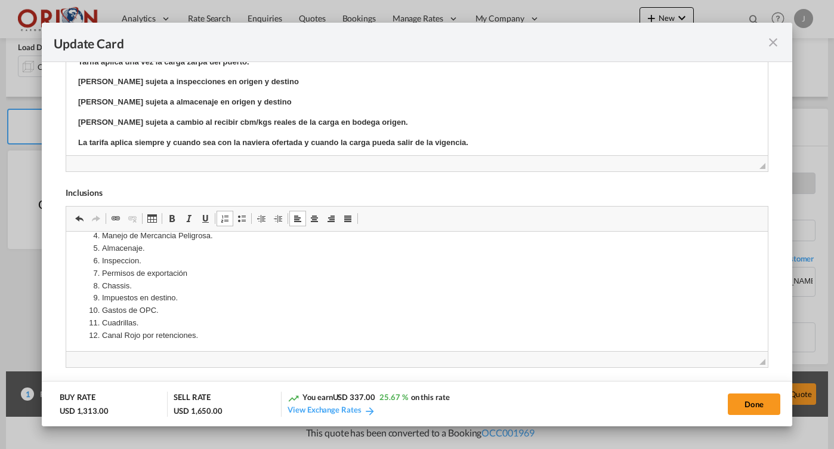
scroll to position [199, 0]
click at [740, 404] on button "Done" at bounding box center [754, 403] width 52 height 21
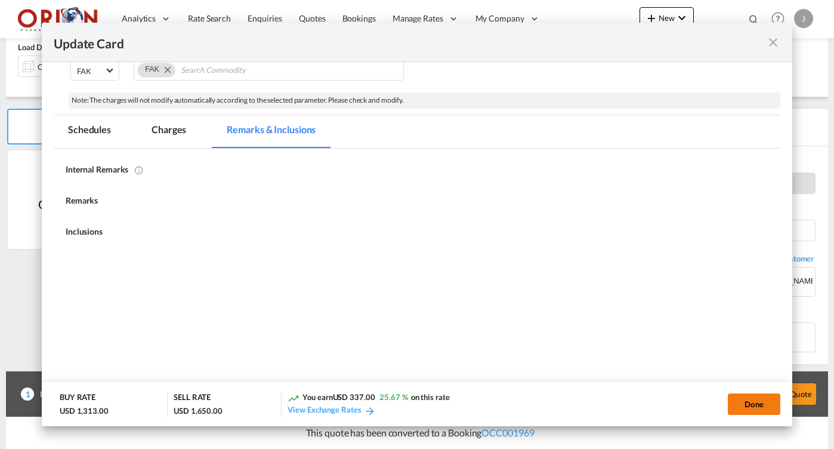
type input "[DATE]"
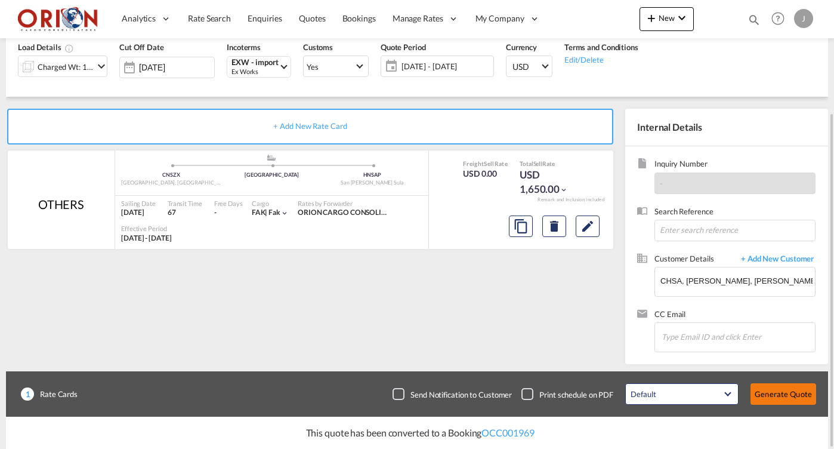
click at [781, 392] on button "Generate Quote" at bounding box center [783, 393] width 66 height 21
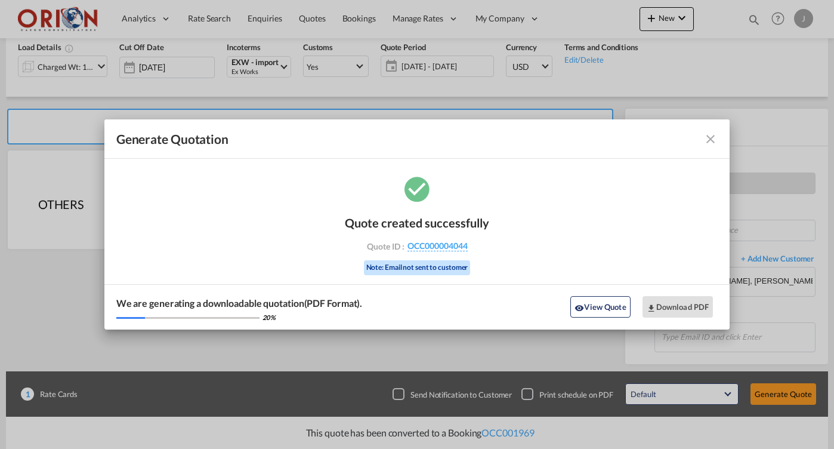
click at [709, 142] on md-icon "icon-close fg-AAA8AD cursor m-0" at bounding box center [710, 139] width 14 height 14
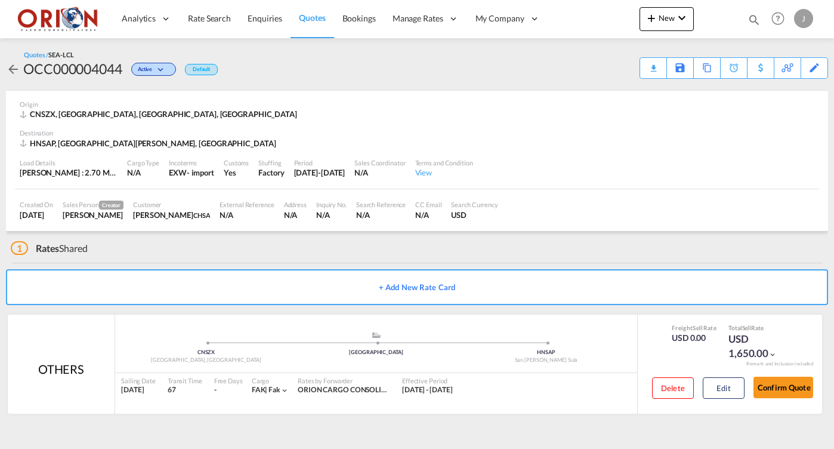
click at [558, 70] on div "Quotes / SEA-LCL OCC000004044 Active Default Download Quote Save As Template Co…" at bounding box center [417, 64] width 822 height 29
click at [646, 64] on div "Download Quote" at bounding box center [622, 67] width 75 height 19
click at [309, 14] on span "Quotes" at bounding box center [312, 18] width 26 height 10
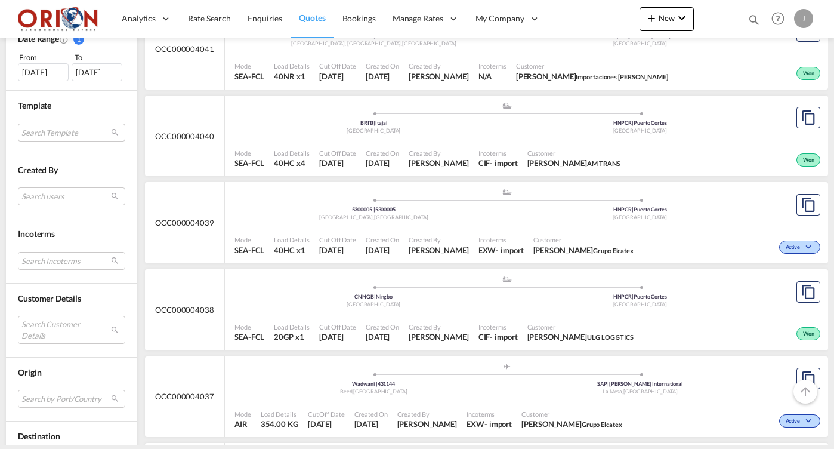
scroll to position [382, 0]
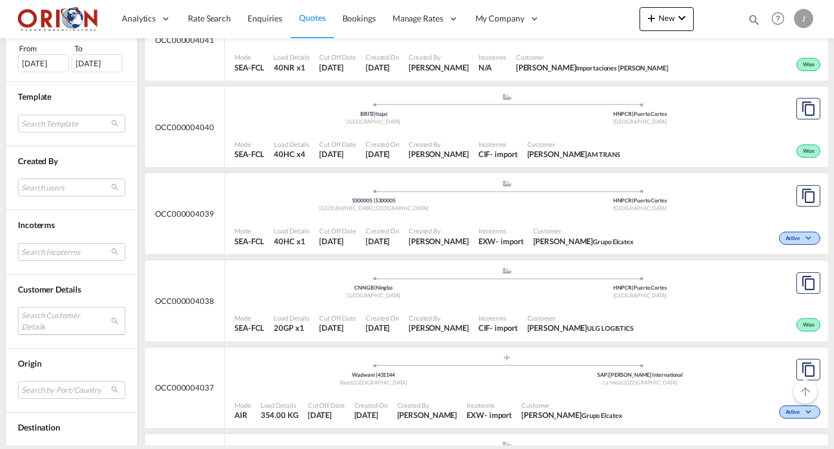
click at [62, 315] on md-select "Search Customer Details user name user [PERSON_NAME] [PERSON_NAME][EMAIL_ADDRES…" at bounding box center [71, 320] width 107 height 27
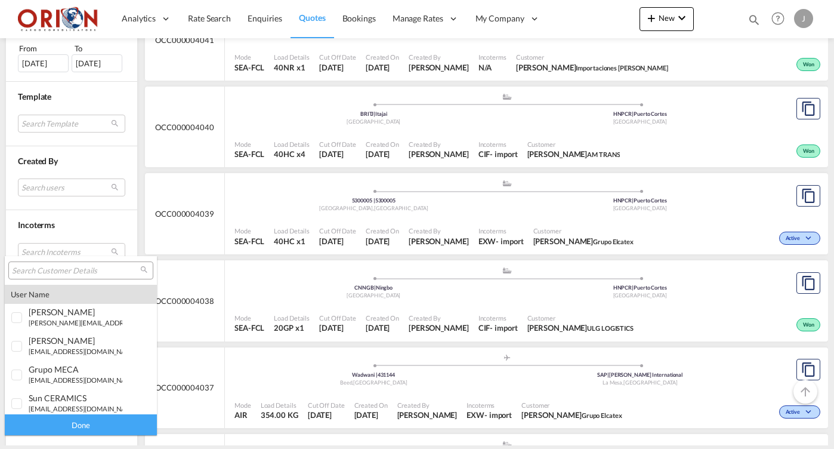
click at [44, 274] on input "search" at bounding box center [76, 270] width 128 height 11
type input "d"
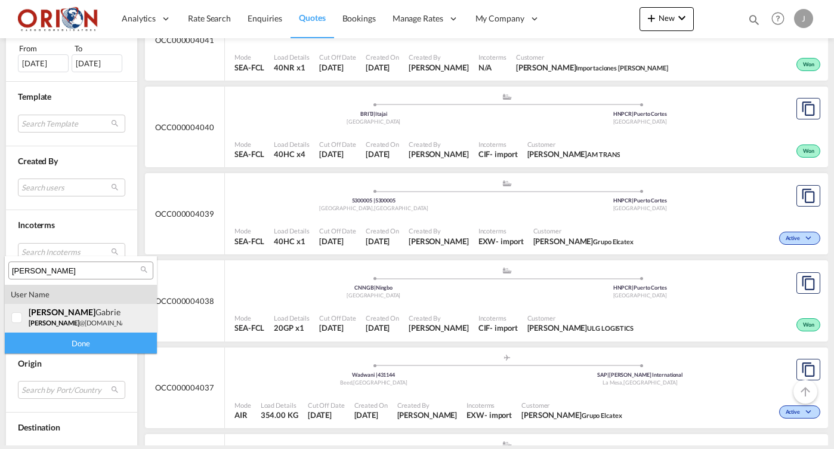
type input "[PERSON_NAME]"
click at [65, 315] on div "[PERSON_NAME]" at bounding box center [76, 312] width 94 height 10
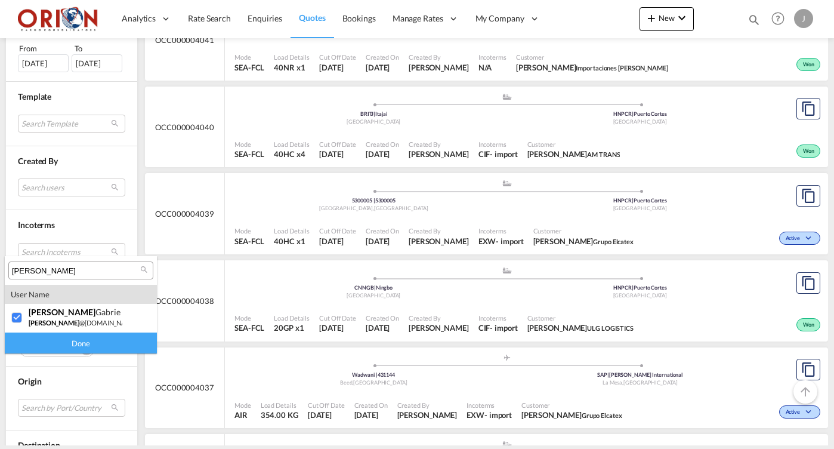
click at [67, 337] on div "Done" at bounding box center [81, 342] width 152 height 21
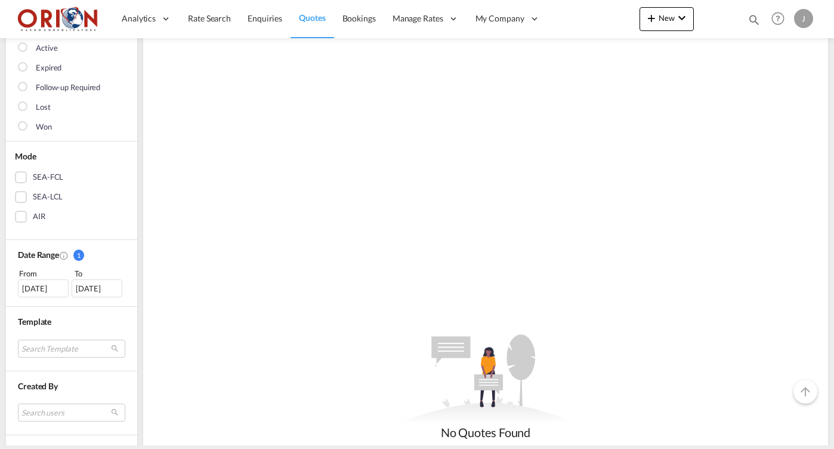
scroll to position [311, 0]
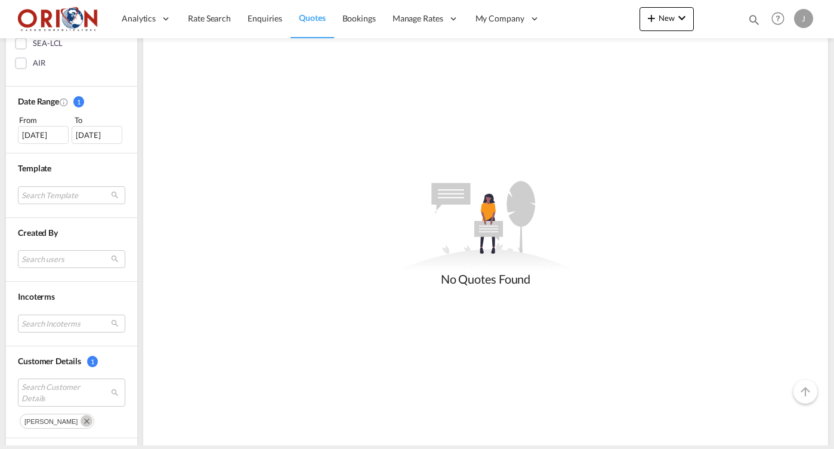
click at [43, 132] on div "[DATE]" at bounding box center [43, 135] width 51 height 18
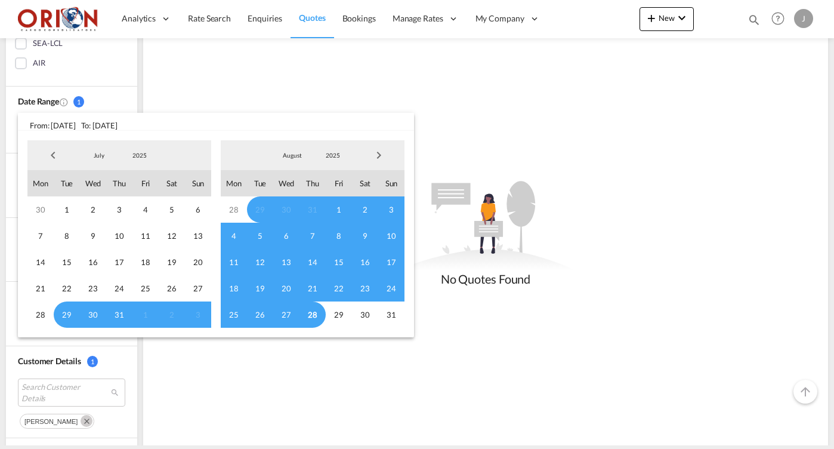
click at [60, 153] on span "Previous Month" at bounding box center [53, 155] width 24 height 24
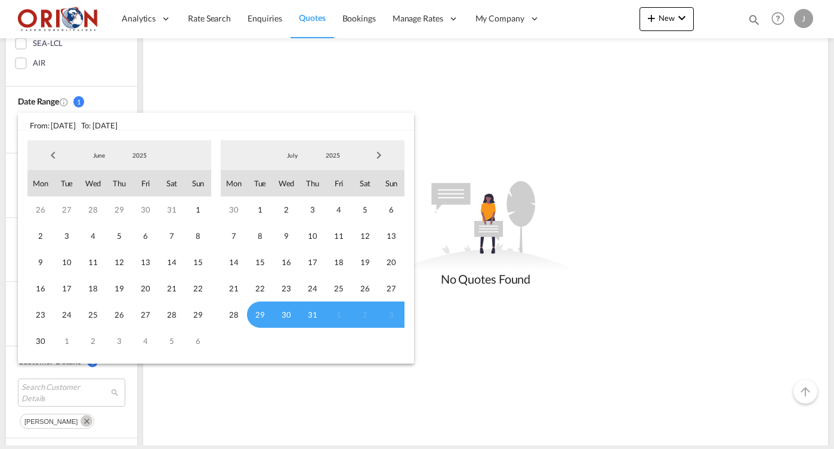
click at [54, 153] on span "Previous Month" at bounding box center [53, 155] width 24 height 24
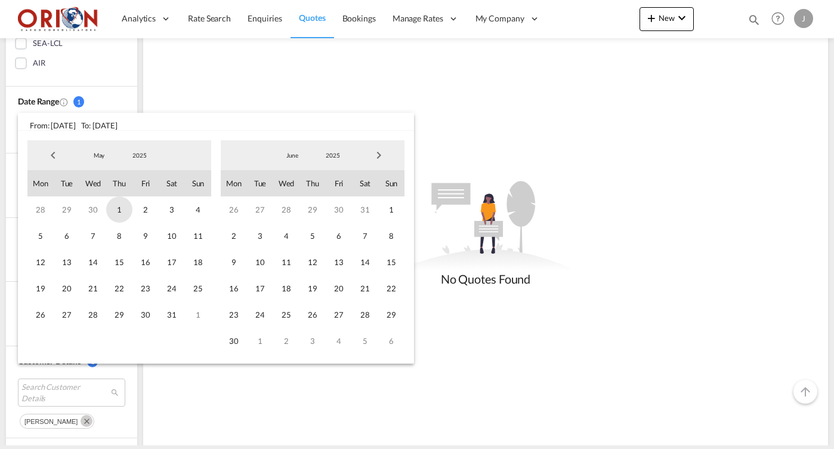
click at [122, 208] on span "1" at bounding box center [119, 209] width 26 height 26
click at [230, 346] on span "30" at bounding box center [234, 340] width 26 height 26
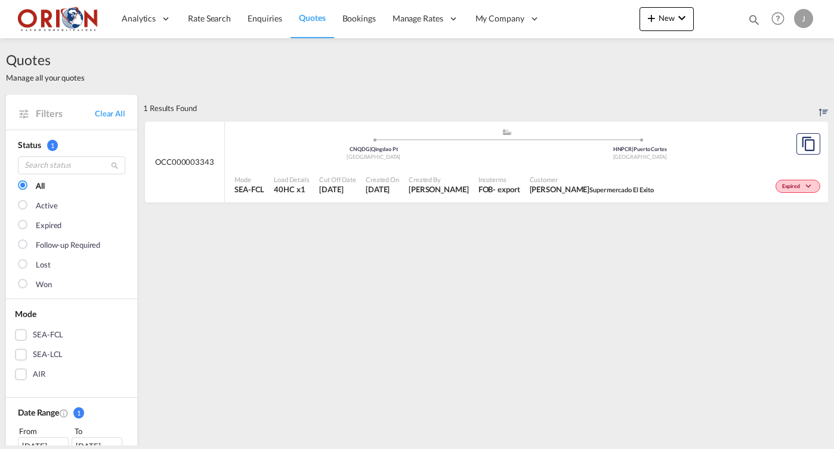
scroll to position [125, 0]
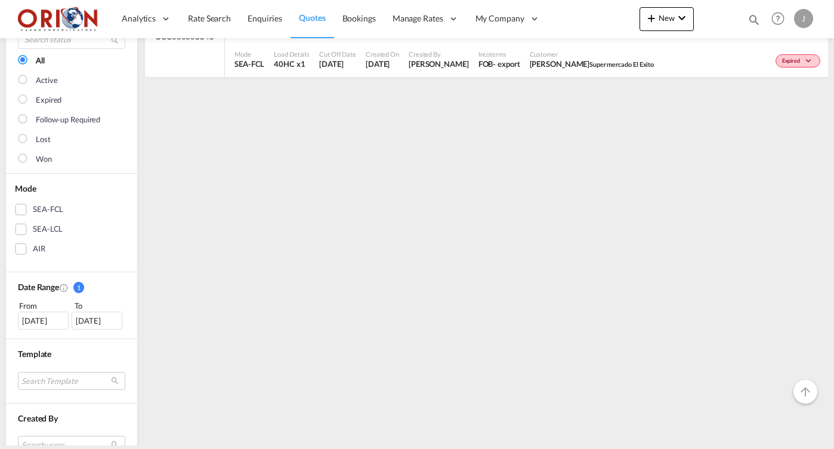
click at [56, 316] on div "[DATE]" at bounding box center [43, 320] width 51 height 18
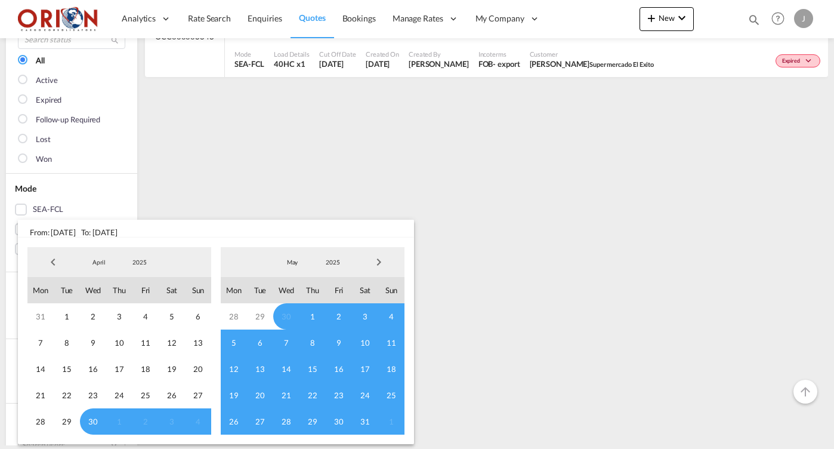
click at [48, 264] on span "Previous Month" at bounding box center [53, 262] width 24 height 24
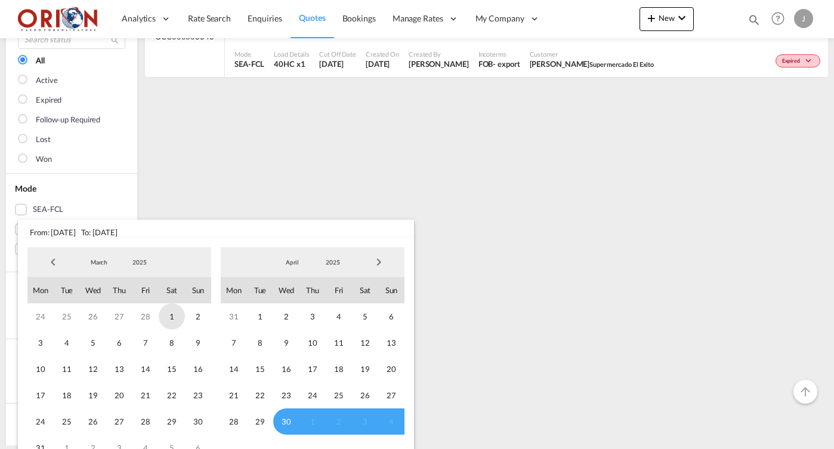
click at [172, 316] on span "1" at bounding box center [172, 316] width 26 height 26
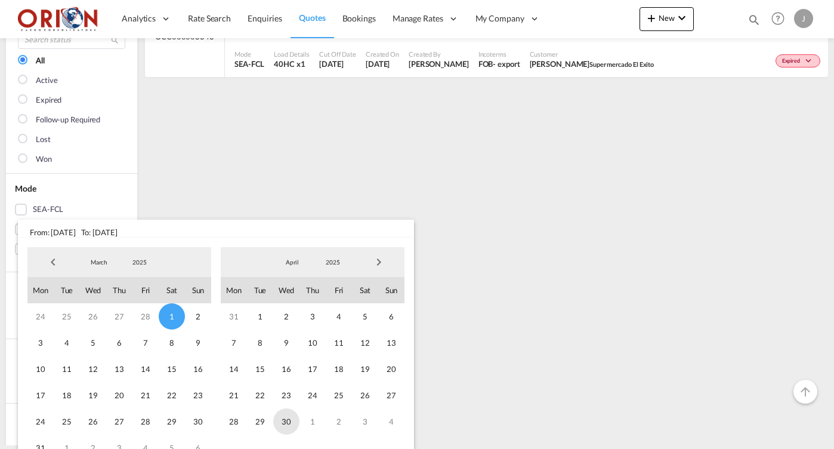
click at [279, 419] on span "30" at bounding box center [286, 421] width 26 height 26
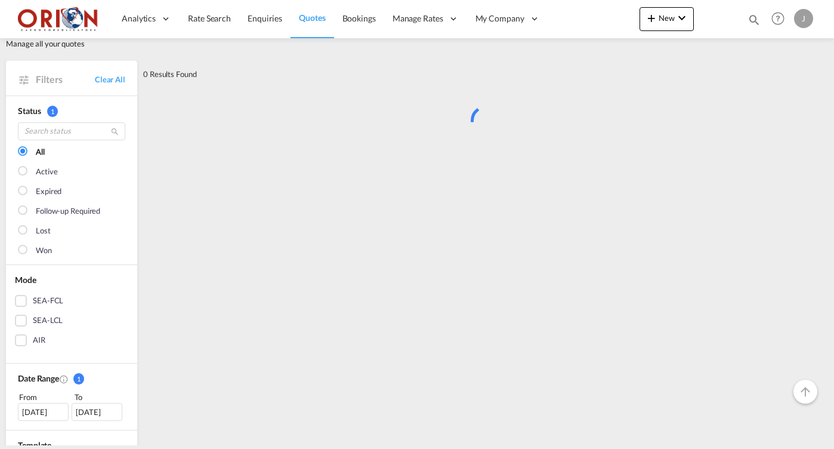
scroll to position [47, 0]
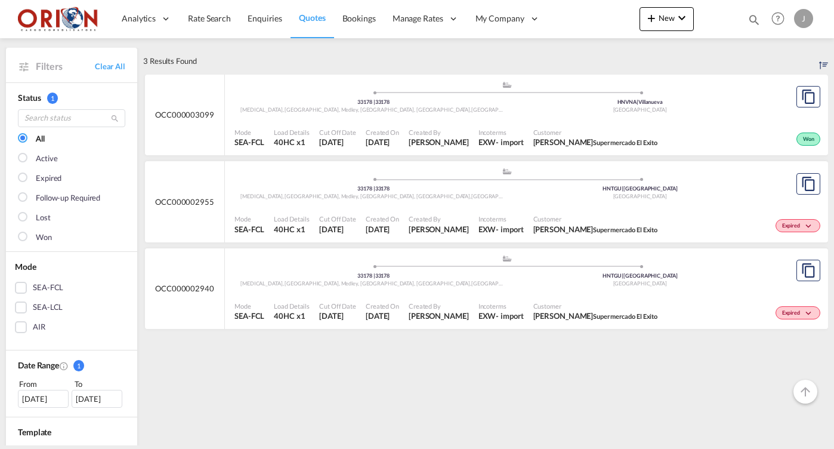
click at [298, 120] on div "Mode SEA-FCL Load Details 40HC x1 Cut Off Date [DATE] Created On [DATE] Created…" at bounding box center [526, 138] width 603 height 36
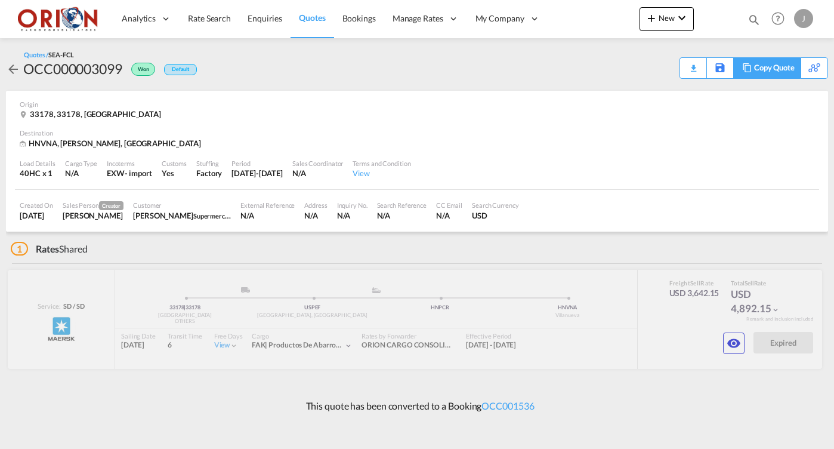
click at [784, 68] on div "Copy Quote" at bounding box center [774, 68] width 41 height 20
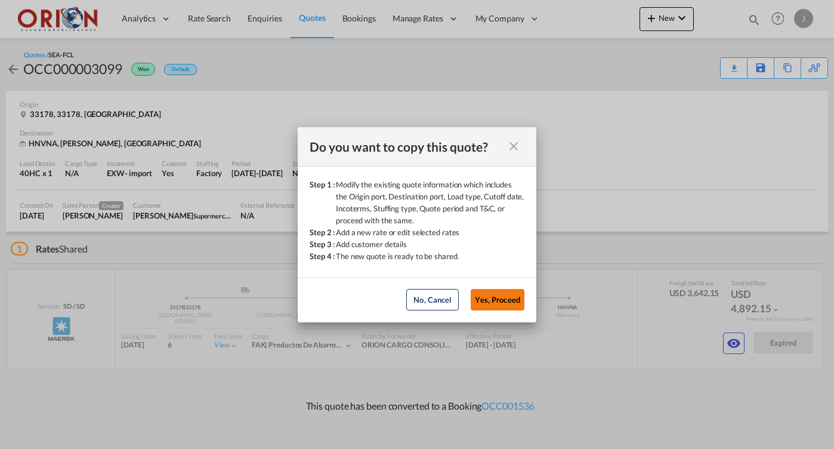
click at [509, 298] on button "Yes, Proceed" at bounding box center [498, 299] width 54 height 21
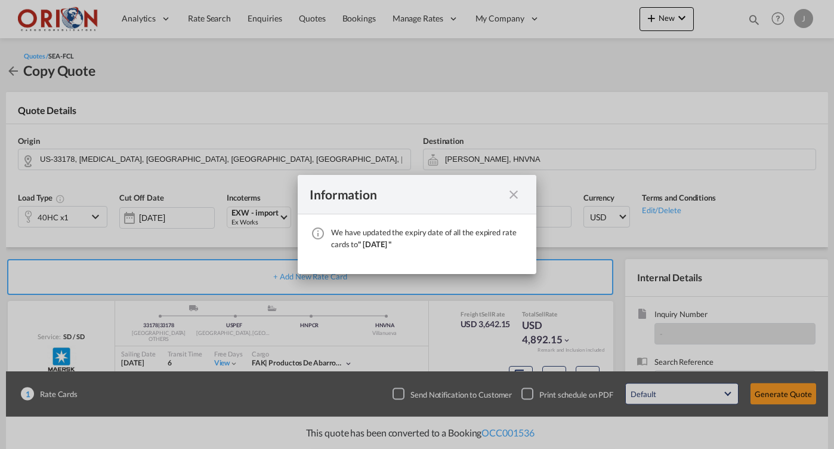
click at [511, 199] on md-icon "icon-close fg-AAA8AD cursor" at bounding box center [513, 194] width 14 height 14
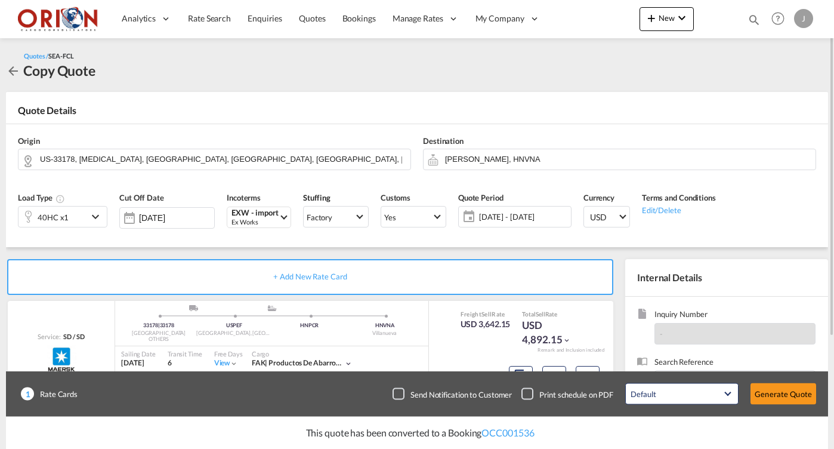
click at [490, 217] on span "[DATE] - [DATE]" at bounding box center [523, 216] width 89 height 11
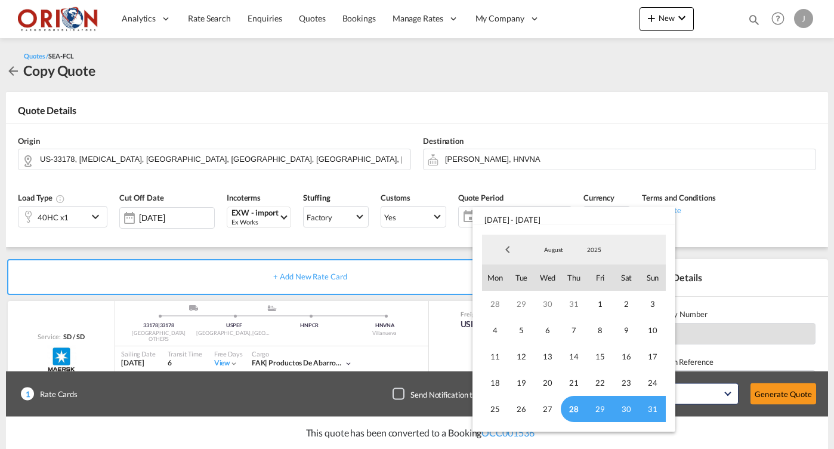
click at [571, 403] on span "28" at bounding box center [574, 409] width 26 height 26
click at [551, 246] on span "August" at bounding box center [553, 249] width 38 height 8
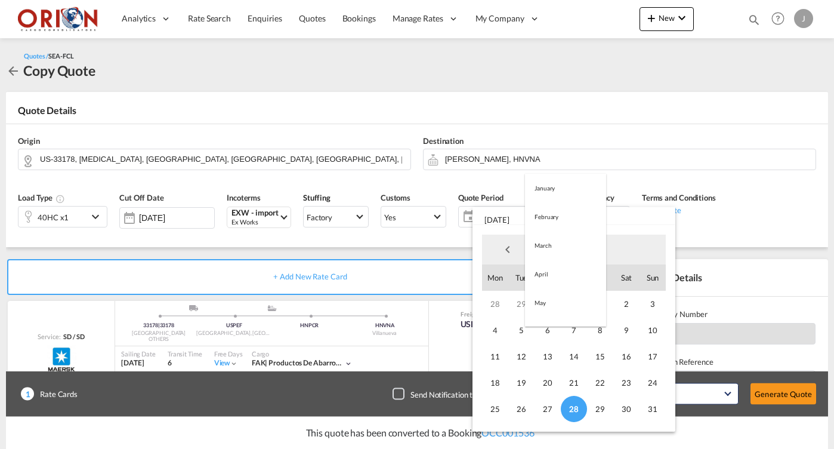
scroll to position [138, 0]
click at [561, 279] on md-option "September" at bounding box center [565, 278] width 81 height 29
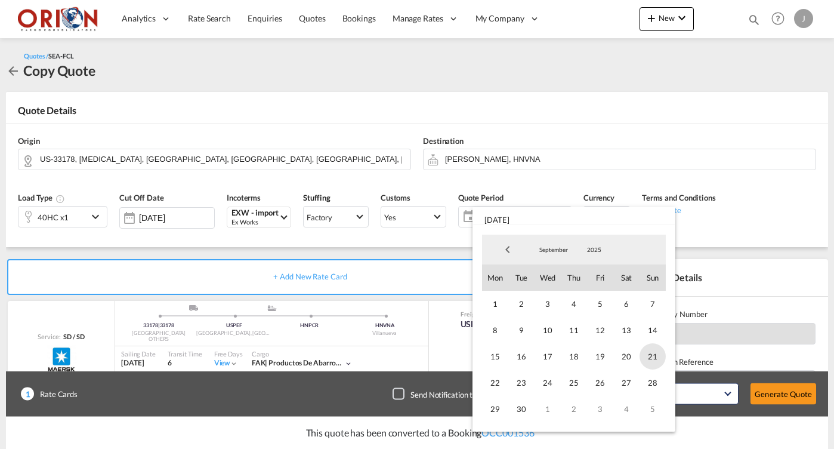
click at [655, 354] on span "21" at bounding box center [652, 356] width 26 height 26
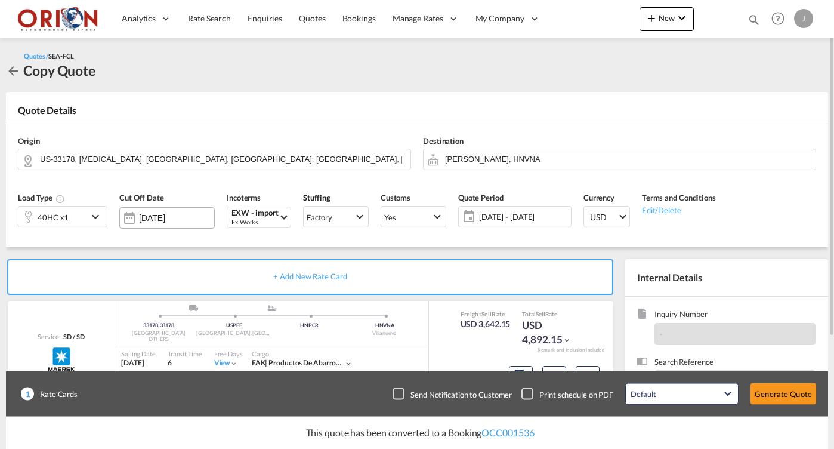
click at [186, 217] on input "[DATE]" at bounding box center [176, 218] width 75 height 10
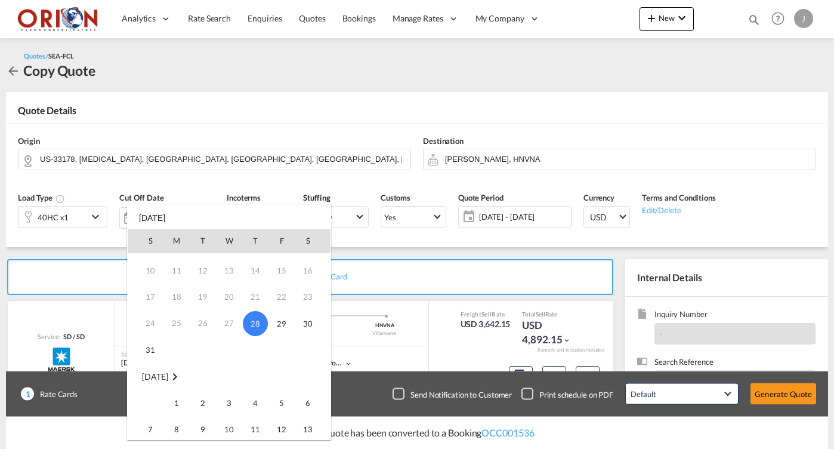
scroll to position [113, 0]
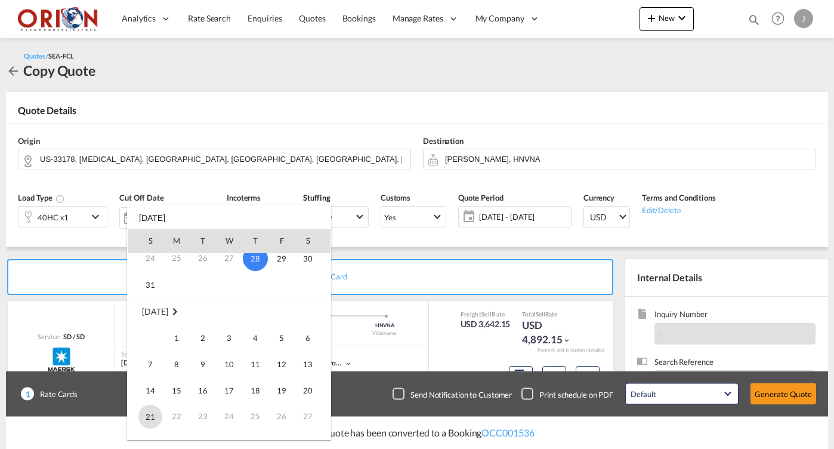
click at [152, 419] on span "21" at bounding box center [150, 416] width 24 height 24
type input "[DATE]"
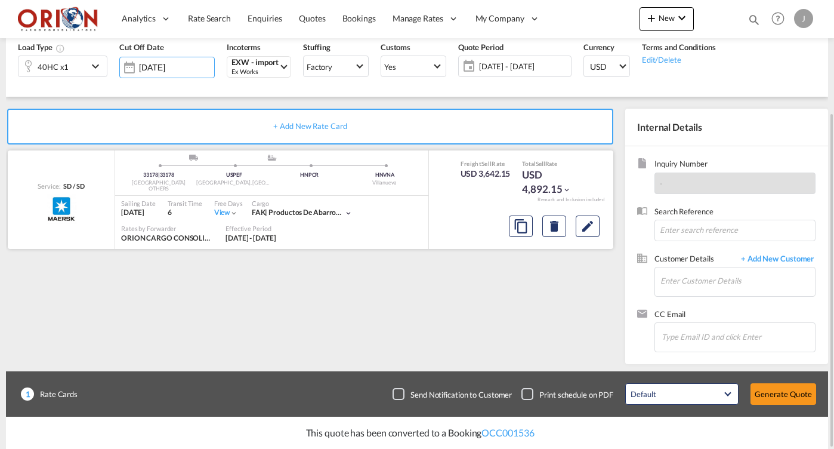
scroll to position [0, 0]
click at [683, 287] on input "Enter Customer Details" at bounding box center [737, 280] width 155 height 27
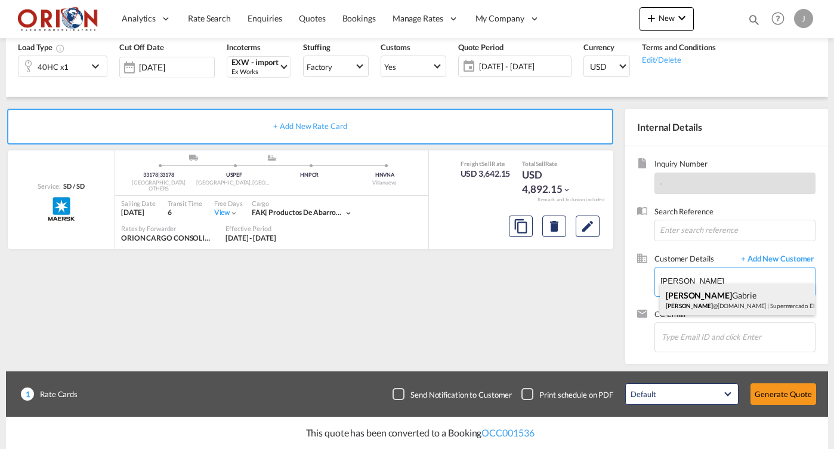
click at [705, 301] on div "[PERSON_NAME] [PERSON_NAME] @[DOMAIN_NAME] | Supermercado El Exito" at bounding box center [737, 299] width 155 height 32
type input "Supermercado El Exito, [PERSON_NAME], [PERSON_NAME][EMAIL_ADDRESS][DOMAIN_NAME]"
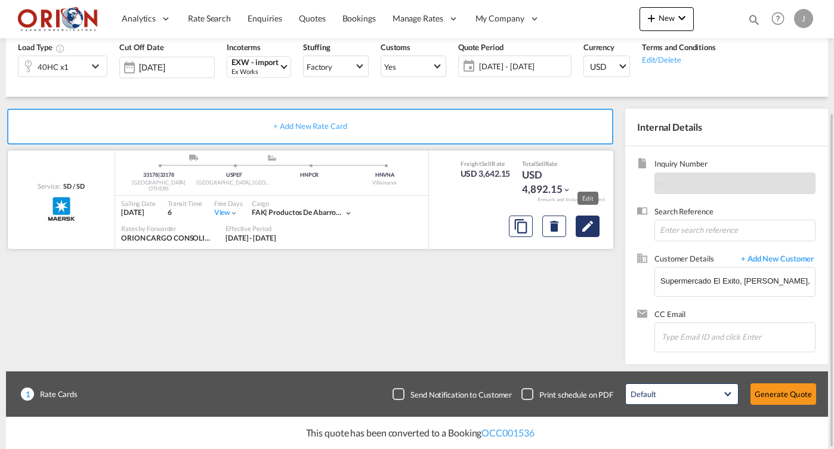
click at [586, 227] on md-icon "Edit" at bounding box center [587, 226] width 14 height 14
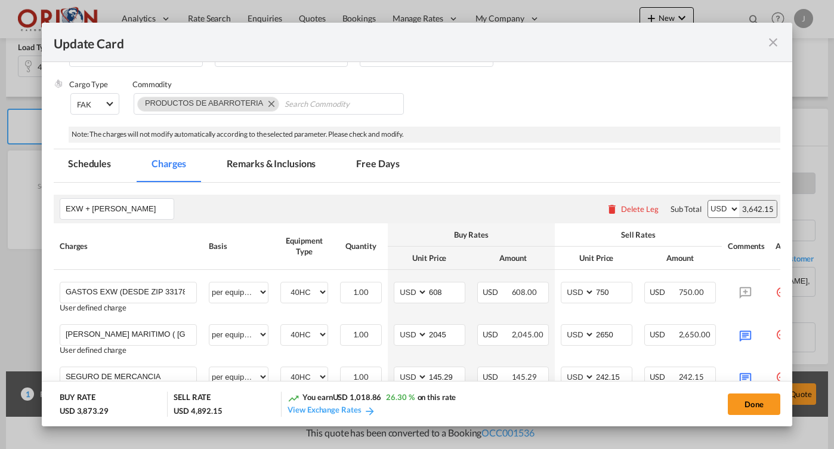
scroll to position [306, 0]
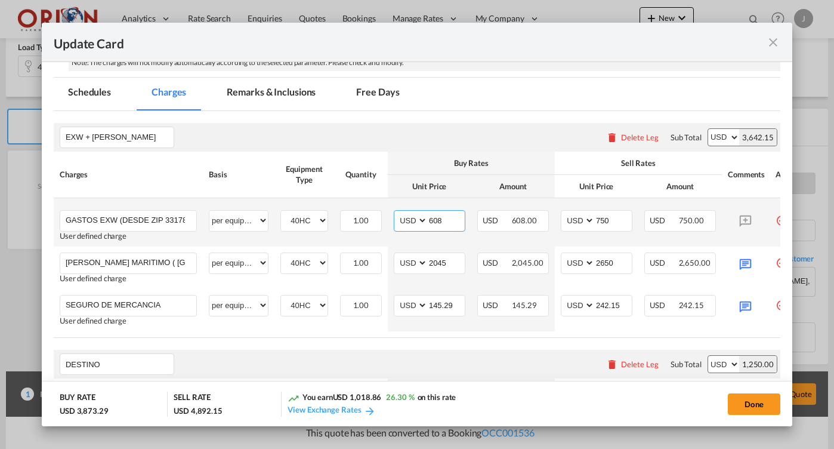
click at [441, 220] on input "608" at bounding box center [446, 220] width 37 height 18
type input "800"
click at [610, 218] on input "750" at bounding box center [613, 220] width 37 height 18
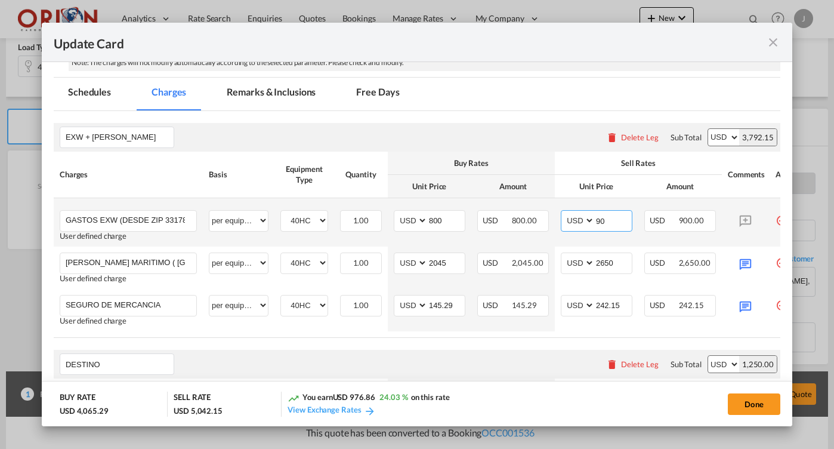
type input "9"
type input "1000"
click at [446, 217] on input "800" at bounding box center [446, 220] width 37 height 18
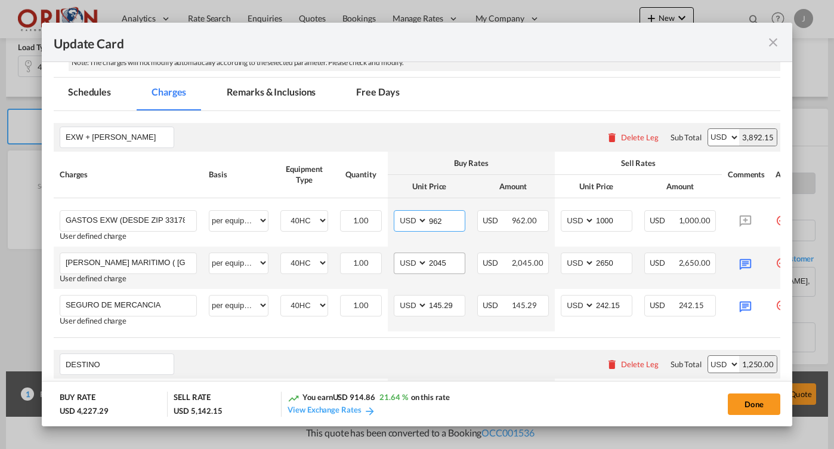
type input "962"
click at [446, 263] on input "2045" at bounding box center [446, 262] width 37 height 18
type input "1403"
click at [610, 256] on input "2650" at bounding box center [613, 262] width 37 height 18
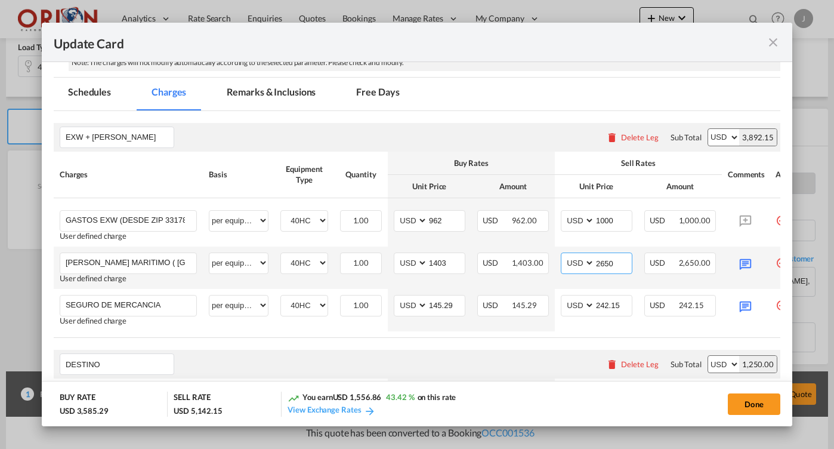
click at [610, 256] on input "2650" at bounding box center [613, 262] width 37 height 18
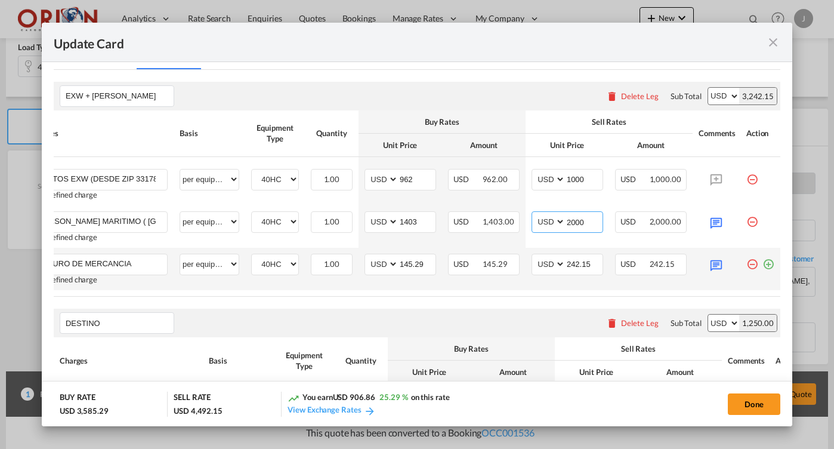
scroll to position [0, 29]
type input "2000"
click at [589, 261] on input "242.15" at bounding box center [584, 263] width 37 height 18
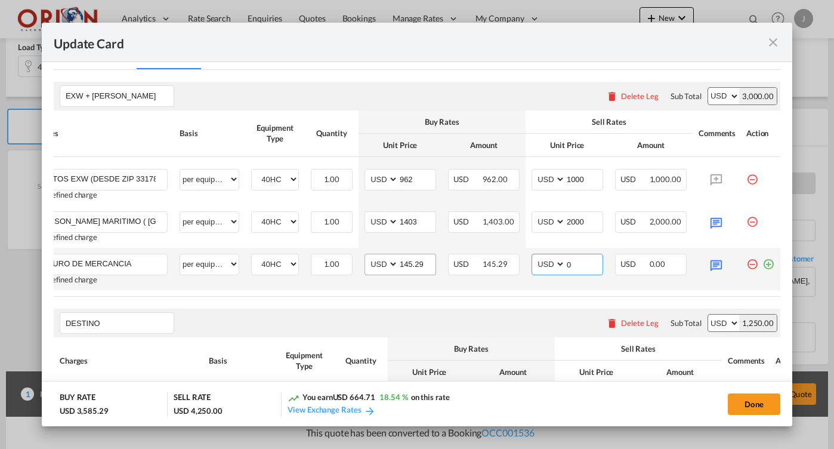
type input "0"
click at [416, 257] on input "145.29" at bounding box center [416, 263] width 37 height 18
type input "0"
click at [717, 269] on md-icon "Update Card Pickup ..." at bounding box center [716, 264] width 21 height 21
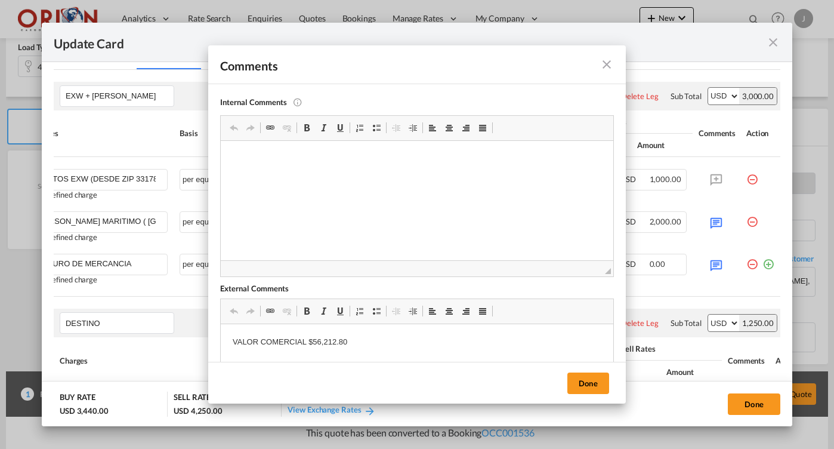
scroll to position [0, 0]
drag, startPoint x: 355, startPoint y: 341, endPoint x: 221, endPoint y: 341, distance: 133.6
click at [221, 341] on html "VALOR COMERCIAL $56,212.80" at bounding box center [417, 342] width 393 height 36
click at [582, 385] on button "Done" at bounding box center [588, 382] width 42 height 21
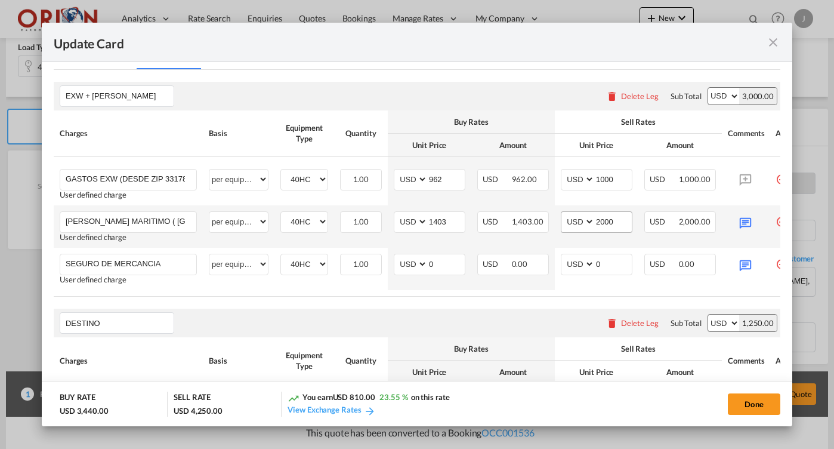
scroll to position [513, 0]
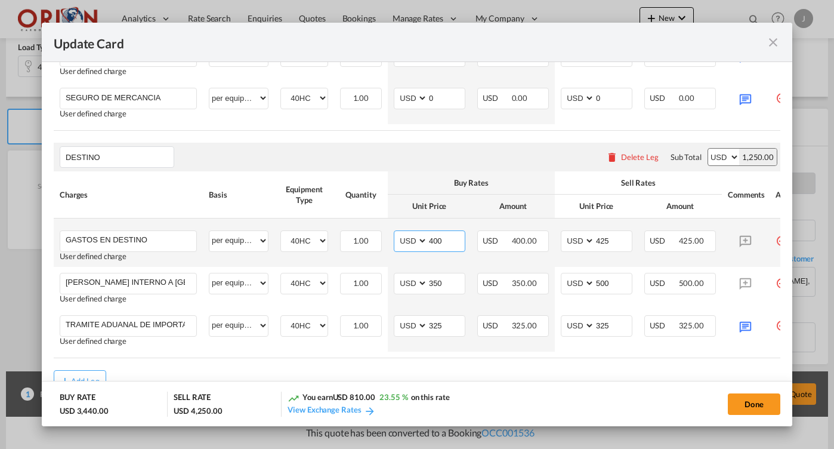
click at [447, 243] on input "400" at bounding box center [446, 240] width 37 height 18
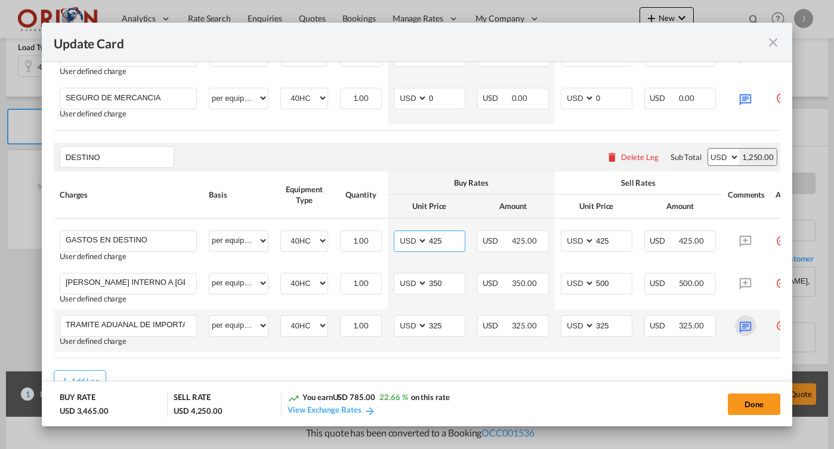
type input "425"
click at [747, 329] on md-icon "Update Card Pickup ..." at bounding box center [745, 325] width 21 height 21
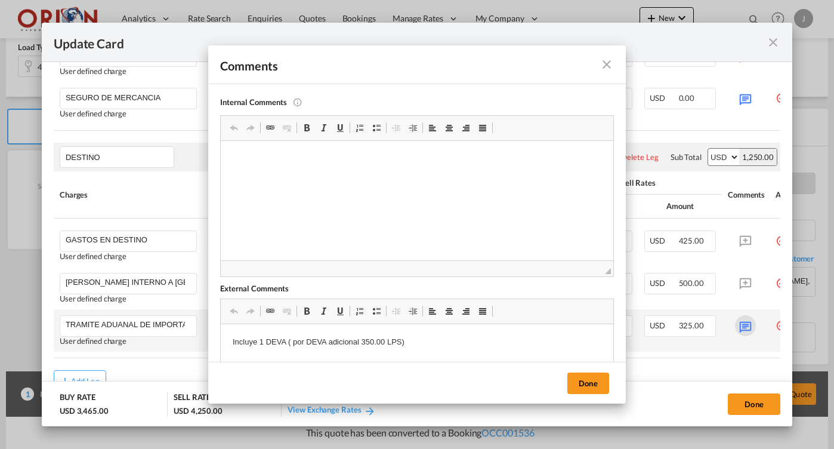
scroll to position [0, 0]
click at [605, 69] on md-icon "icon-close fg-AAA8AD m-0 pointer" at bounding box center [607, 64] width 14 height 14
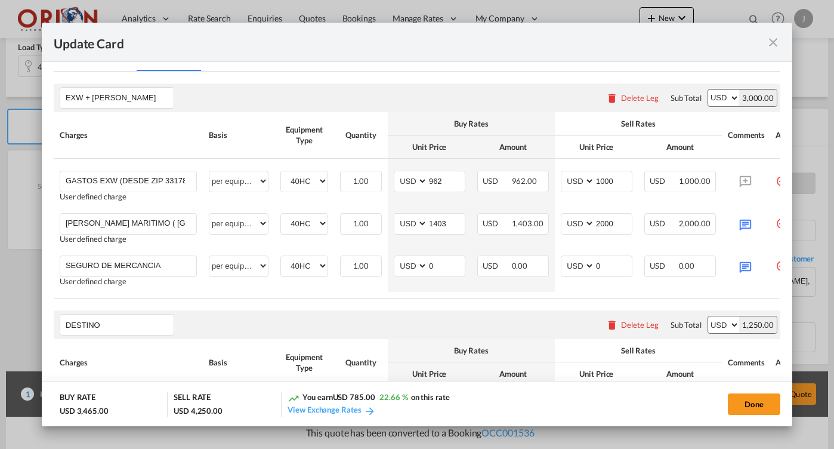
scroll to position [347, 0]
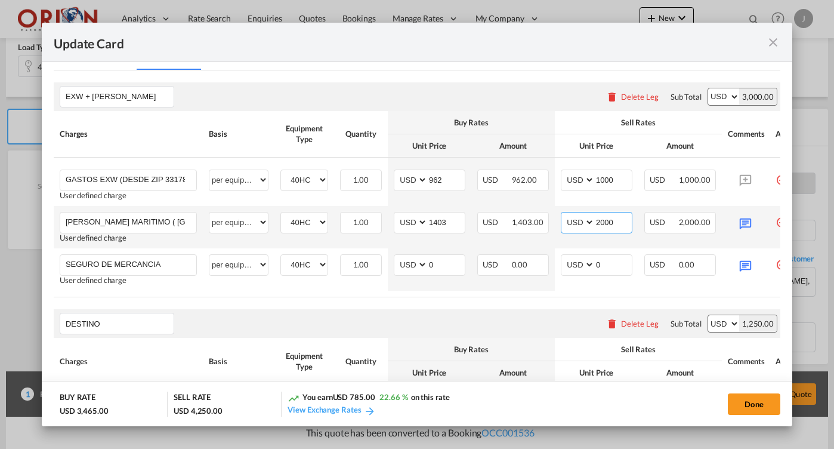
click at [610, 220] on input "2000" at bounding box center [613, 221] width 37 height 18
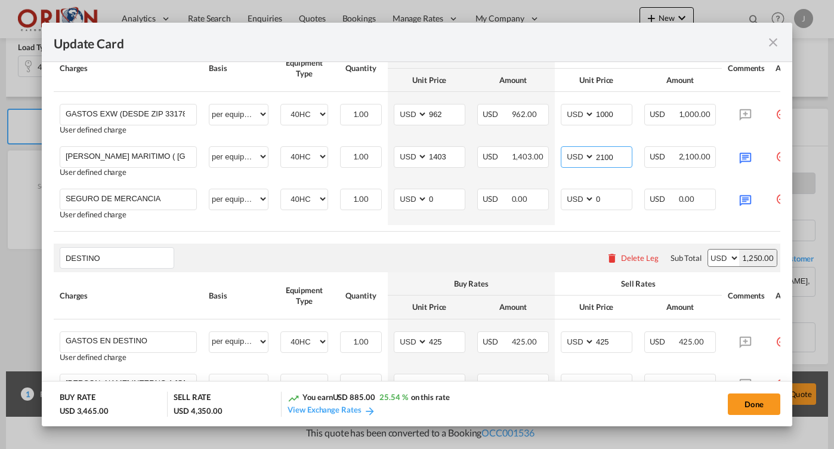
scroll to position [327, 0]
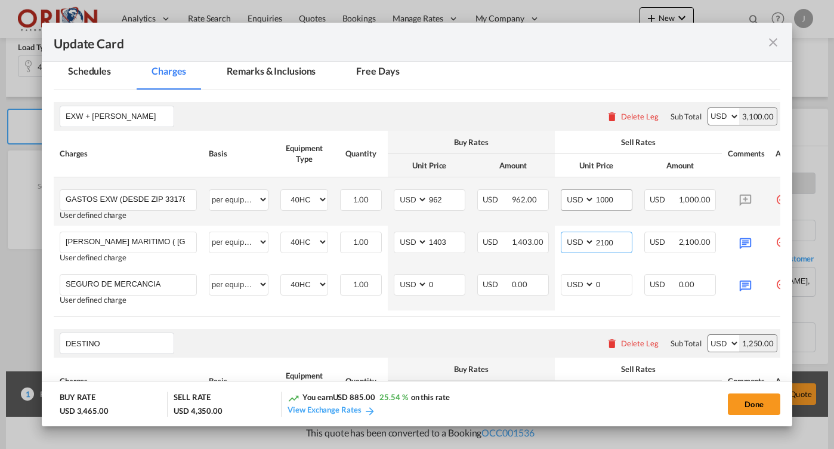
type input "2100"
click at [609, 198] on input "1000" at bounding box center [613, 199] width 37 height 18
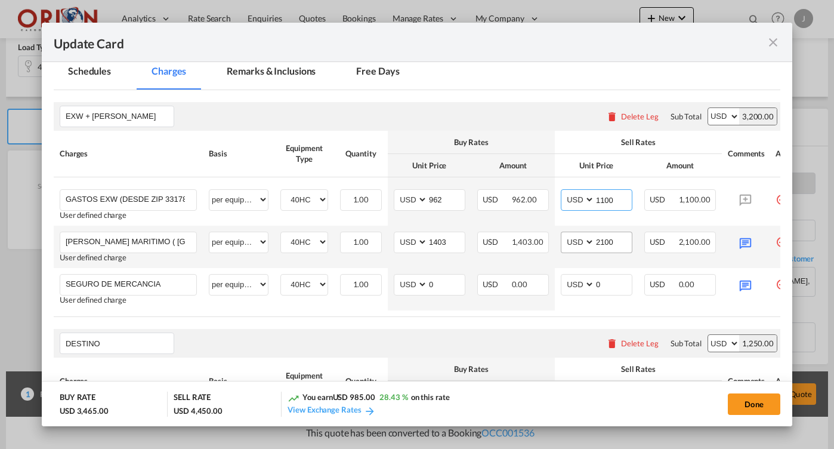
type input "1100"
click at [611, 239] on input "2100" at bounding box center [613, 241] width 37 height 18
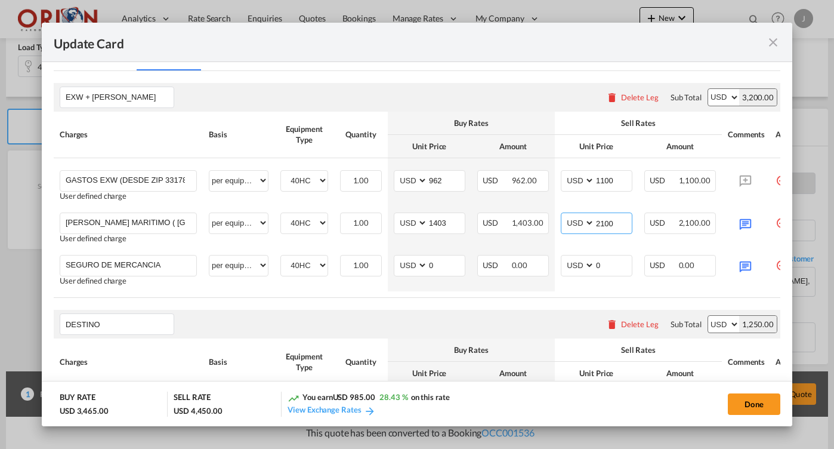
scroll to position [137, 0]
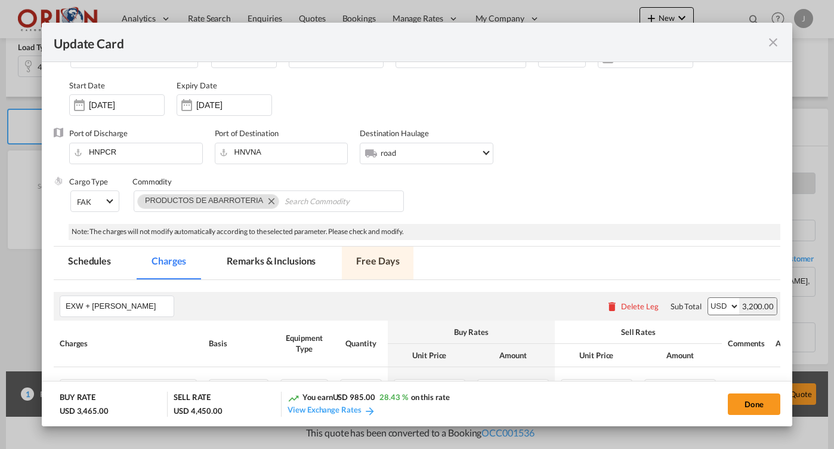
click at [376, 259] on md-tab-item "Free Days" at bounding box center [378, 262] width 72 height 33
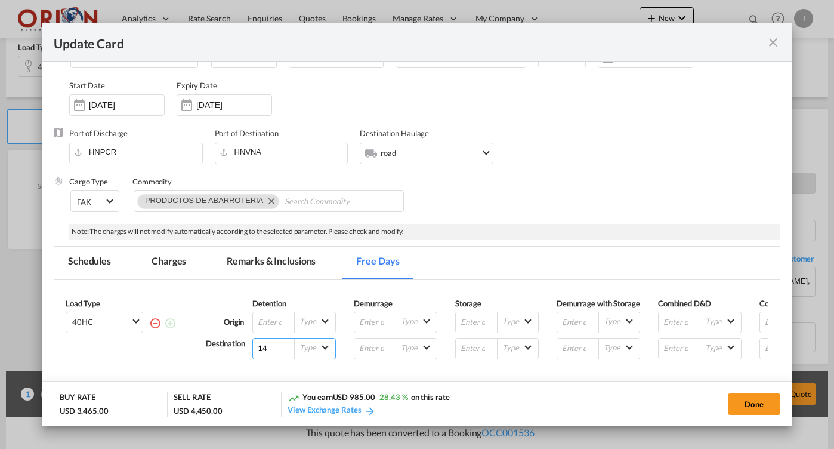
click at [273, 359] on input "14" at bounding box center [274, 348] width 42 height 20
type input "15"
click at [103, 262] on md-tab-item "Schedules" at bounding box center [90, 262] width 72 height 33
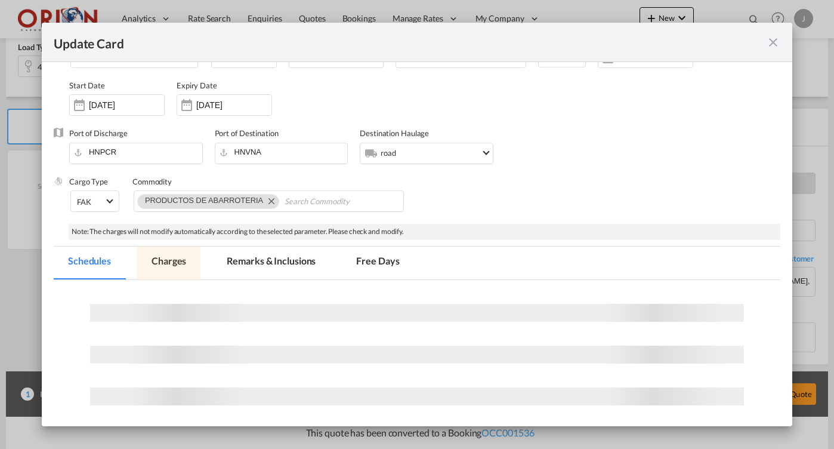
click at [181, 265] on md-tab-item "Charges" at bounding box center [168, 262] width 63 height 33
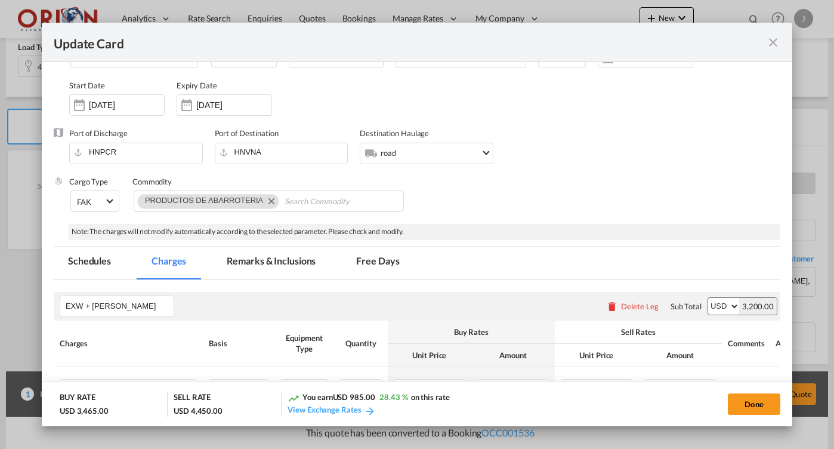
scroll to position [44, 0]
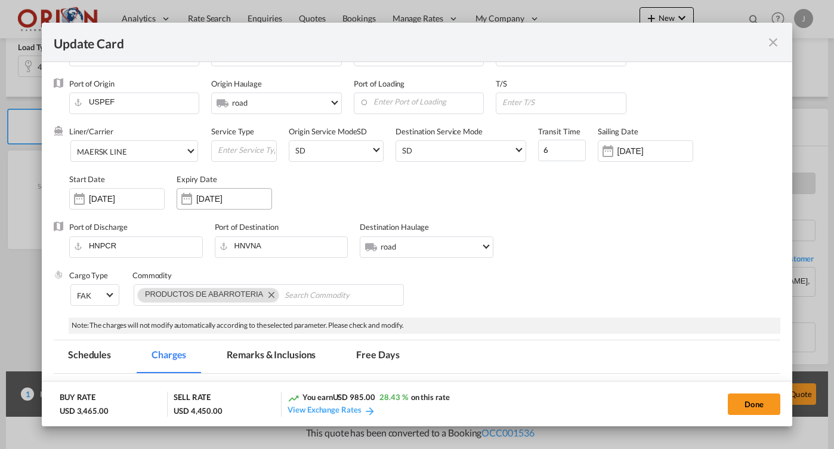
click at [220, 200] on input "[DATE]" at bounding box center [233, 199] width 75 height 10
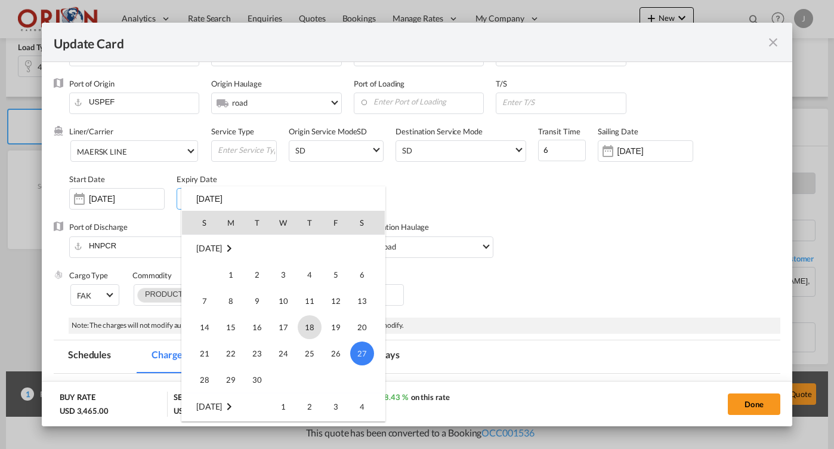
scroll to position [965, 0]
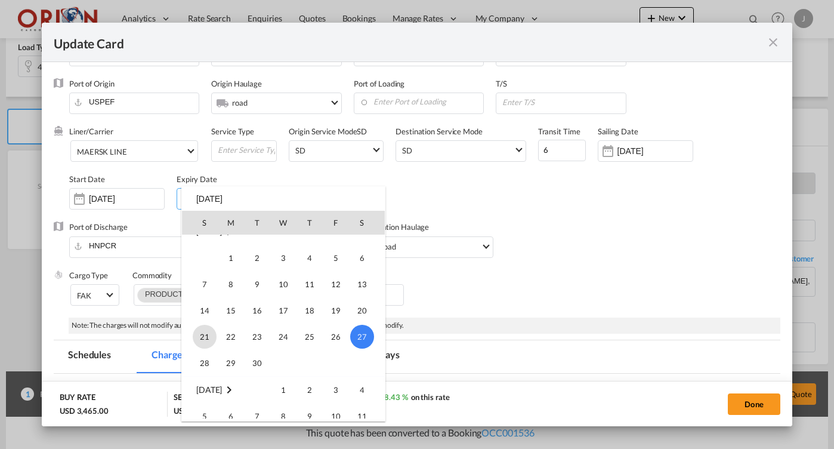
click at [209, 332] on span "21" at bounding box center [205, 337] width 24 height 24
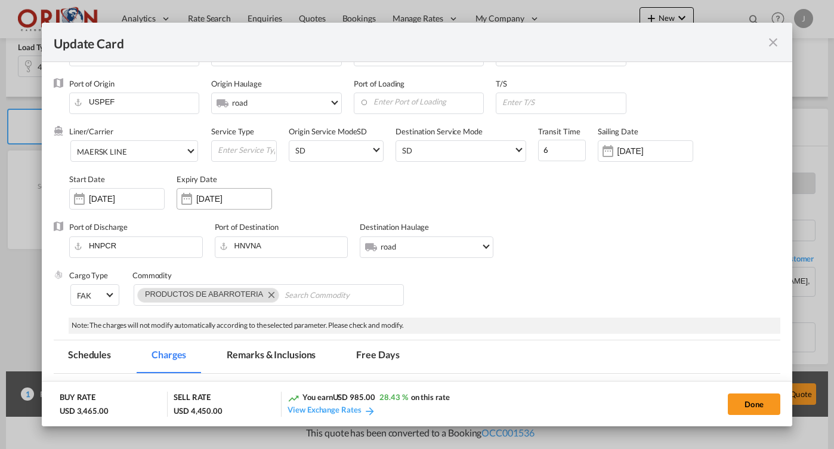
click at [220, 199] on input "[DATE]" at bounding box center [233, 199] width 75 height 10
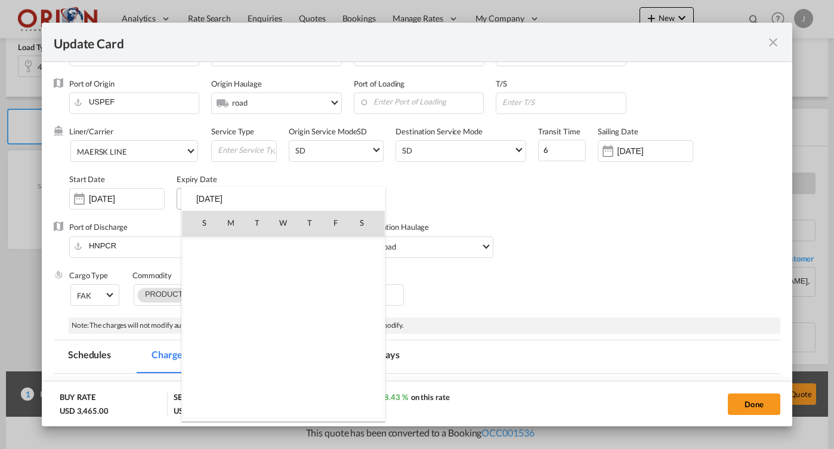
scroll to position [948, 0]
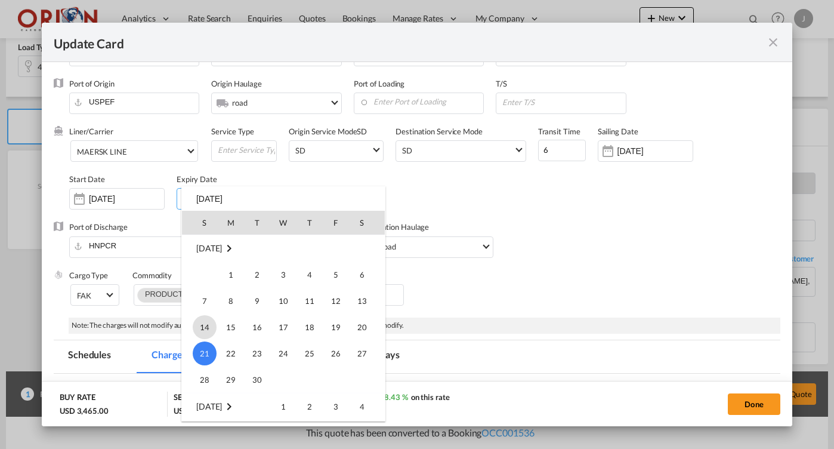
click at [212, 325] on span "14" at bounding box center [205, 327] width 24 height 24
type input "[DATE]"
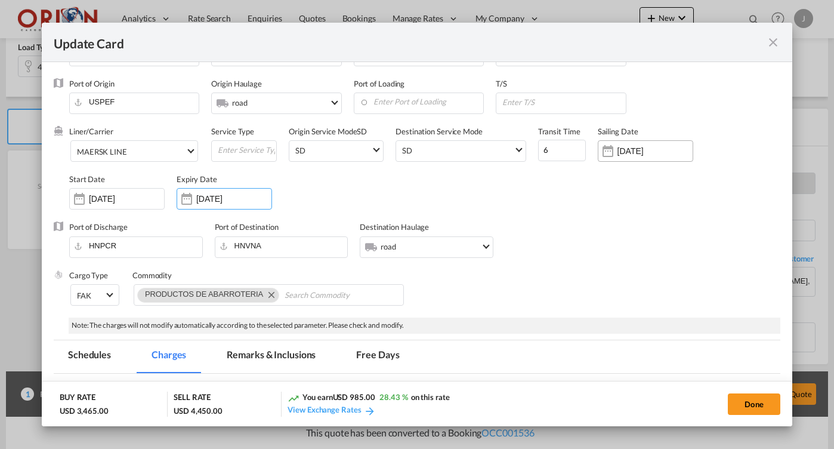
click at [626, 147] on input "[DATE]" at bounding box center [654, 151] width 75 height 10
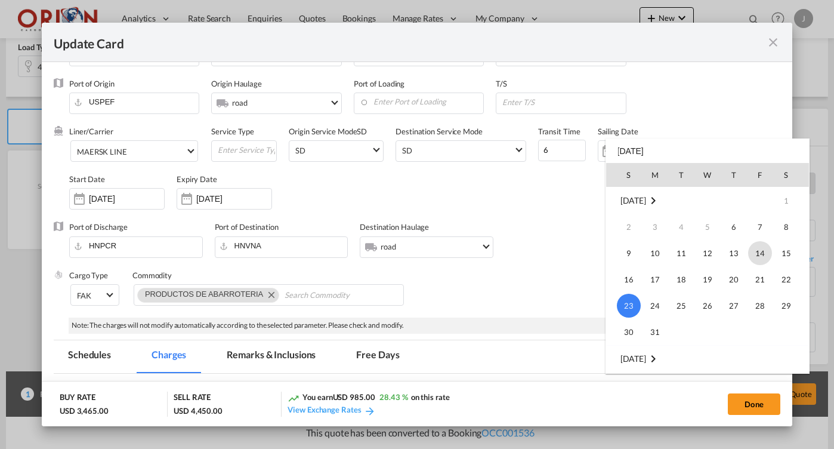
click at [764, 249] on span "14" at bounding box center [760, 253] width 24 height 24
type input "[DATE]"
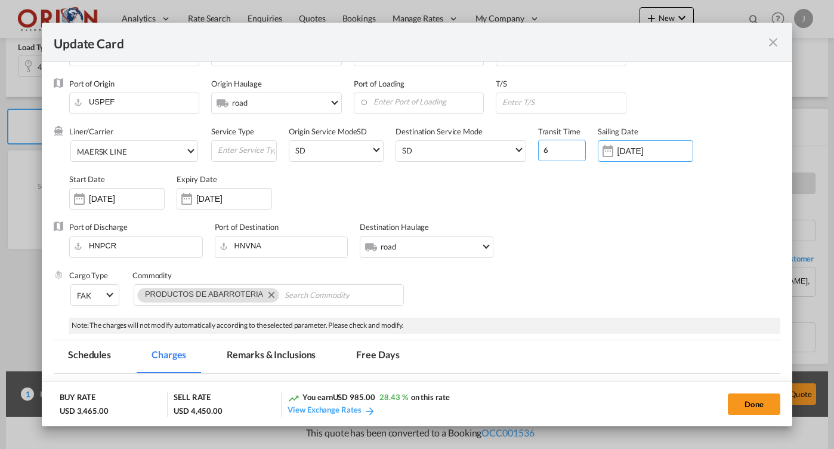
click at [557, 147] on input "6" at bounding box center [562, 150] width 48 height 21
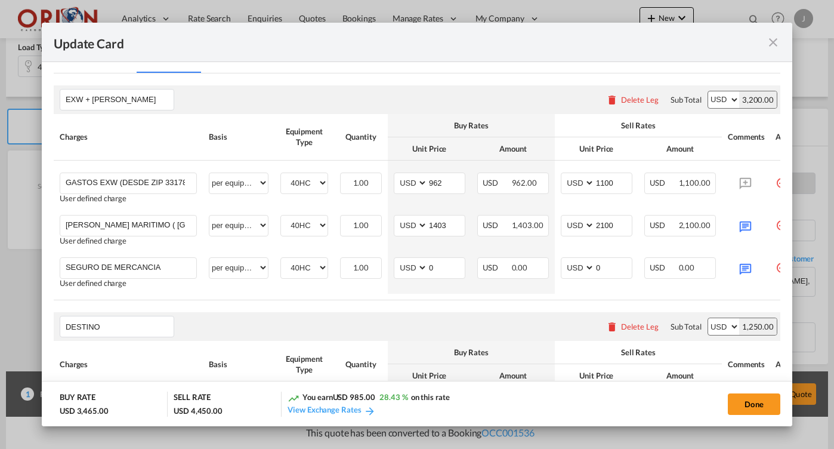
scroll to position [273, 0]
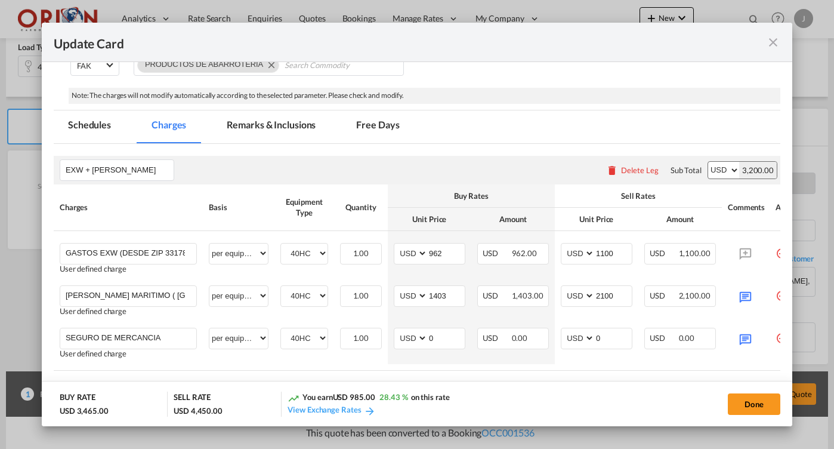
type input "5"
click at [367, 119] on md-tab-item "Free Days" at bounding box center [378, 126] width 72 height 33
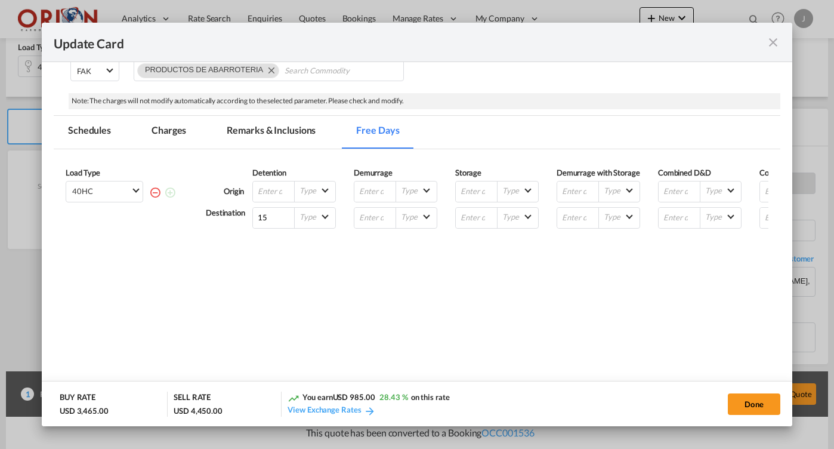
scroll to position [267, 0]
click at [278, 135] on md-tab-item "Remarks & Inclusions" at bounding box center [271, 133] width 118 height 33
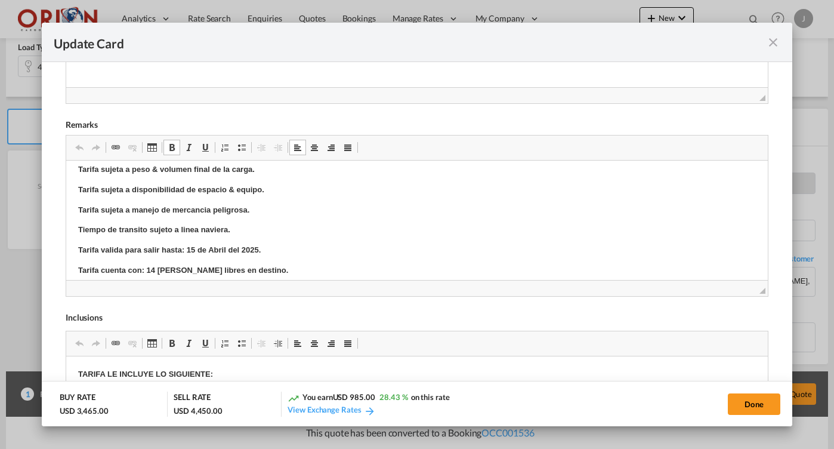
scroll to position [30, 0]
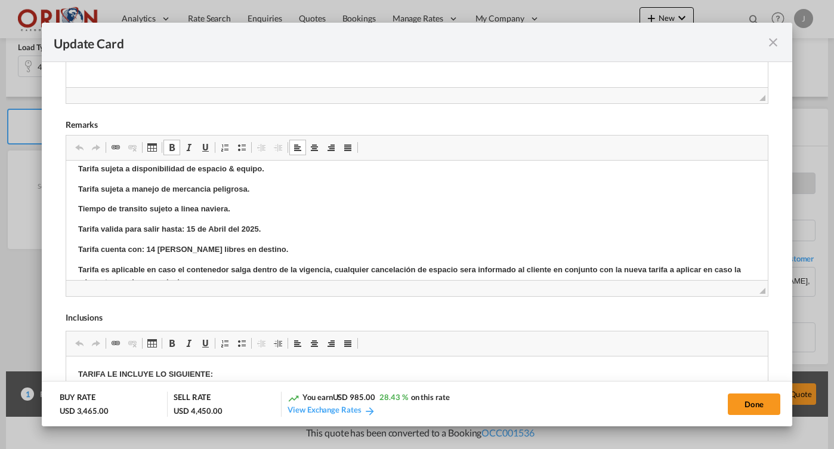
click at [193, 225] on strong "Tarifa valida para salir hasta: 15 de Abril del 2025." at bounding box center [169, 228] width 183 height 9
click at [216, 227] on strong "Tarifa valida para salir hasta: 14 de Abril del 2025." at bounding box center [169, 228] width 183 height 9
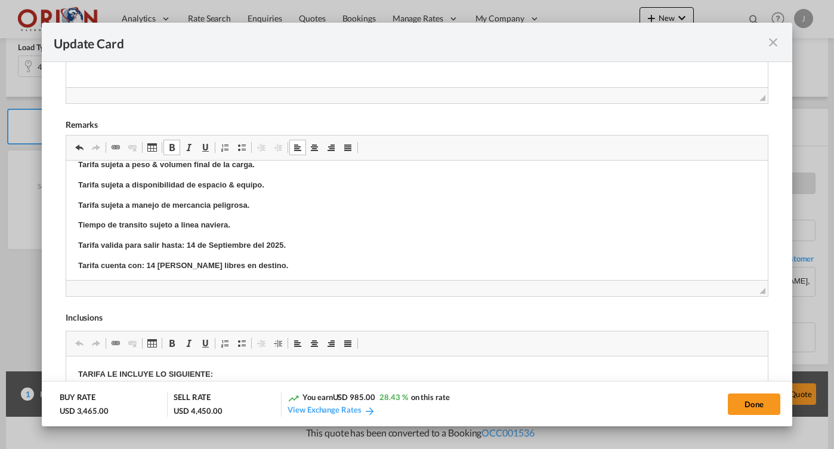
scroll to position [11, 0]
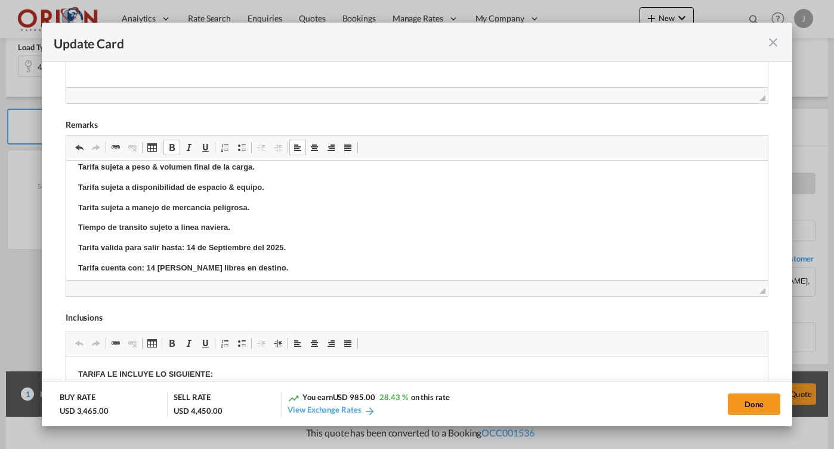
click at [155, 262] on strong "Tarifa cuenta con: 14 [PERSON_NAME] libres en destino." at bounding box center [183, 266] width 210 height 9
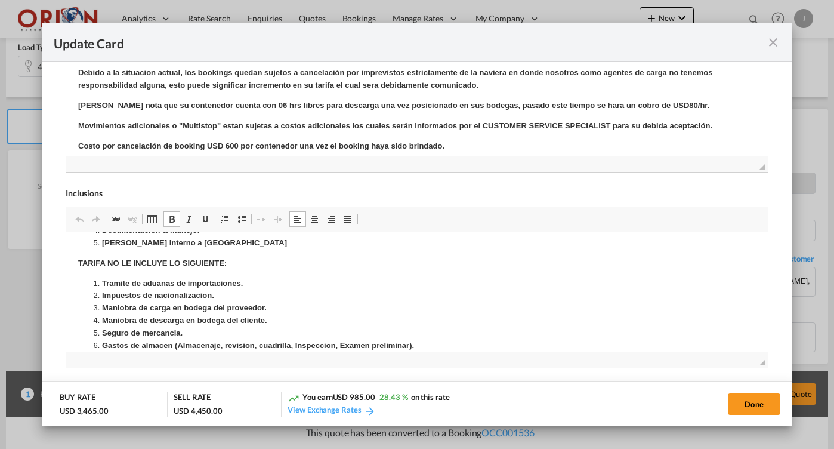
scroll to position [0, 0]
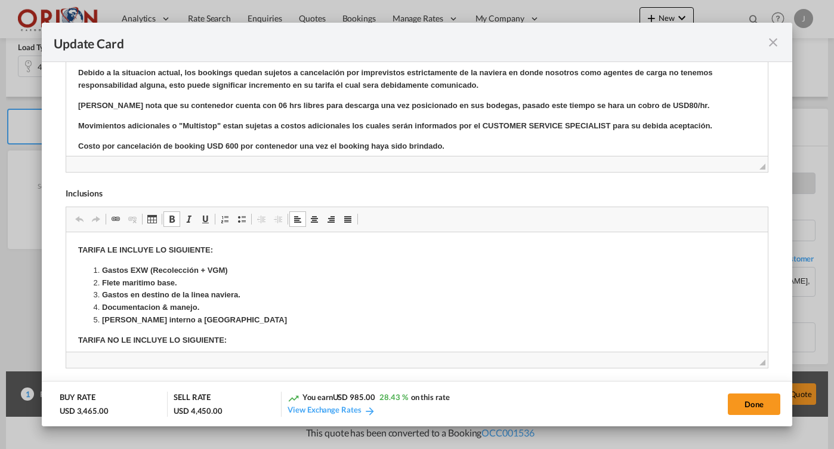
click at [169, 279] on strong "Flete maritimo base." at bounding box center [138, 281] width 75 height 9
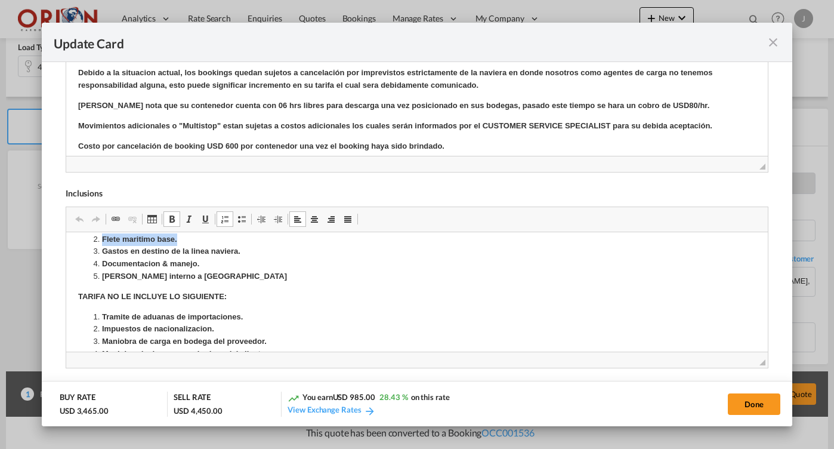
scroll to position [92, 0]
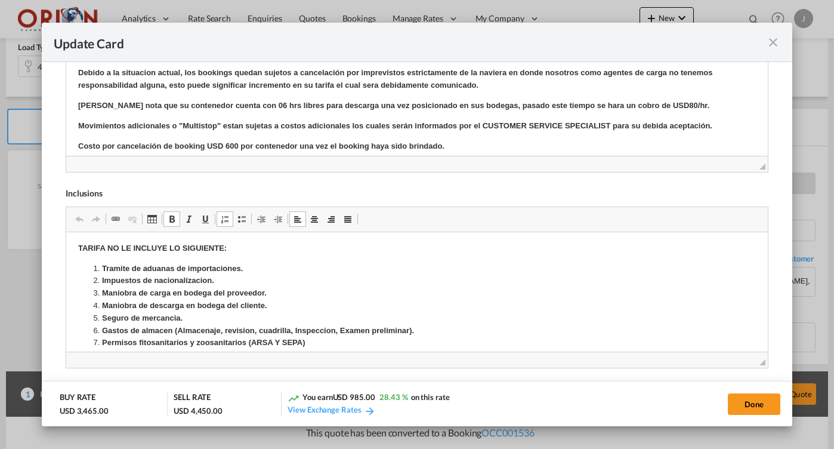
click at [159, 267] on strong "Tramite de aduanas de importaciones." at bounding box center [171, 267] width 141 height 9
click at [158, 267] on strong "Tramite de aduanas de importaciones." at bounding box center [171, 267] width 141 height 9
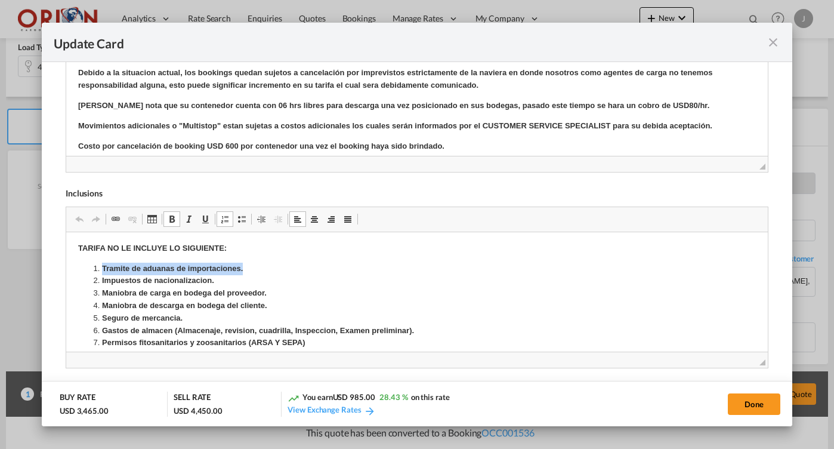
click at [158, 267] on strong "Tramite de aduanas de importaciones." at bounding box center [171, 267] width 141 height 9
copy strong "Tramite de aduanas de importaciones."
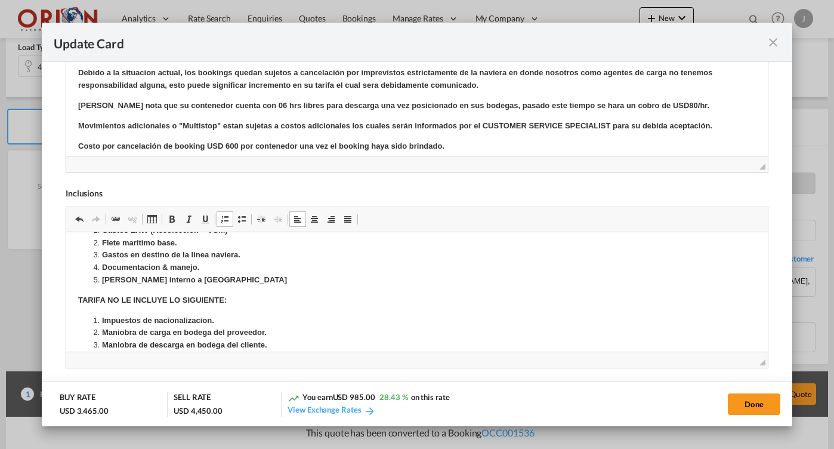
scroll to position [10, 0]
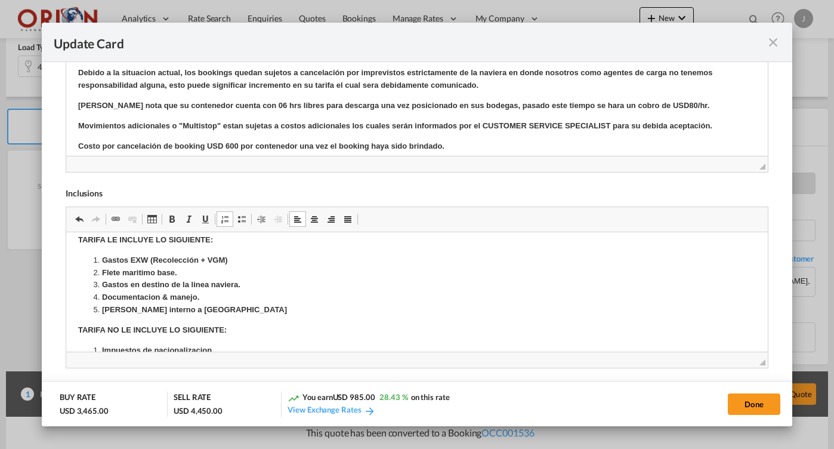
click at [212, 301] on li "Documentacion & manejo." at bounding box center [416, 297] width 630 height 13
click at [208, 304] on li "[PERSON_NAME] interno a [GEOGRAPHIC_DATA]" at bounding box center [416, 309] width 630 height 13
click at [136, 325] on li "Rich Text Editor, editor32" at bounding box center [416, 322] width 630 height 13
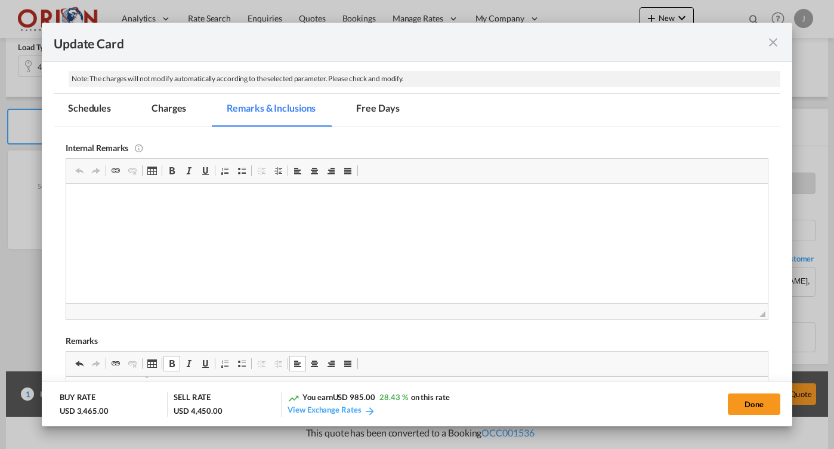
scroll to position [255, 0]
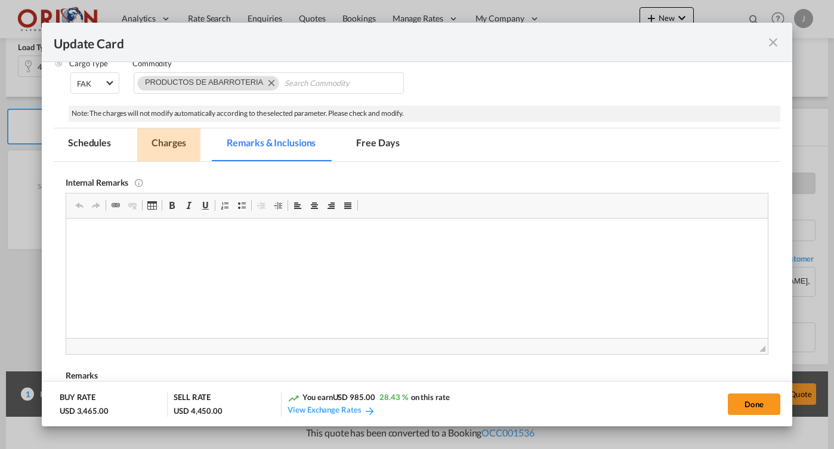
click at [172, 137] on md-tab-item "Charges" at bounding box center [168, 144] width 63 height 33
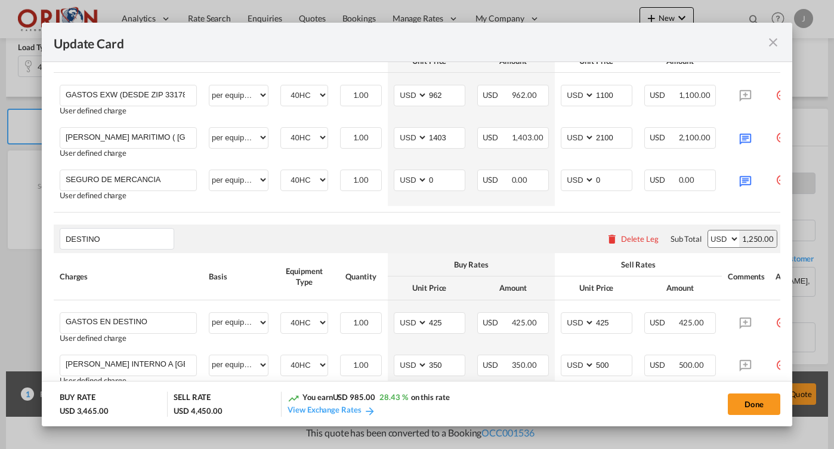
scroll to position [0, 0]
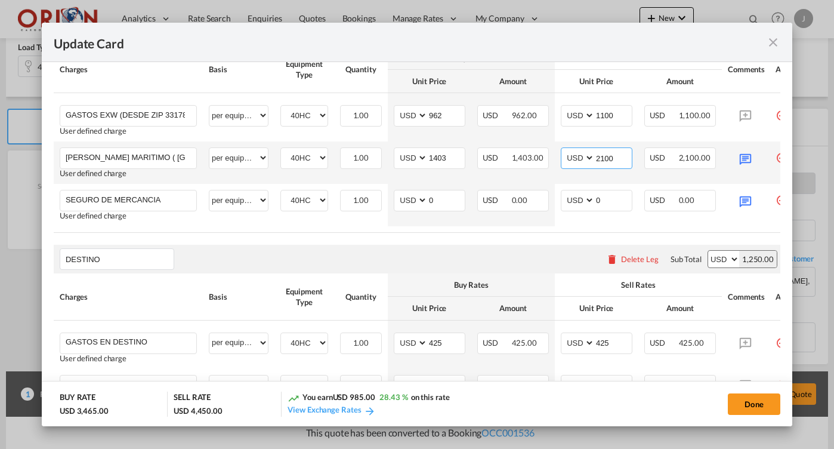
click at [611, 156] on input "2100" at bounding box center [613, 157] width 37 height 18
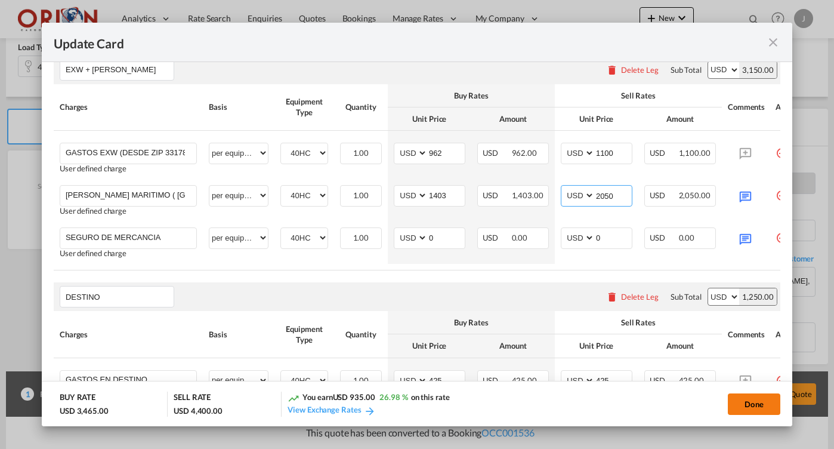
type input "2050"
click at [761, 405] on button "Done" at bounding box center [754, 403] width 52 height 21
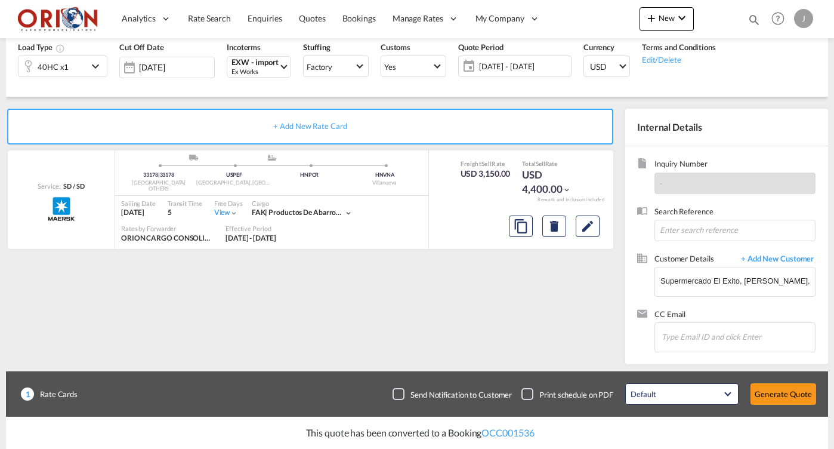
type input "[DATE]"
click at [773, 398] on button "Generate Quote" at bounding box center [783, 393] width 66 height 21
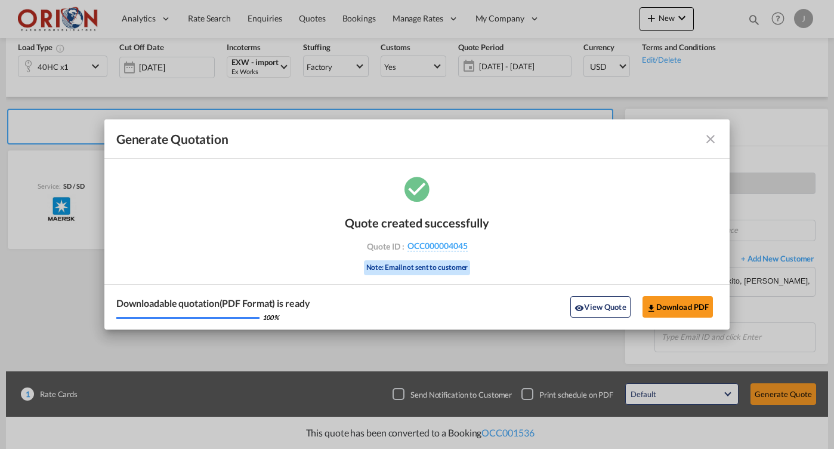
click at [708, 143] on md-icon "icon-close fg-AAA8AD cursor m-0" at bounding box center [710, 139] width 14 height 14
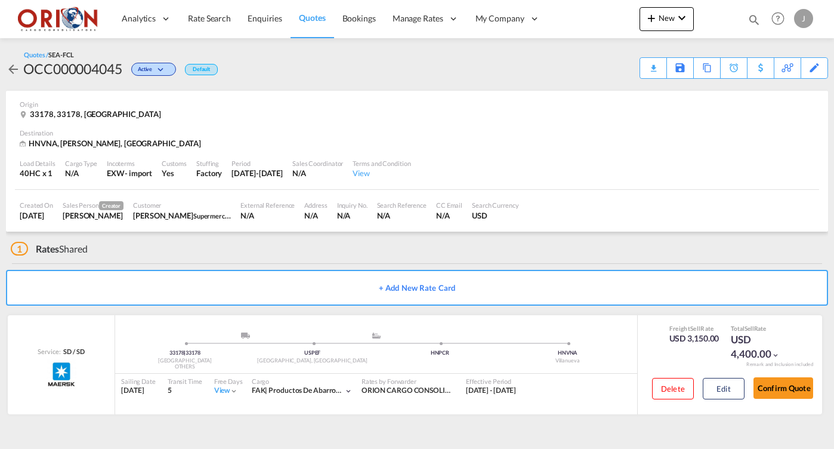
click at [315, 21] on span "Quotes" at bounding box center [312, 18] width 26 height 10
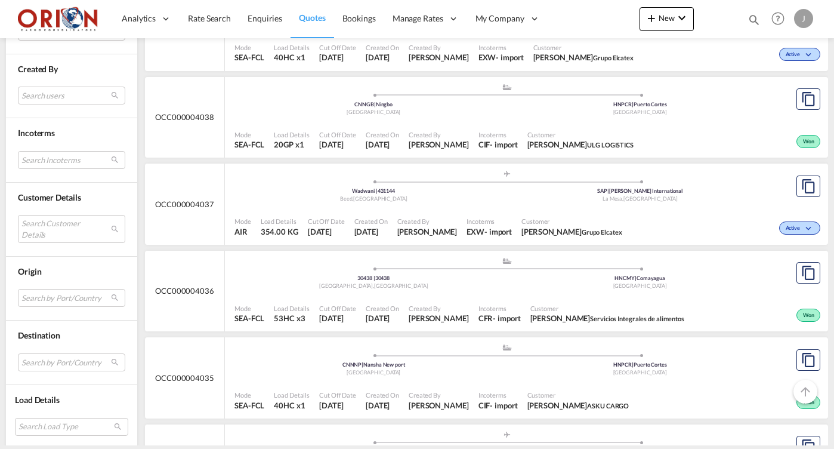
scroll to position [680, 0]
